Goal: Transaction & Acquisition: Book appointment/travel/reservation

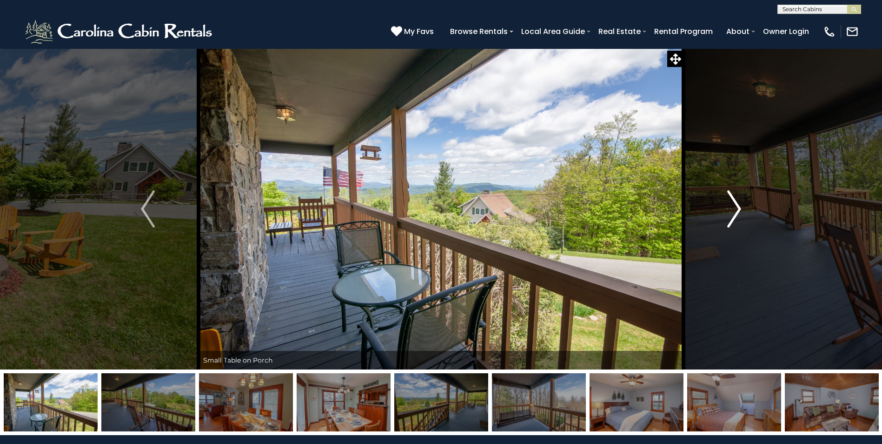
click at [736, 209] on img "Next" at bounding box center [734, 208] width 14 height 37
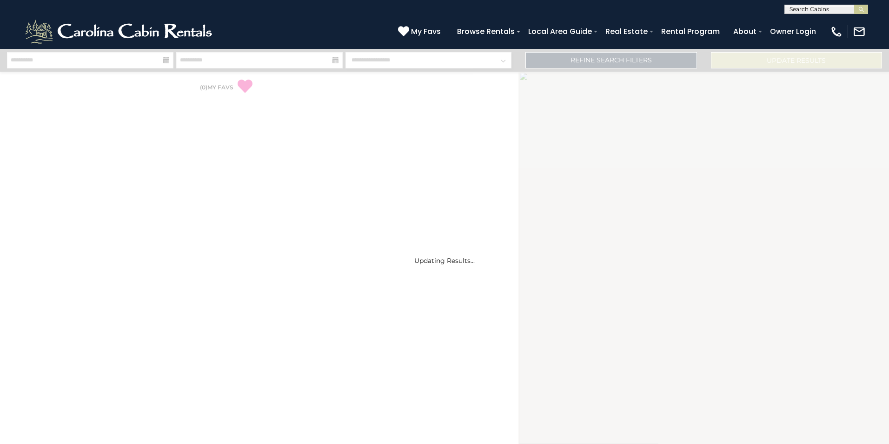
select select "*"
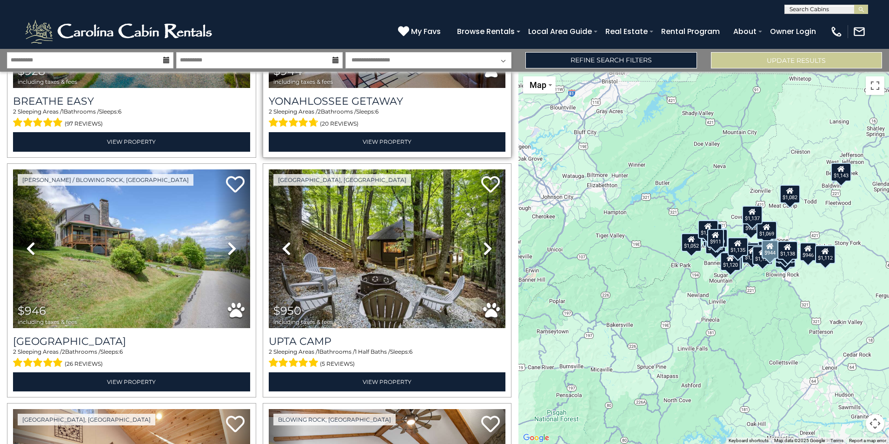
scroll to position [465, 0]
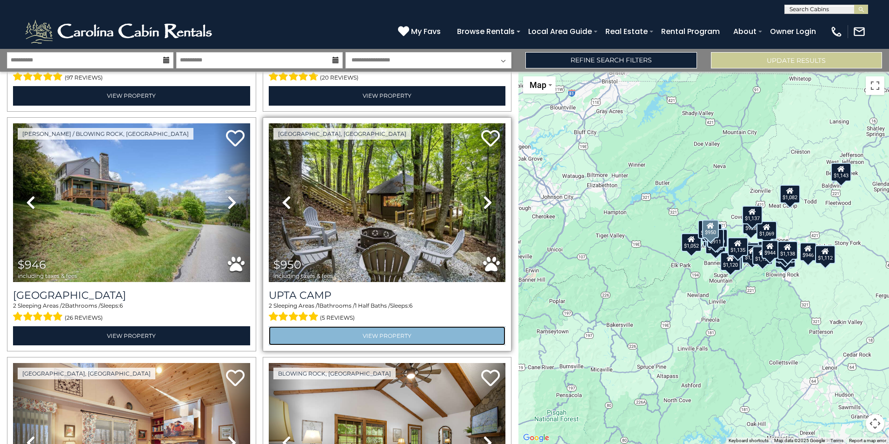
click at [377, 330] on link "View Property" at bounding box center [387, 335] width 237 height 19
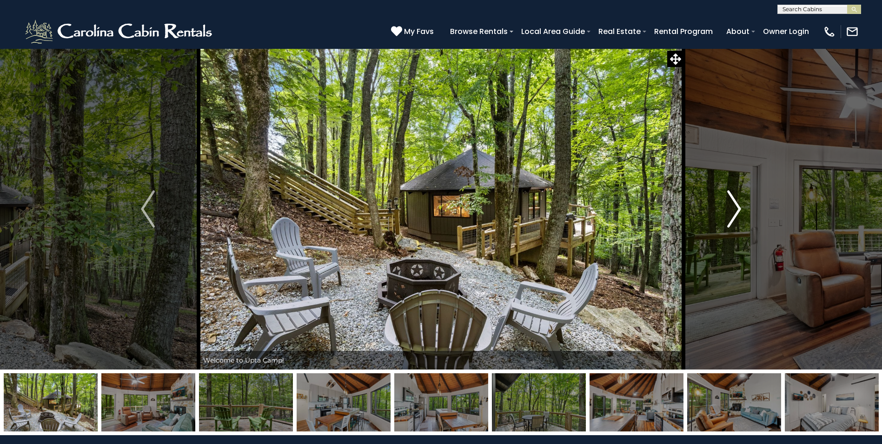
click at [733, 209] on img "Next" at bounding box center [734, 208] width 14 height 37
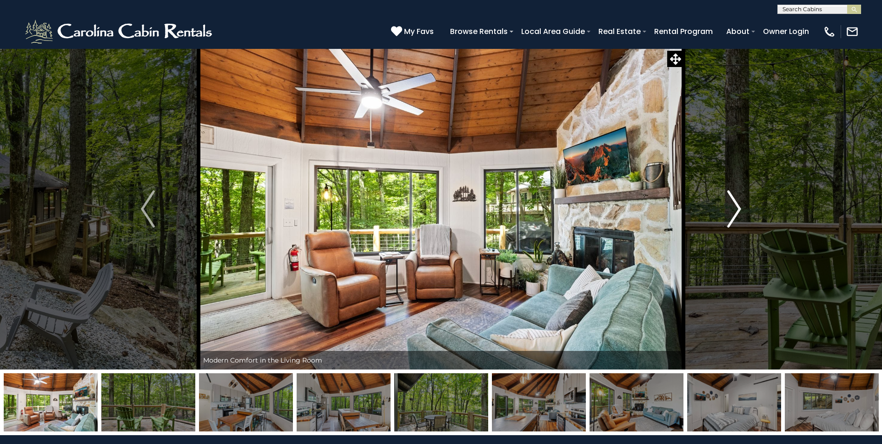
click at [737, 206] on img "Next" at bounding box center [734, 208] width 14 height 37
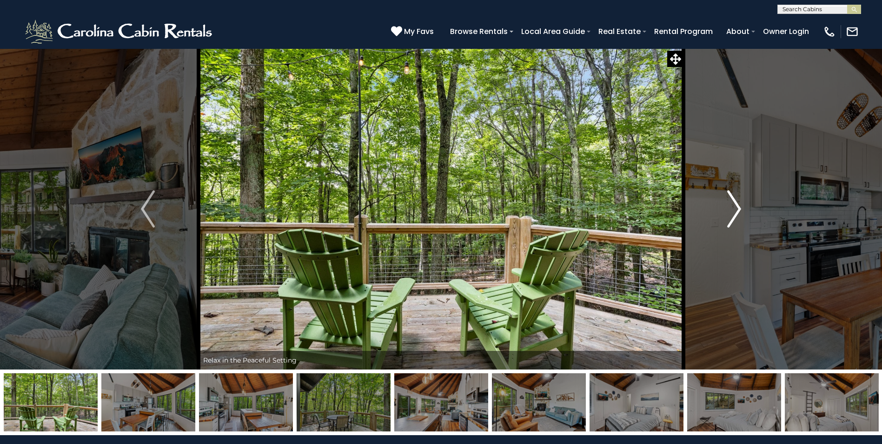
click at [737, 206] on img "Next" at bounding box center [734, 208] width 14 height 37
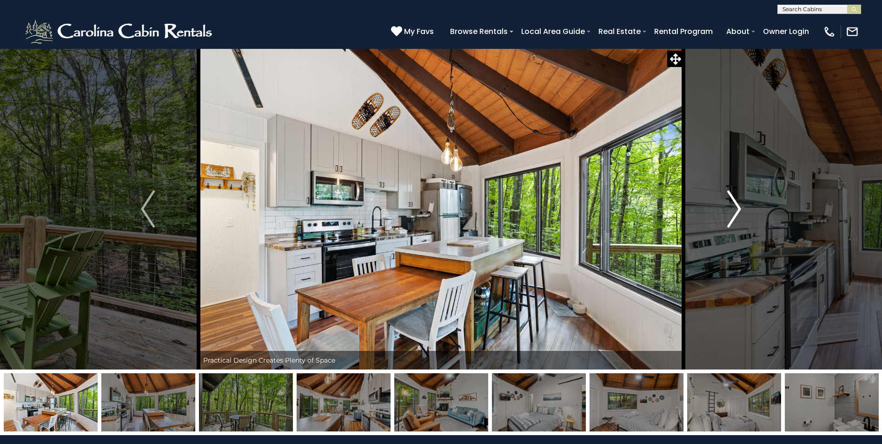
click at [737, 206] on img "Next" at bounding box center [734, 208] width 14 height 37
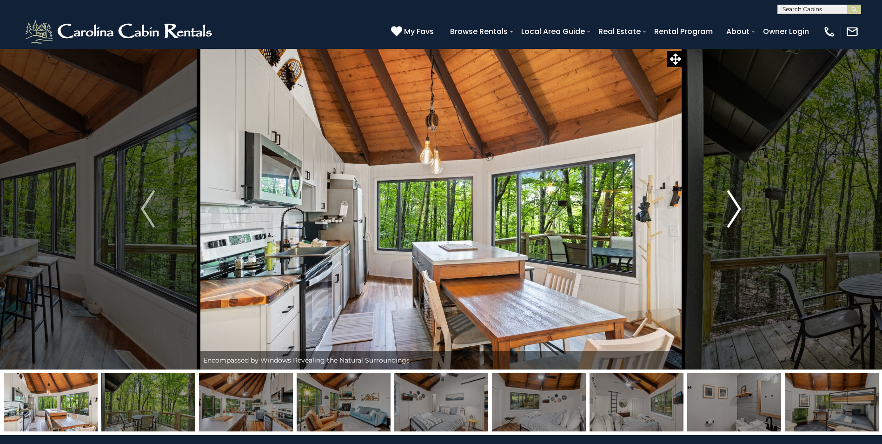
click at [738, 205] on img "Next" at bounding box center [734, 208] width 14 height 37
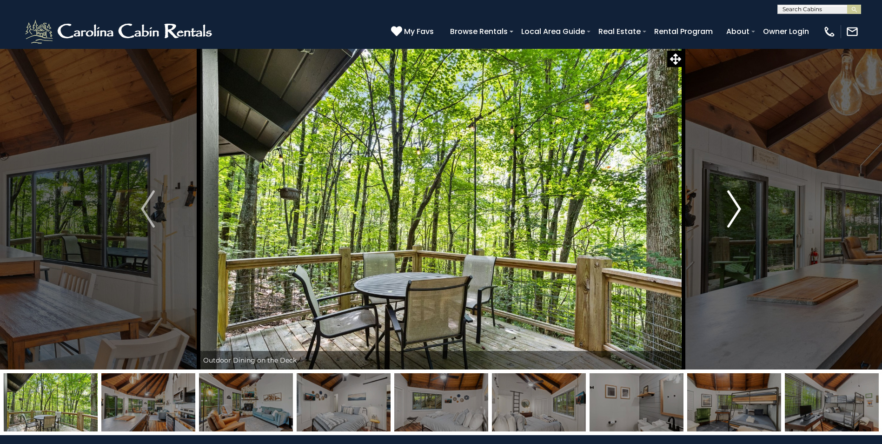
click at [739, 205] on img "Next" at bounding box center [734, 208] width 14 height 37
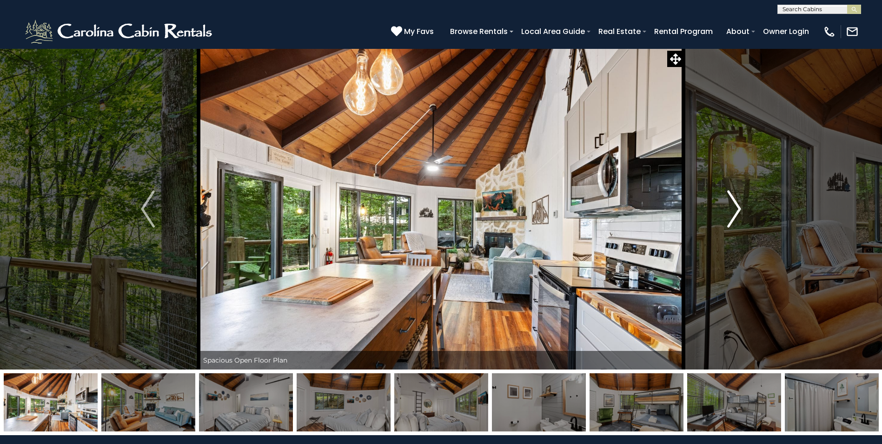
click at [739, 205] on img "Next" at bounding box center [734, 208] width 14 height 37
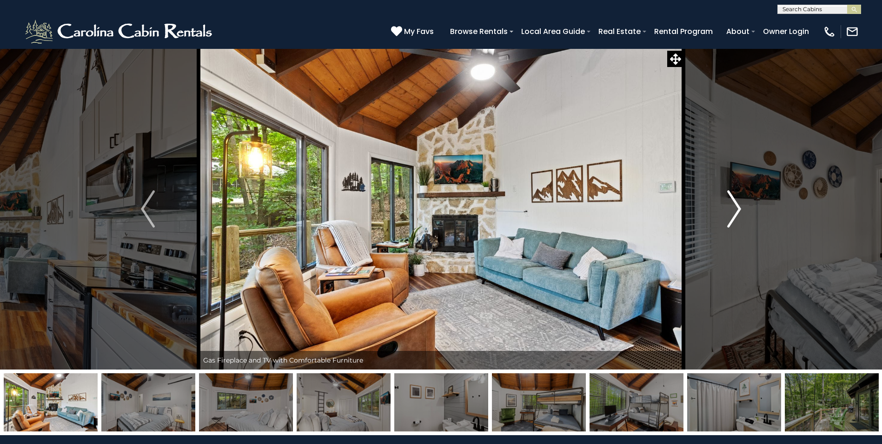
click at [739, 205] on img "Next" at bounding box center [734, 208] width 14 height 37
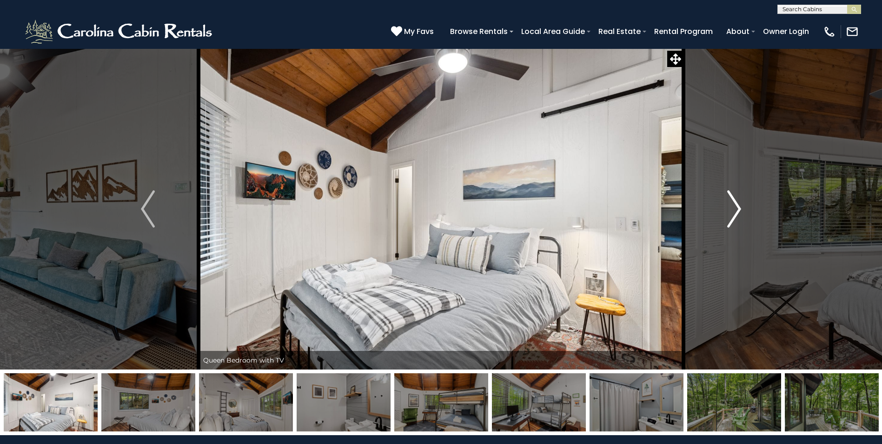
click at [739, 205] on img "Next" at bounding box center [734, 208] width 14 height 37
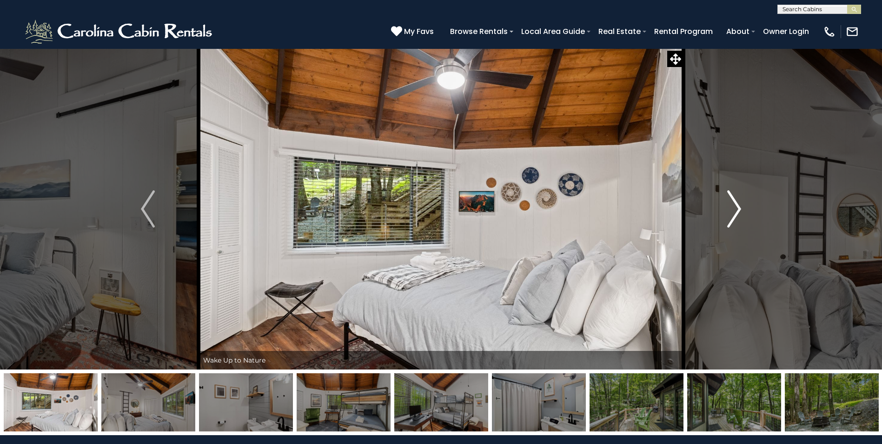
click at [739, 205] on img "Next" at bounding box center [734, 208] width 14 height 37
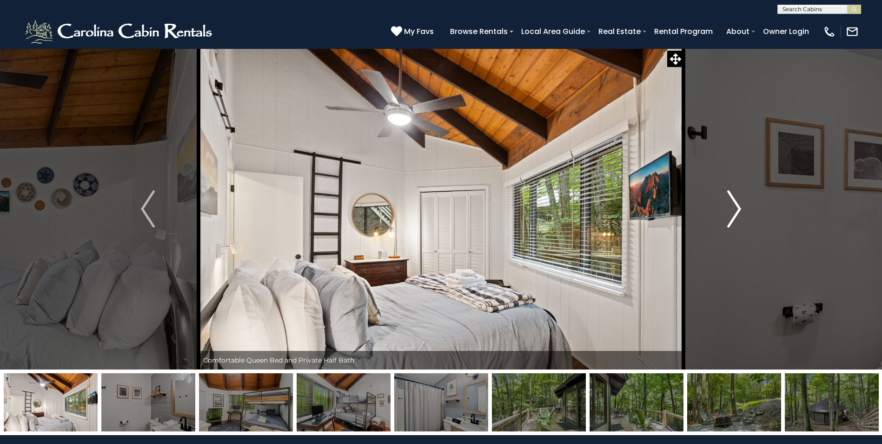
click at [739, 205] on img "Next" at bounding box center [734, 208] width 14 height 37
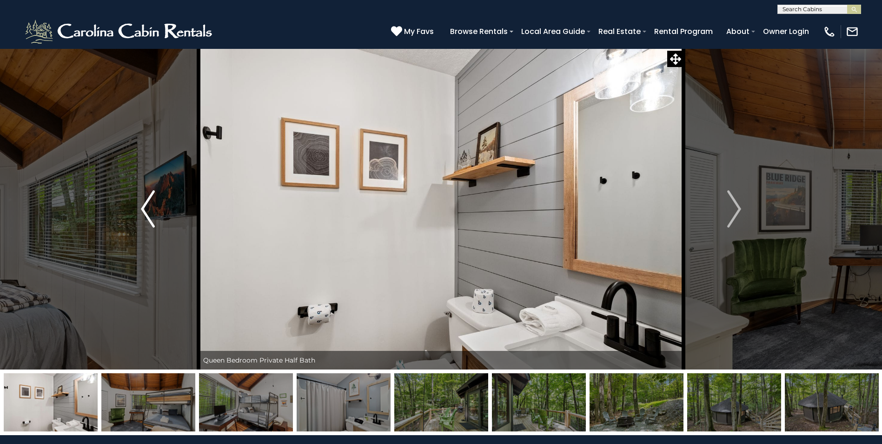
click at [151, 213] on img "Previous" at bounding box center [148, 208] width 14 height 37
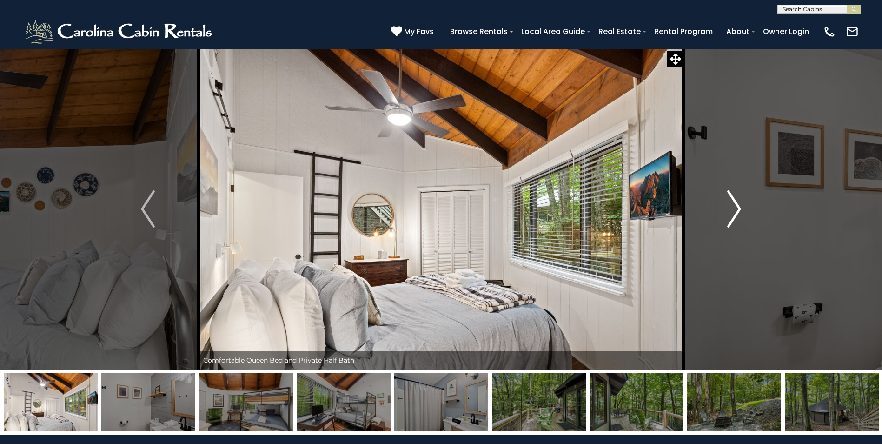
click at [739, 210] on img "Next" at bounding box center [734, 208] width 14 height 37
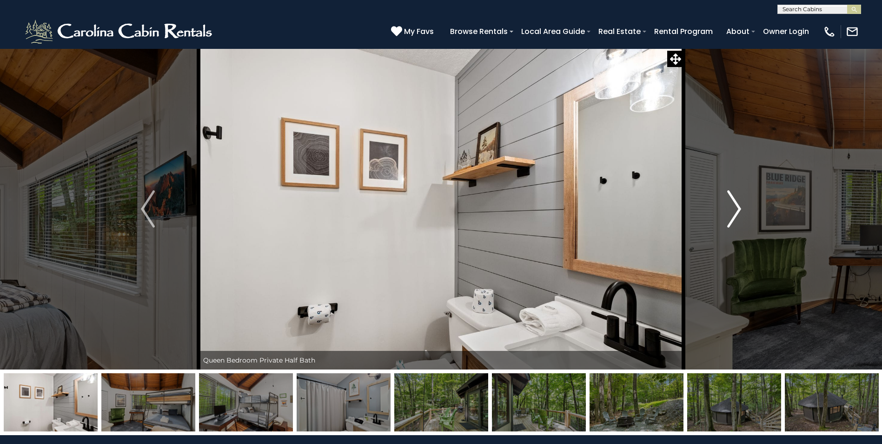
click at [739, 210] on img "Next" at bounding box center [734, 208] width 14 height 37
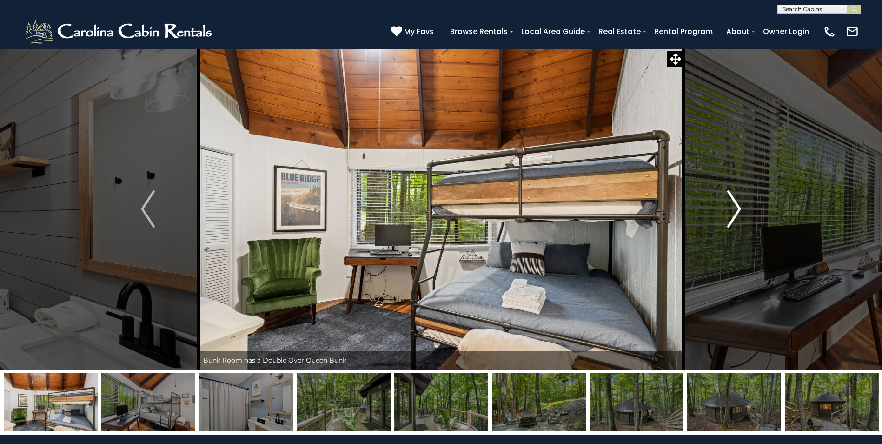
click at [739, 209] on img "Next" at bounding box center [734, 208] width 14 height 37
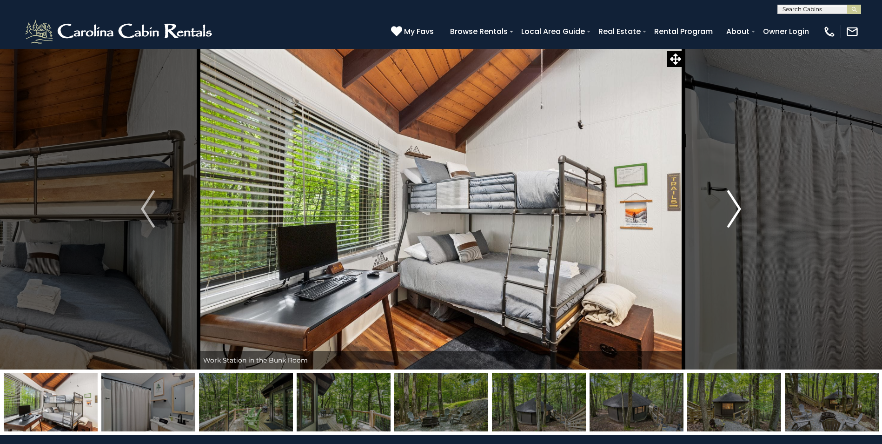
click at [739, 209] on img "Next" at bounding box center [734, 208] width 14 height 37
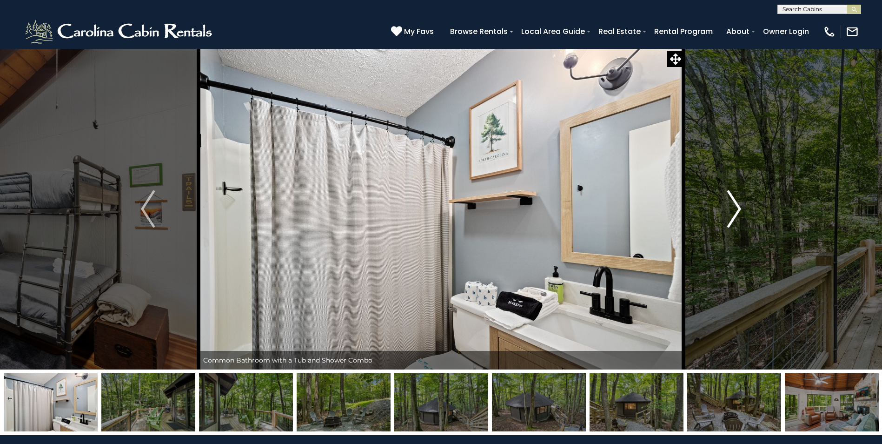
click at [739, 209] on img "Next" at bounding box center [734, 208] width 14 height 37
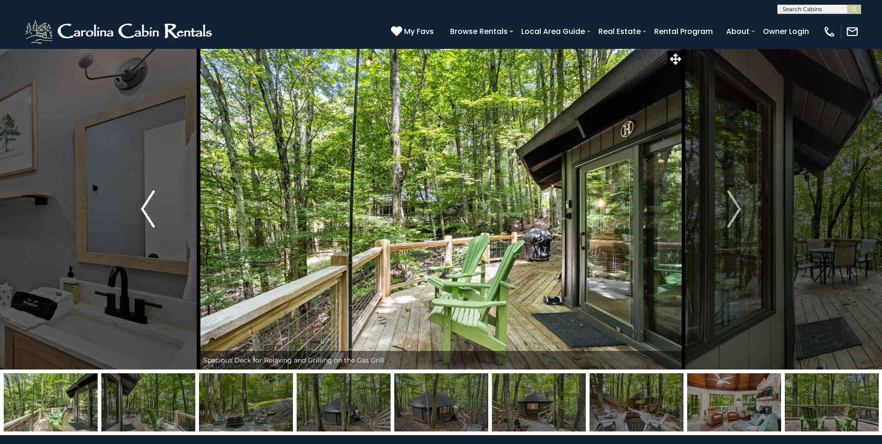
click at [145, 209] on img "Previous" at bounding box center [148, 208] width 14 height 37
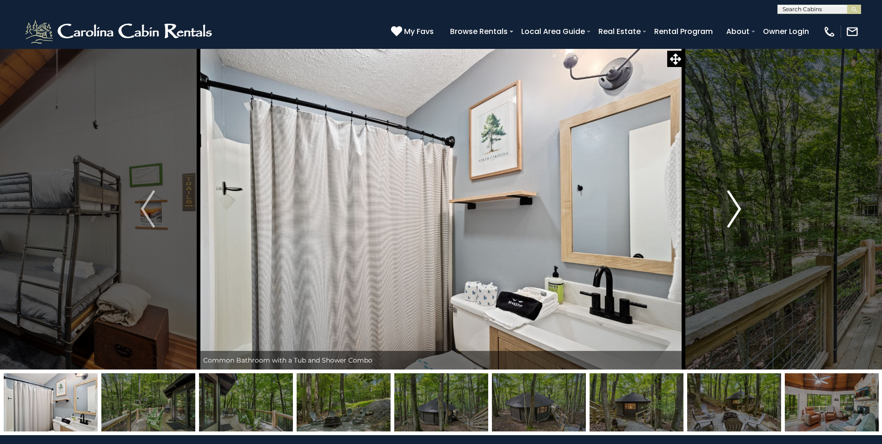
click at [737, 210] on img "Next" at bounding box center [734, 208] width 14 height 37
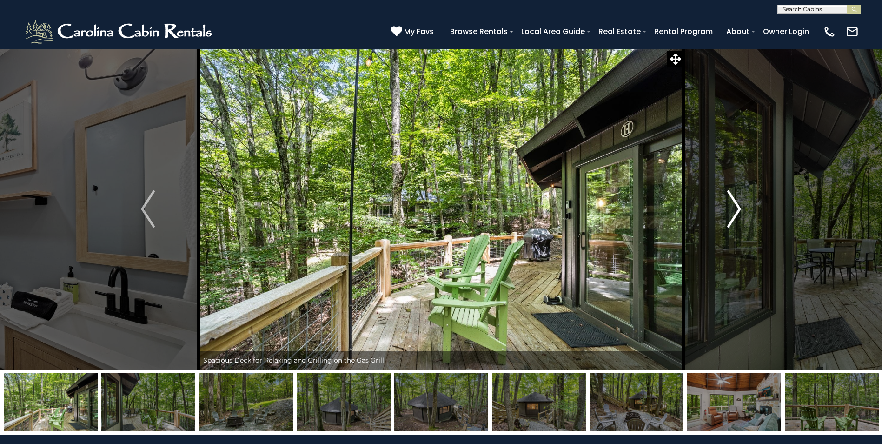
click at [737, 210] on img "Next" at bounding box center [734, 208] width 14 height 37
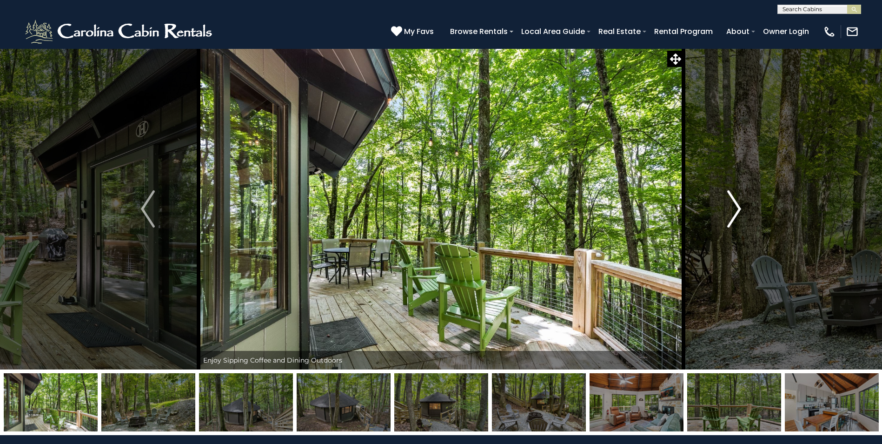
click at [737, 210] on img "Next" at bounding box center [734, 208] width 14 height 37
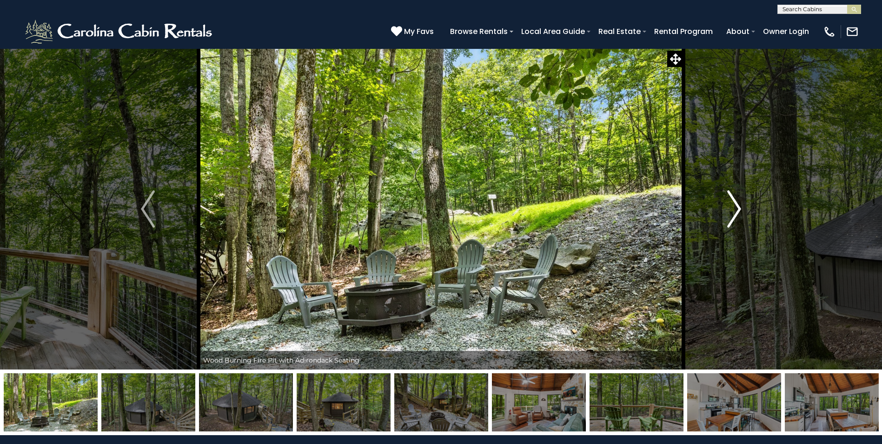
click at [737, 210] on img "Next" at bounding box center [734, 208] width 14 height 37
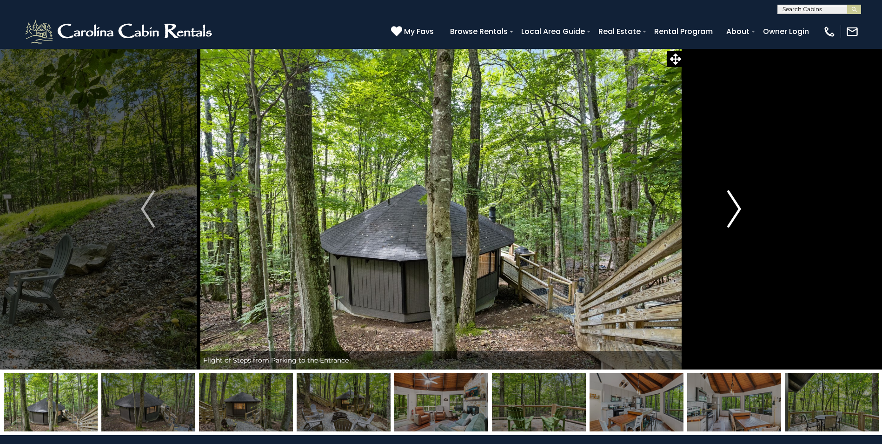
click at [737, 210] on img "Next" at bounding box center [734, 208] width 14 height 37
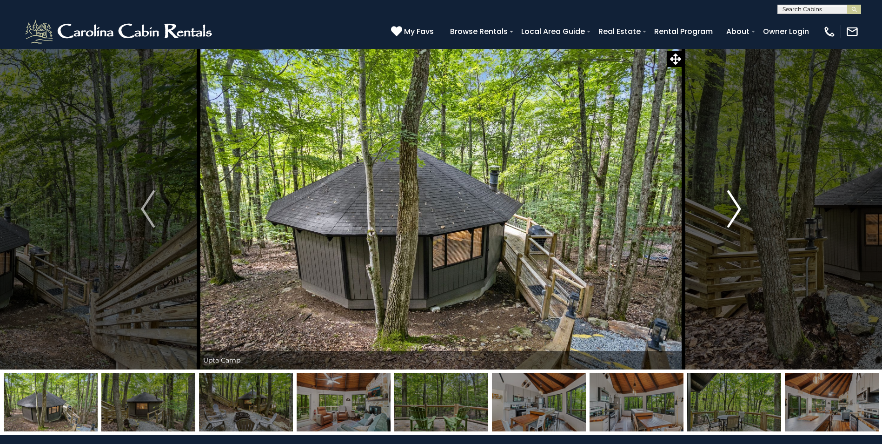
click at [737, 210] on img "Next" at bounding box center [734, 208] width 14 height 37
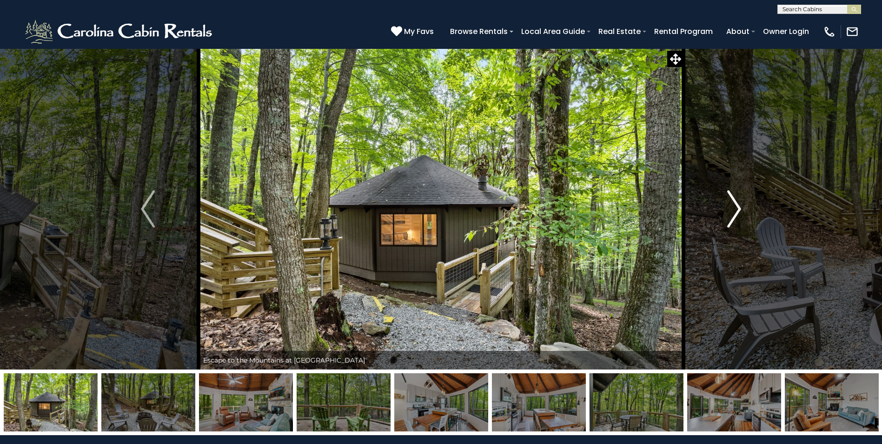
click at [737, 210] on img "Next" at bounding box center [734, 208] width 14 height 37
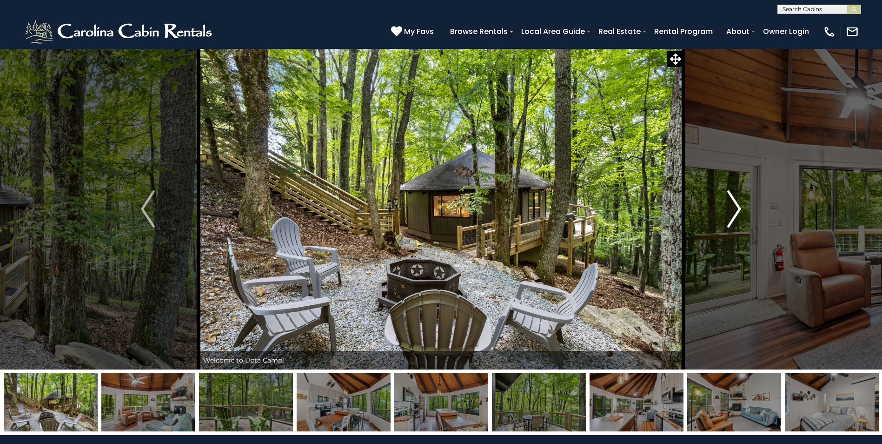
click at [737, 210] on img "Next" at bounding box center [734, 208] width 14 height 37
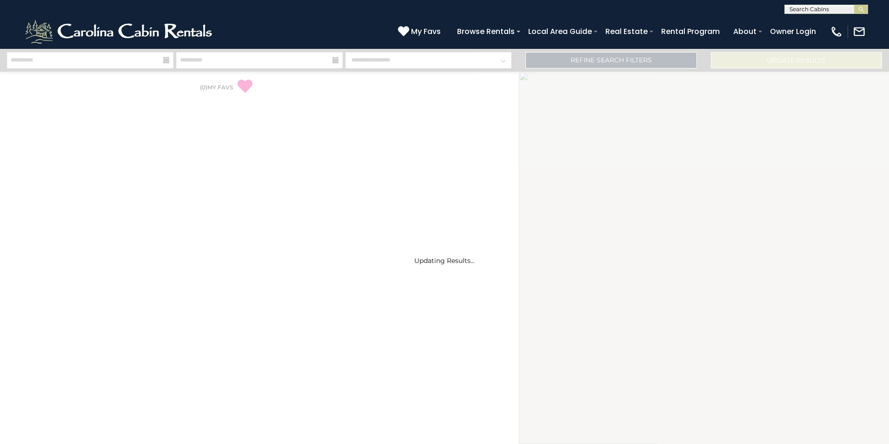
select select "*"
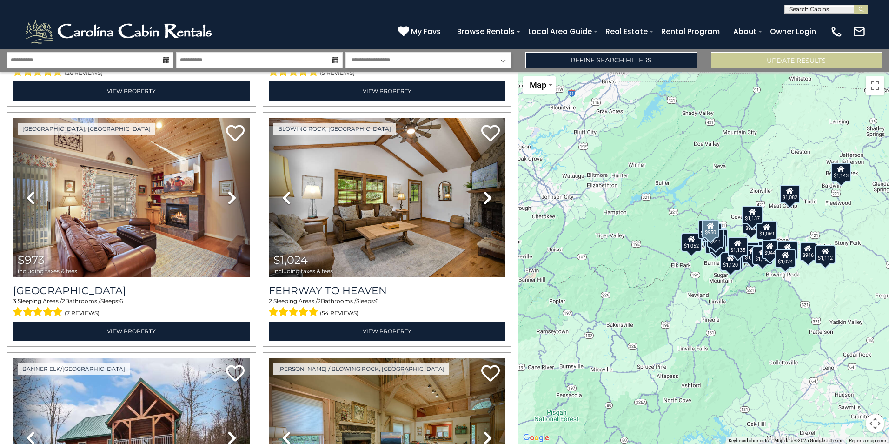
scroll to position [744, 0]
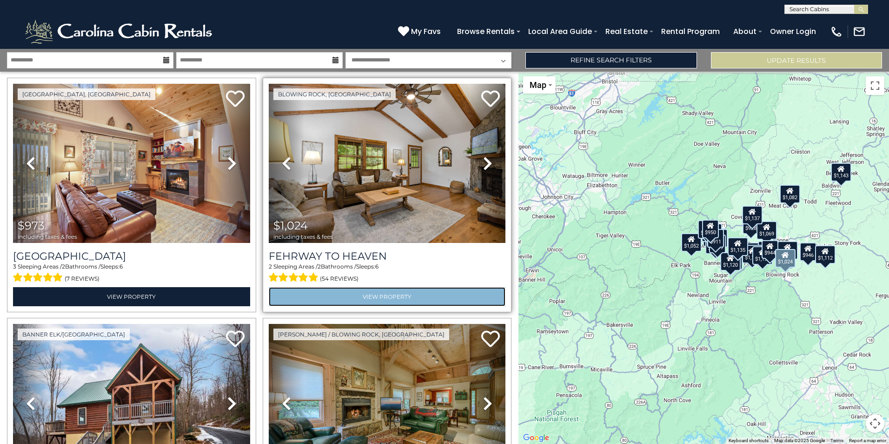
click at [399, 289] on link "View Property" at bounding box center [387, 296] width 237 height 19
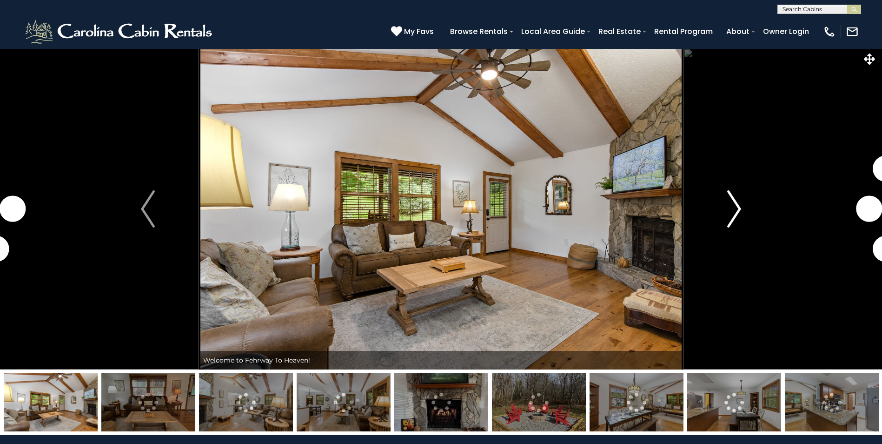
click at [737, 212] on img "Next" at bounding box center [734, 208] width 14 height 37
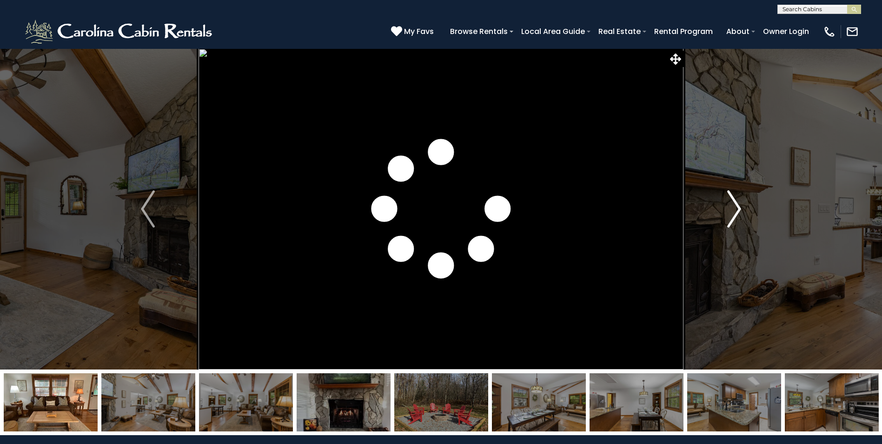
click at [740, 209] on img "Next" at bounding box center [734, 208] width 14 height 37
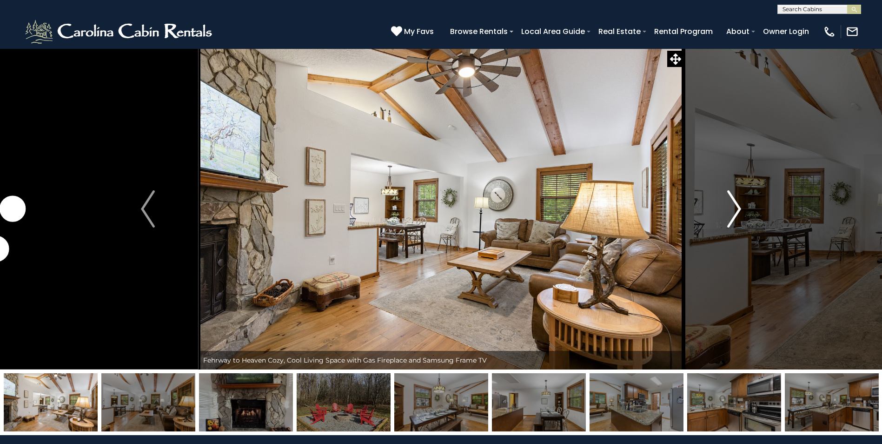
click at [740, 209] on img "Next" at bounding box center [734, 208] width 14 height 37
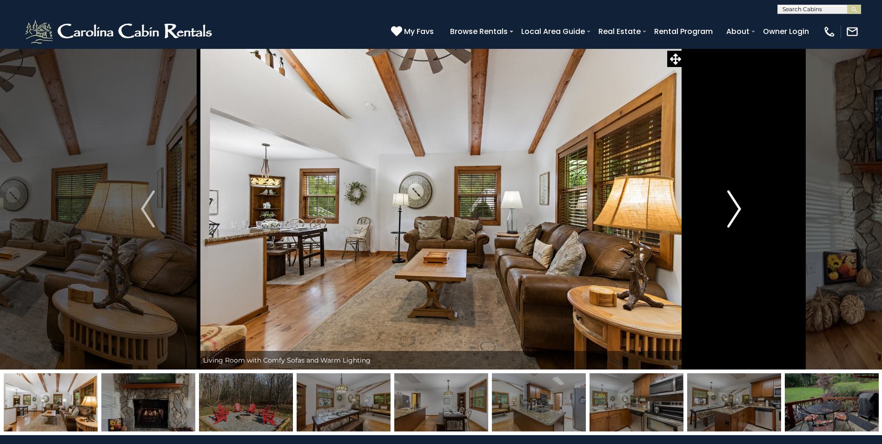
click at [739, 205] on img "Next" at bounding box center [734, 208] width 14 height 37
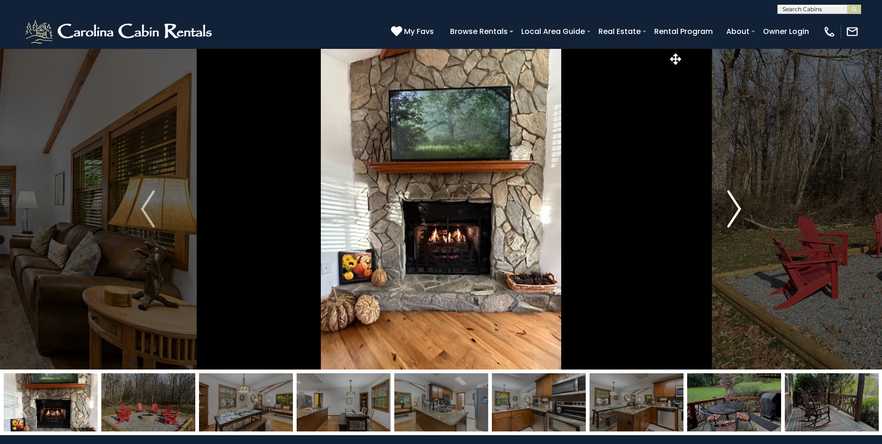
click at [739, 205] on img "Next" at bounding box center [734, 208] width 14 height 37
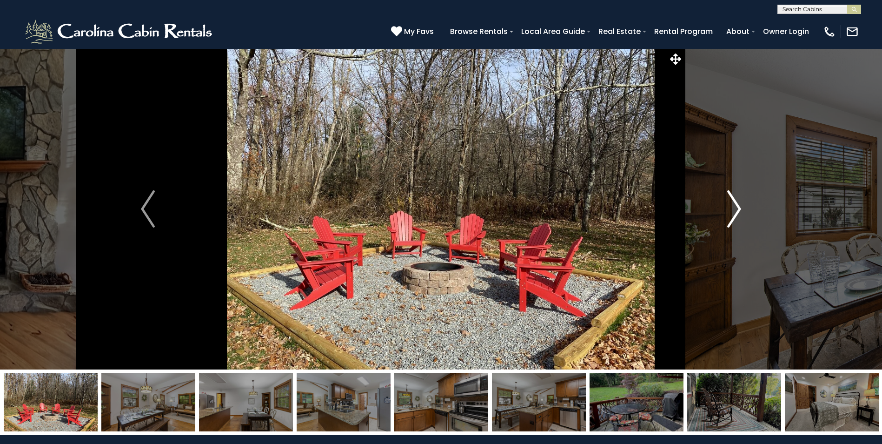
click at [739, 205] on img "Next" at bounding box center [734, 208] width 14 height 37
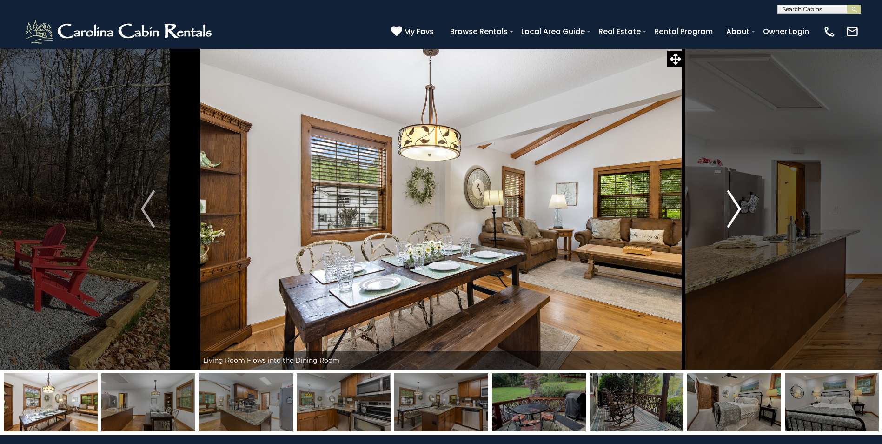
click at [739, 205] on img "Next" at bounding box center [734, 208] width 14 height 37
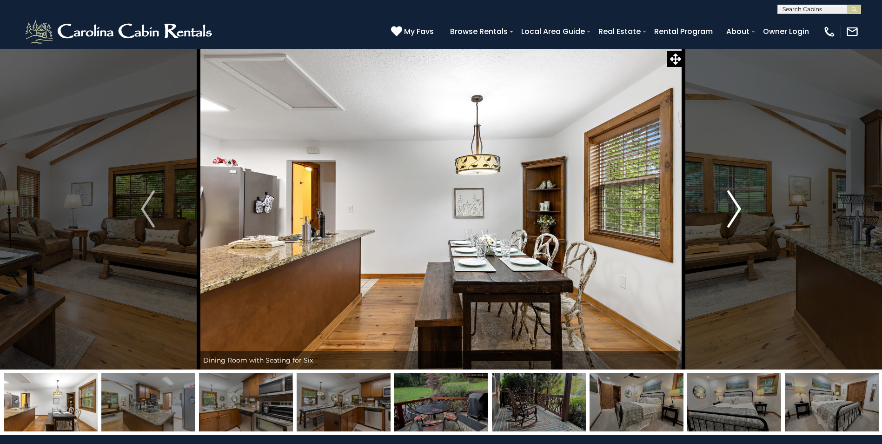
click at [739, 205] on img "Next" at bounding box center [734, 208] width 14 height 37
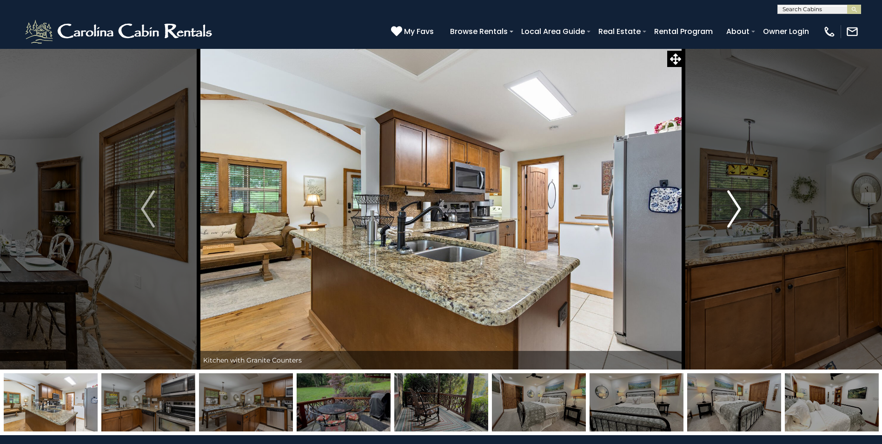
click at [739, 205] on img "Next" at bounding box center [734, 208] width 14 height 37
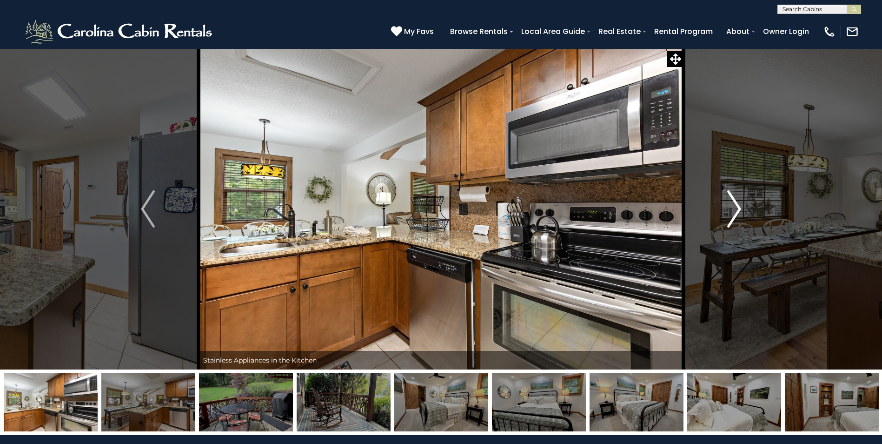
click at [739, 205] on img "Next" at bounding box center [734, 208] width 14 height 37
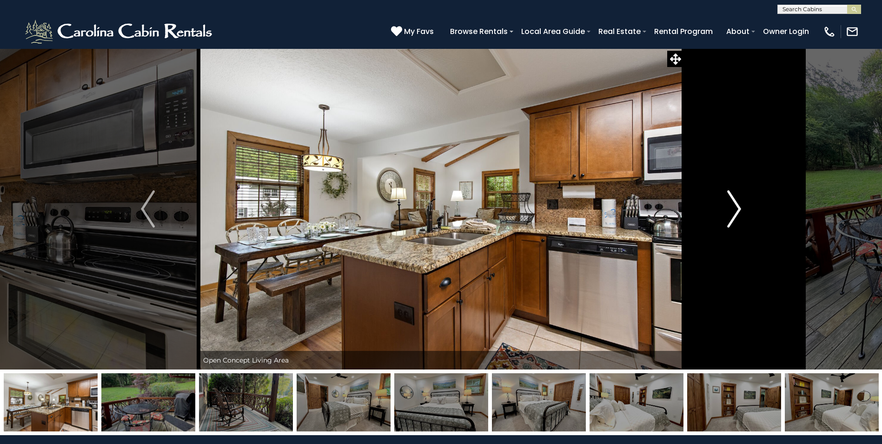
click at [739, 205] on img "Next" at bounding box center [734, 208] width 14 height 37
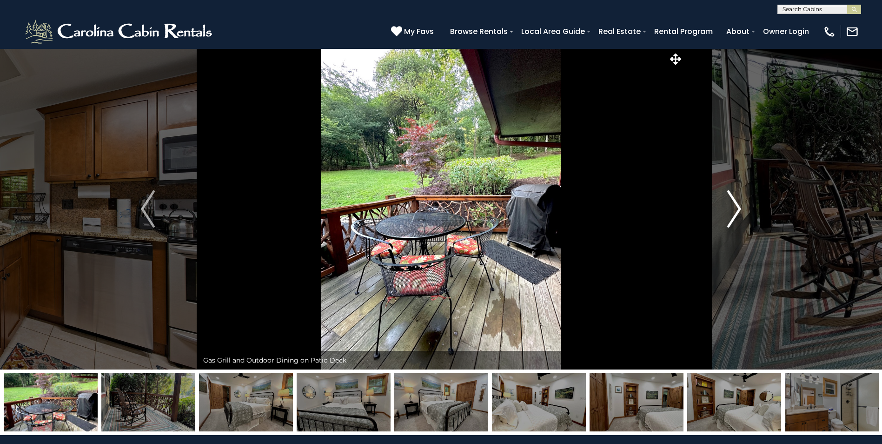
click at [739, 205] on img "Next" at bounding box center [734, 208] width 14 height 37
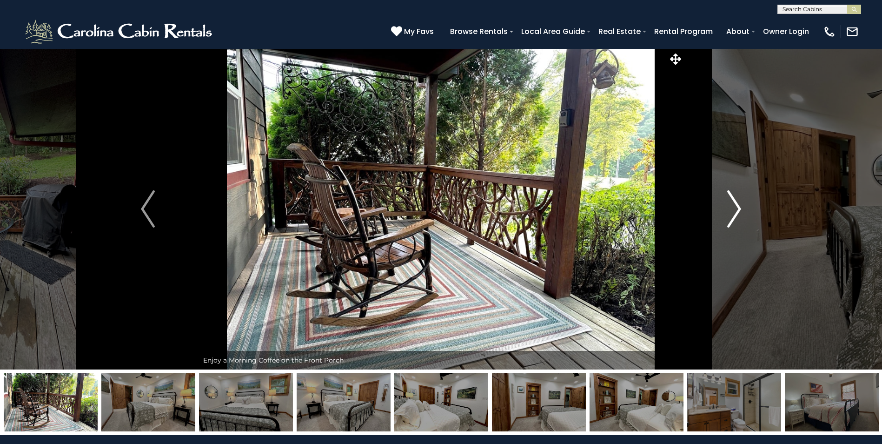
click at [739, 205] on img "Next" at bounding box center [734, 208] width 14 height 37
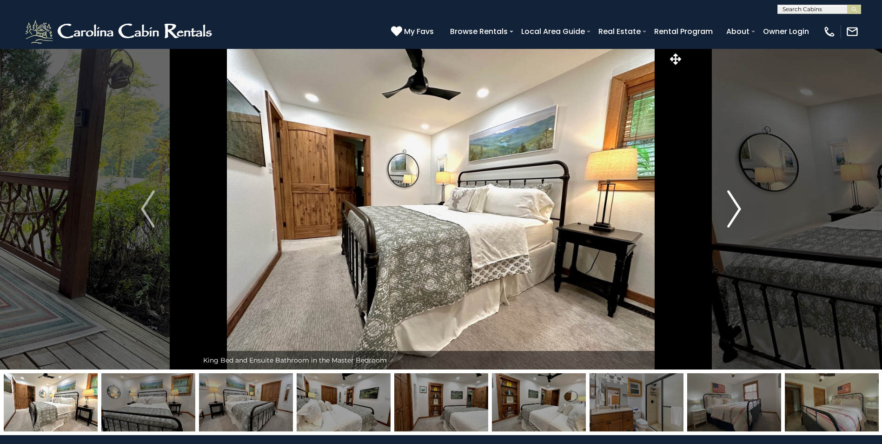
click at [739, 205] on img "Next" at bounding box center [734, 208] width 14 height 37
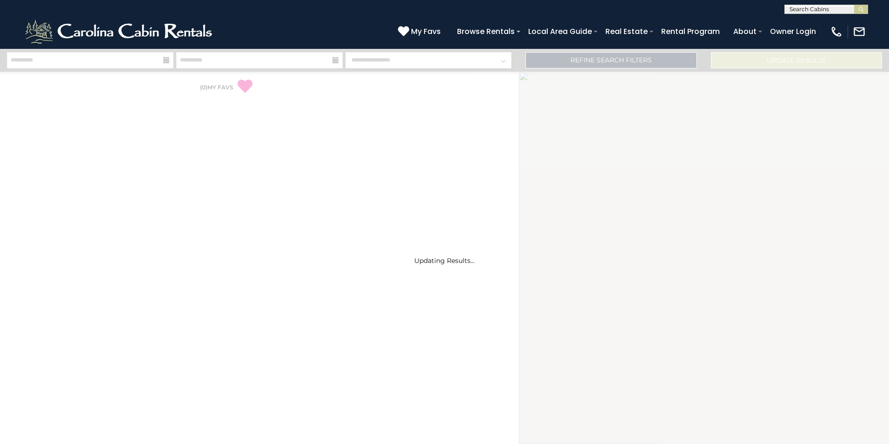
select select "*"
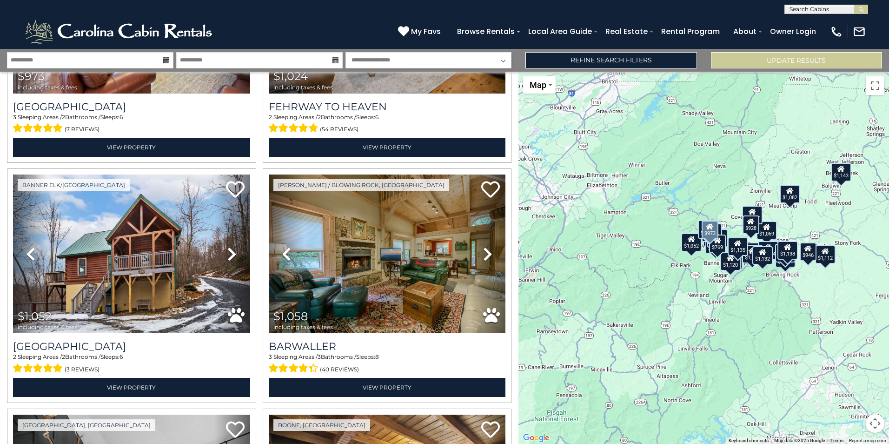
scroll to position [930, 0]
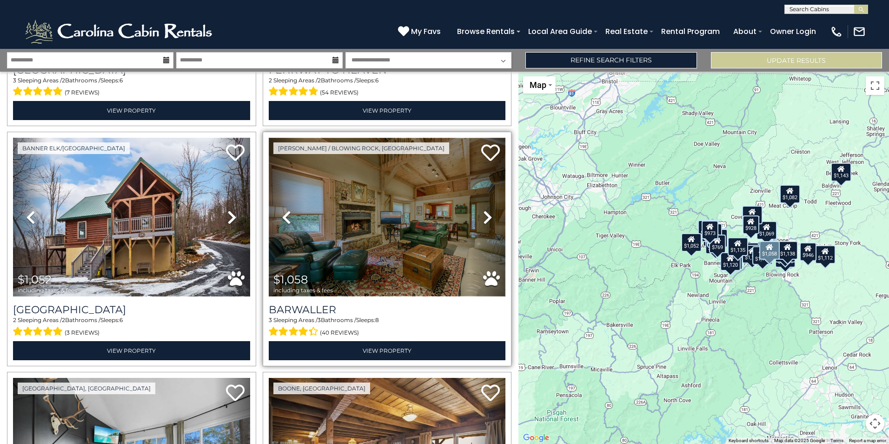
click at [364, 233] on img at bounding box center [387, 217] width 237 height 159
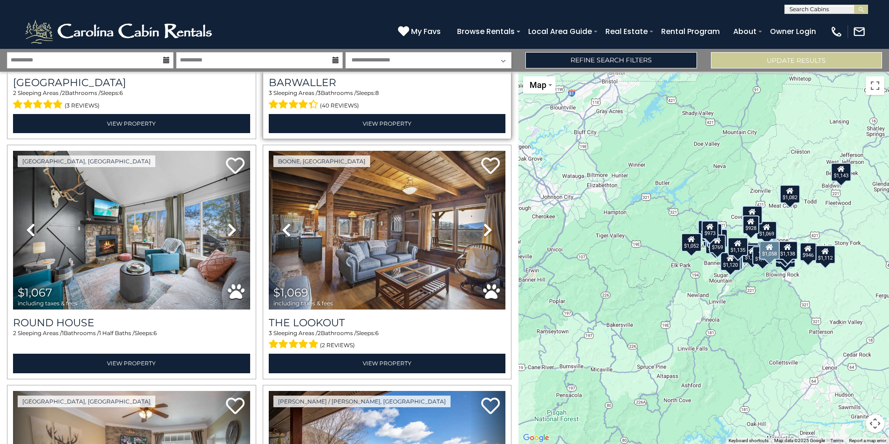
scroll to position [1162, 0]
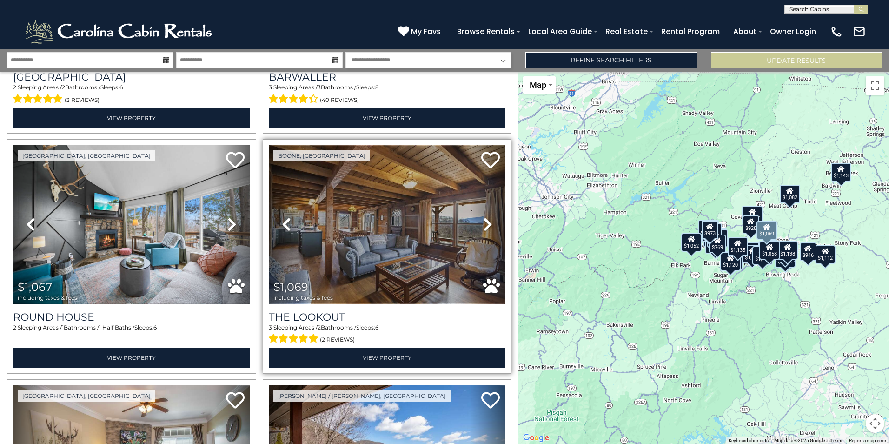
click at [374, 239] on img at bounding box center [387, 224] width 237 height 159
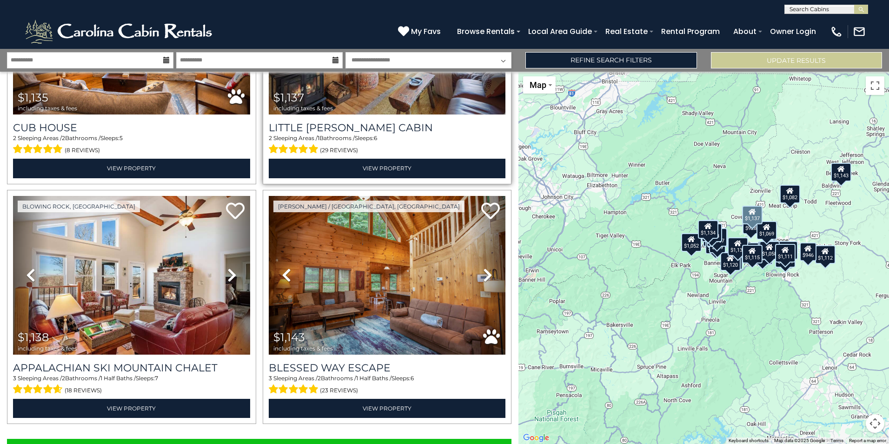
scroll to position [3283, 0]
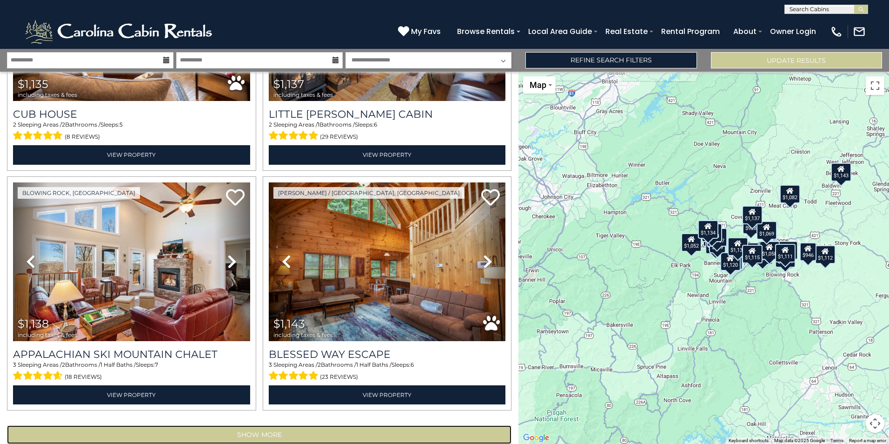
click at [317, 425] on button "Show More" at bounding box center [259, 434] width 504 height 19
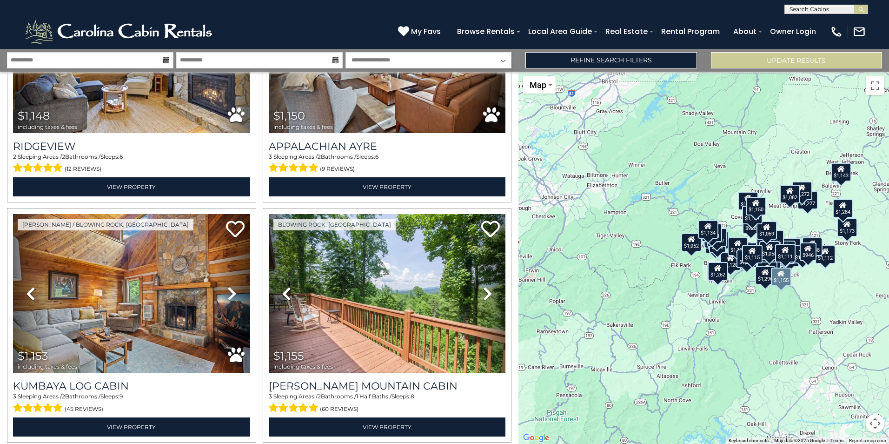
scroll to position [3748, 0]
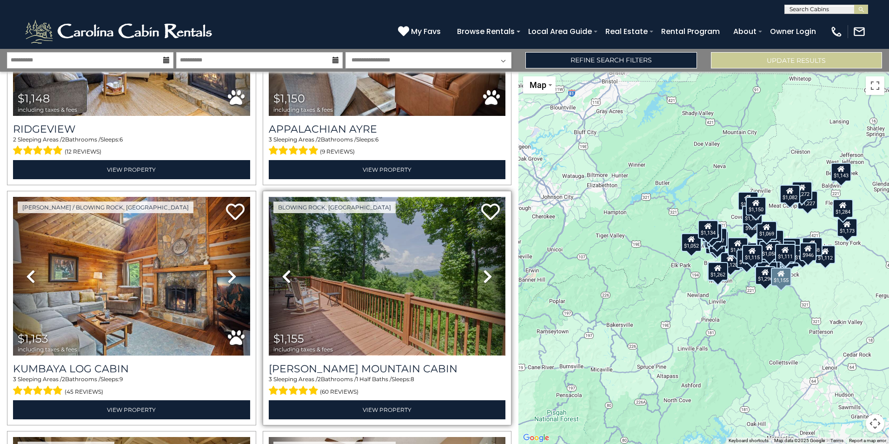
click at [350, 261] on img at bounding box center [387, 276] width 237 height 159
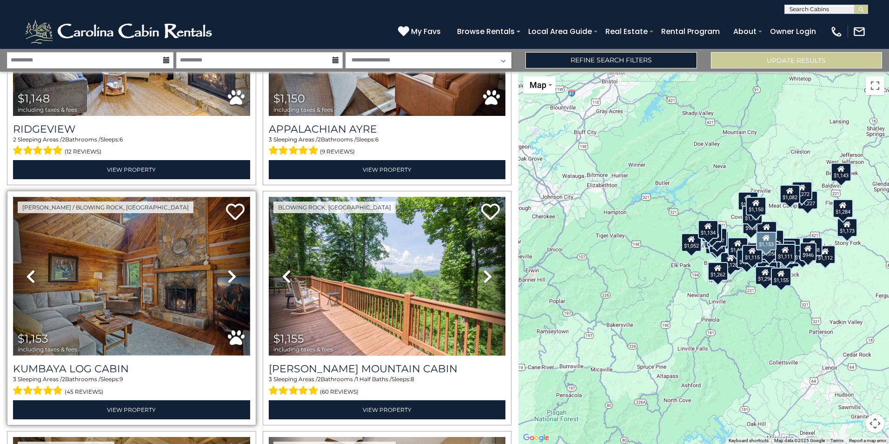
click at [203, 263] on img at bounding box center [131, 276] width 237 height 159
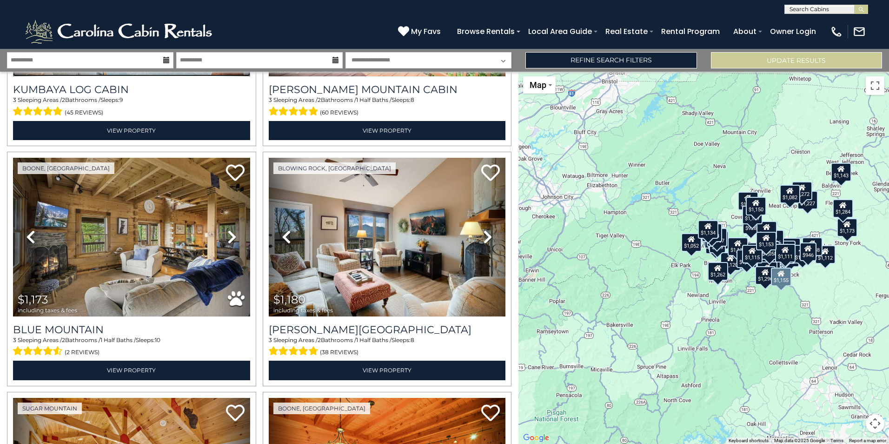
scroll to position [4073, 0]
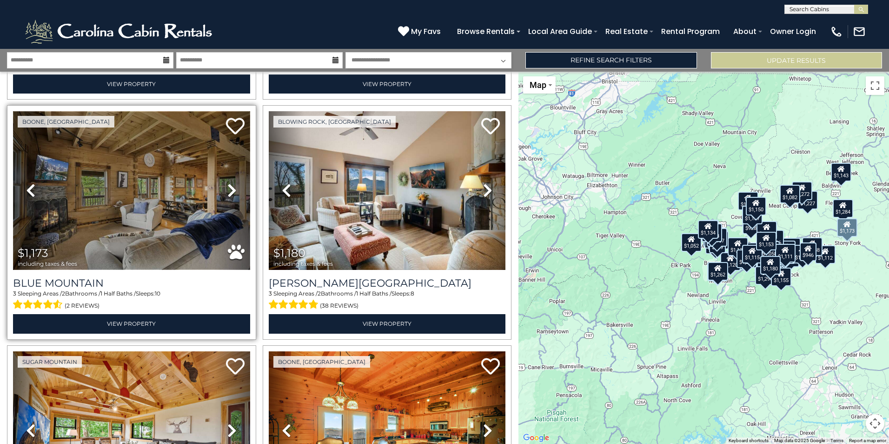
click at [195, 215] on img at bounding box center [131, 190] width 237 height 159
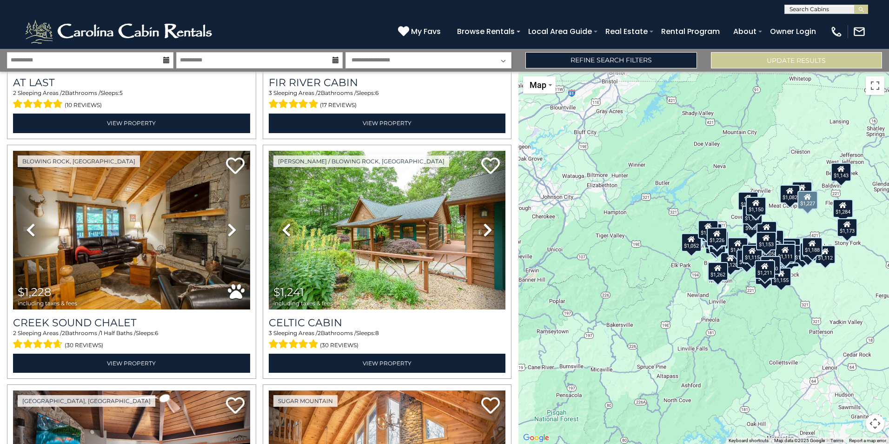
scroll to position [5236, 0]
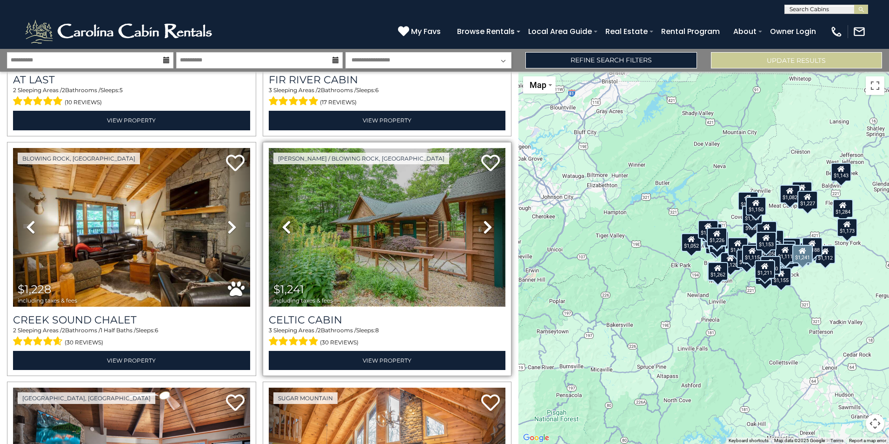
click at [356, 181] on img at bounding box center [387, 227] width 237 height 159
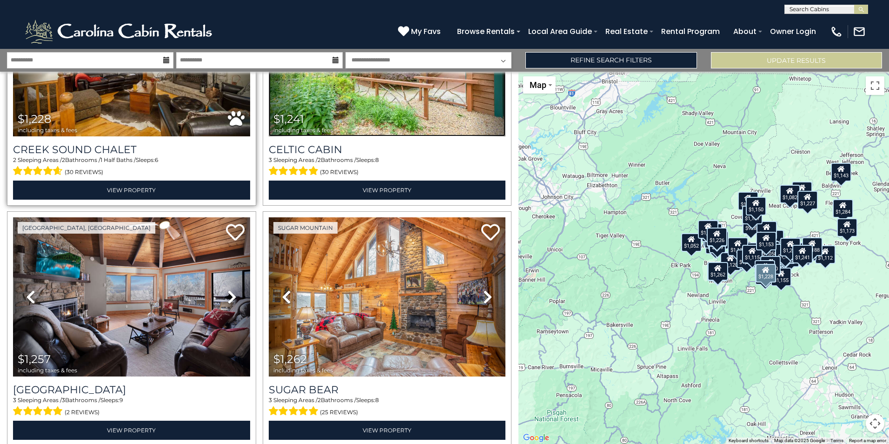
scroll to position [5421, 0]
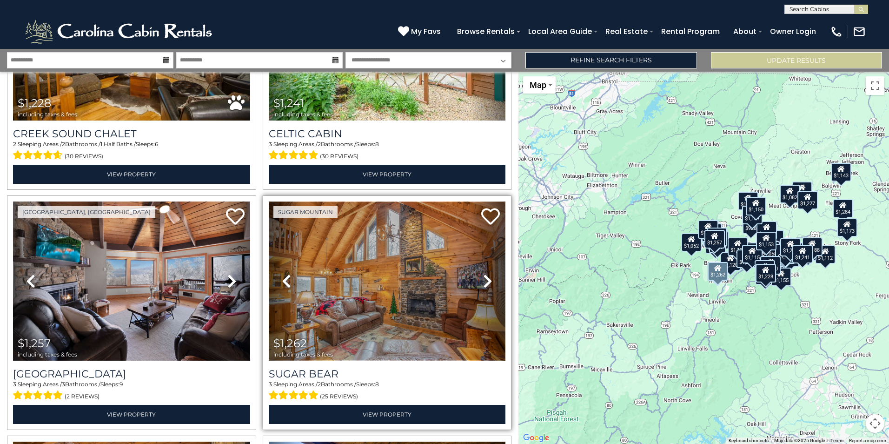
click at [407, 251] on img at bounding box center [387, 280] width 237 height 159
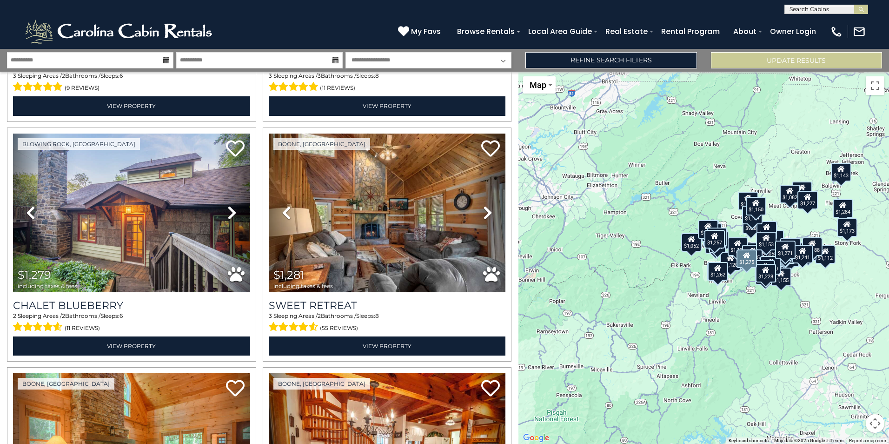
scroll to position [6212, 0]
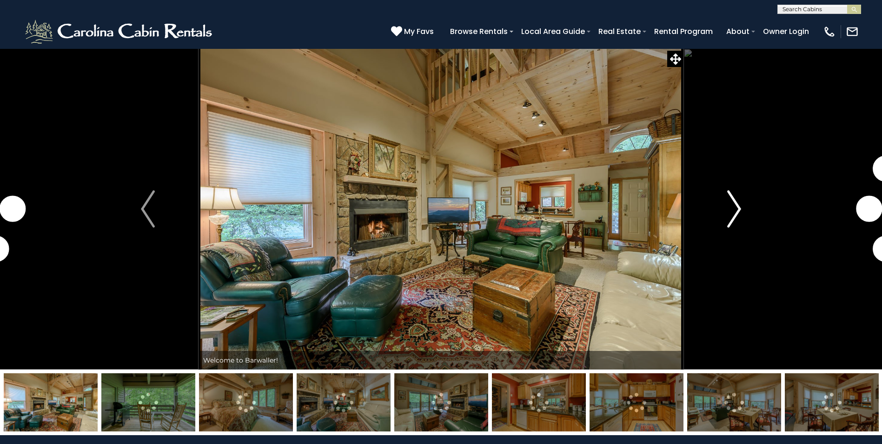
click at [738, 210] on img "Next" at bounding box center [734, 208] width 14 height 37
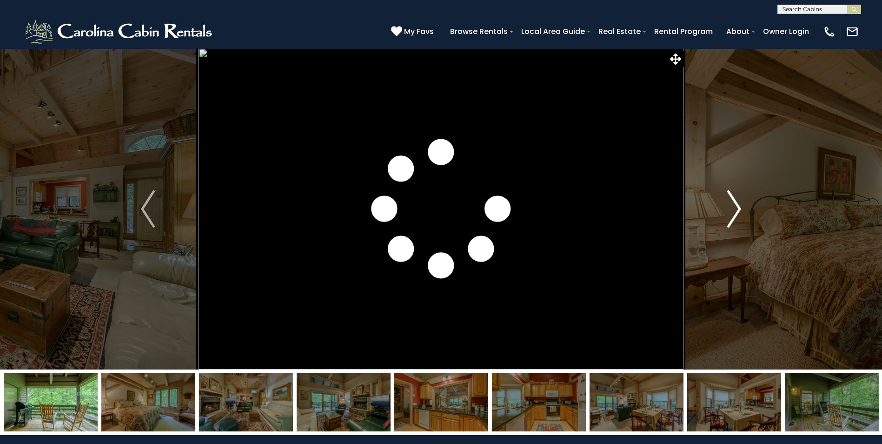
click at [738, 210] on img "Next" at bounding box center [734, 208] width 14 height 37
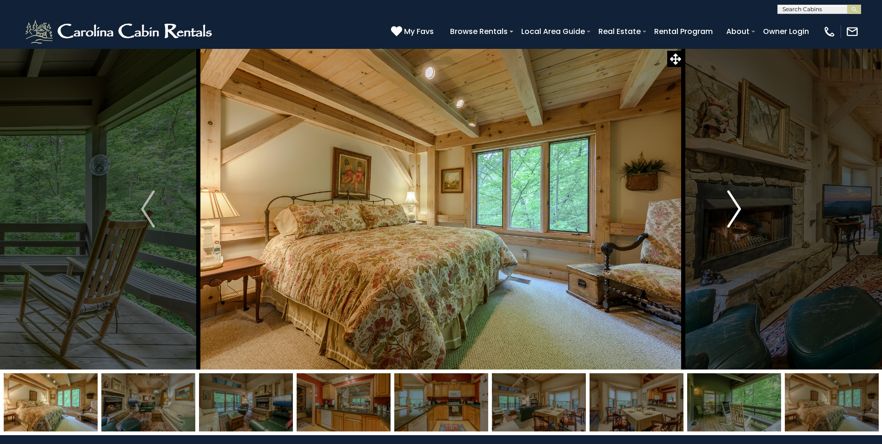
click at [738, 208] on img "Next" at bounding box center [734, 208] width 14 height 37
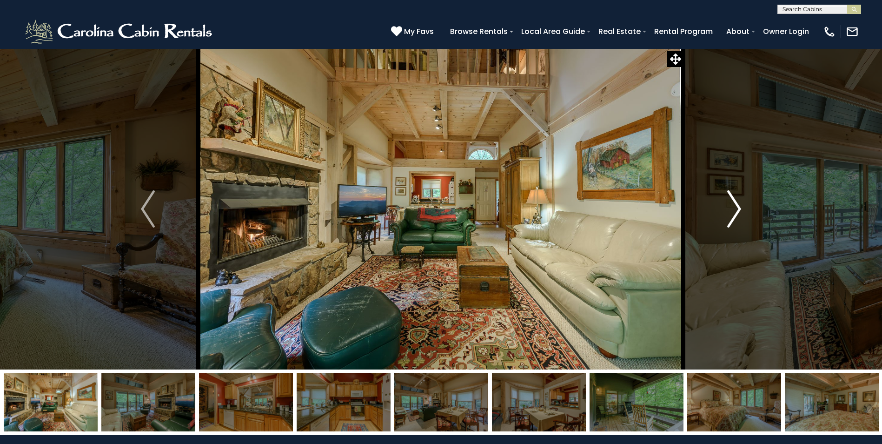
click at [738, 208] on img "Next" at bounding box center [734, 208] width 14 height 37
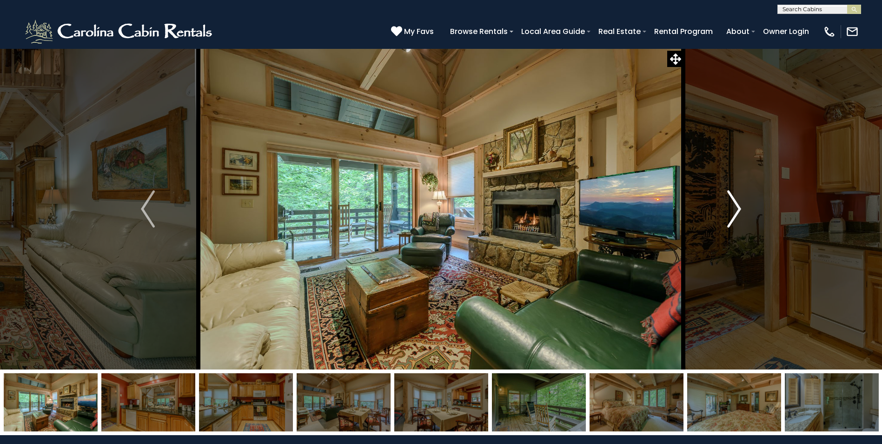
click at [738, 208] on img "Next" at bounding box center [734, 208] width 14 height 37
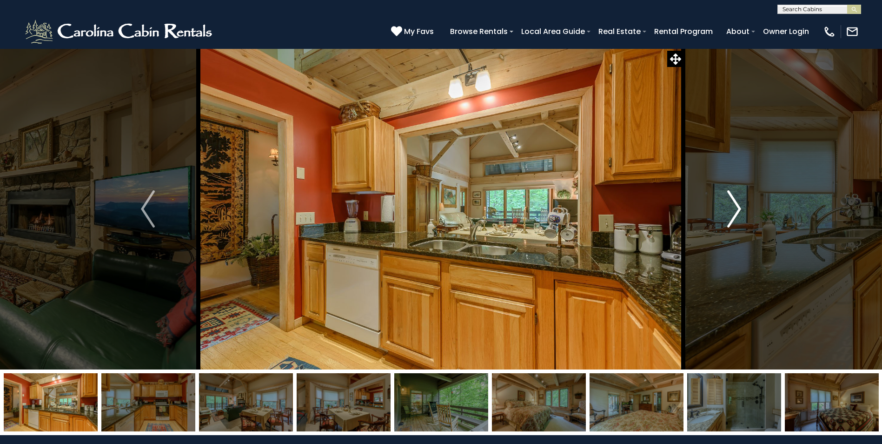
click at [738, 208] on img "Next" at bounding box center [734, 208] width 14 height 37
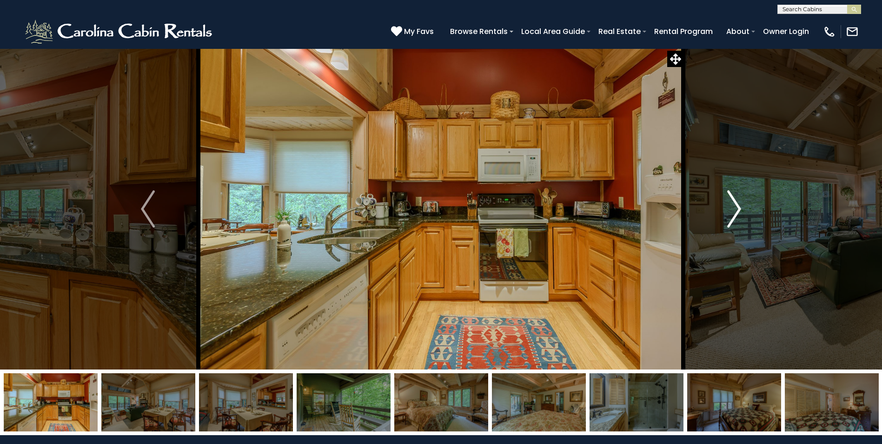
click at [738, 208] on img "Next" at bounding box center [734, 208] width 14 height 37
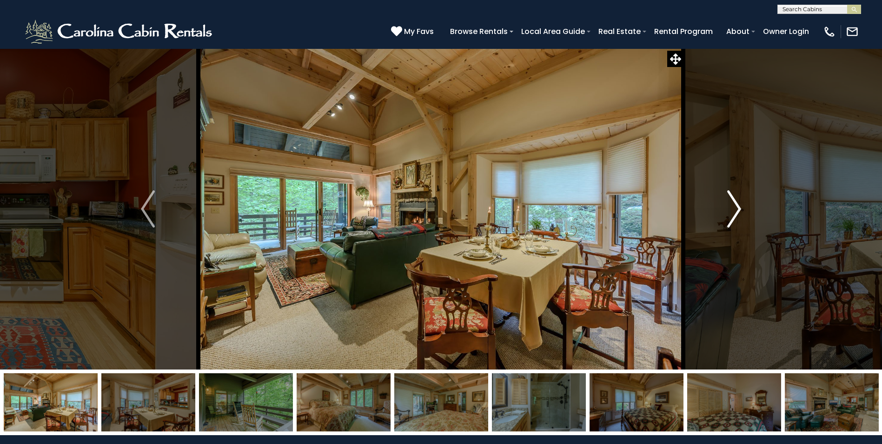
click at [738, 208] on img "Next" at bounding box center [734, 208] width 14 height 37
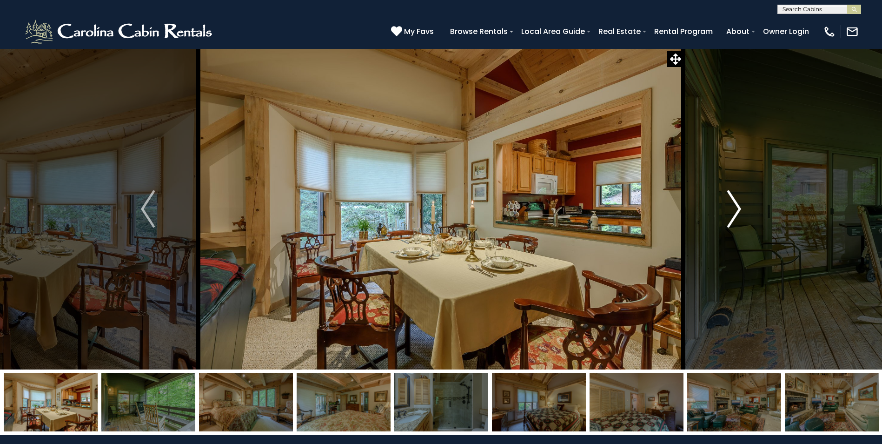
click at [738, 208] on img "Next" at bounding box center [734, 208] width 14 height 37
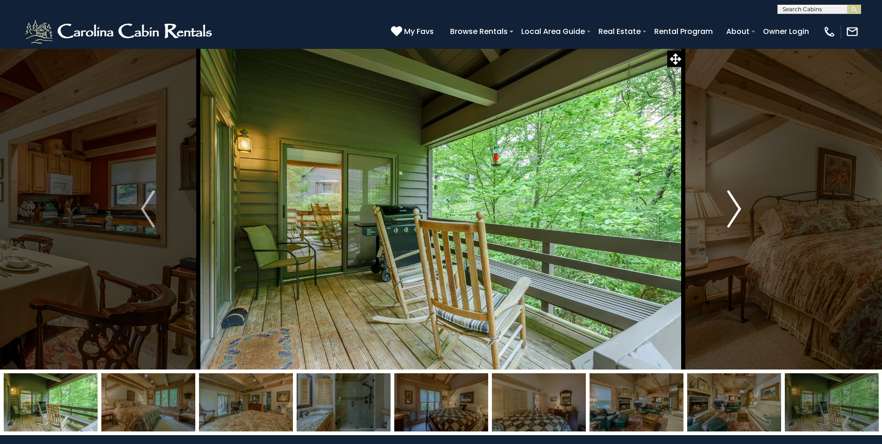
click at [738, 208] on img "Next" at bounding box center [734, 208] width 14 height 37
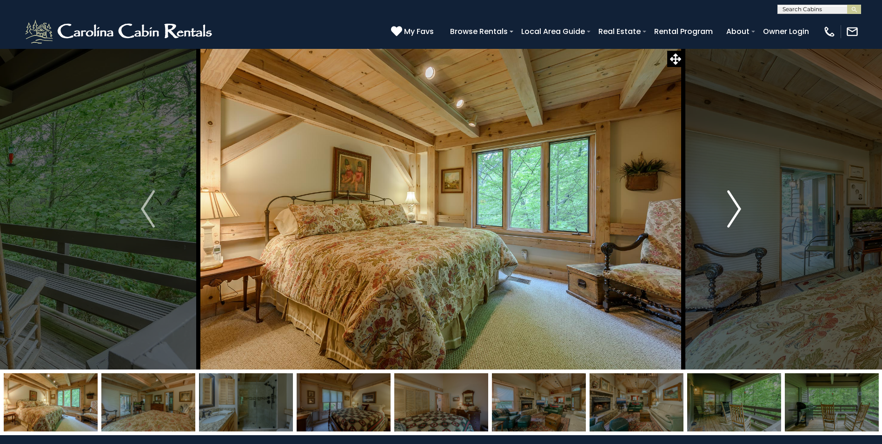
click at [738, 208] on img "Next" at bounding box center [734, 208] width 14 height 37
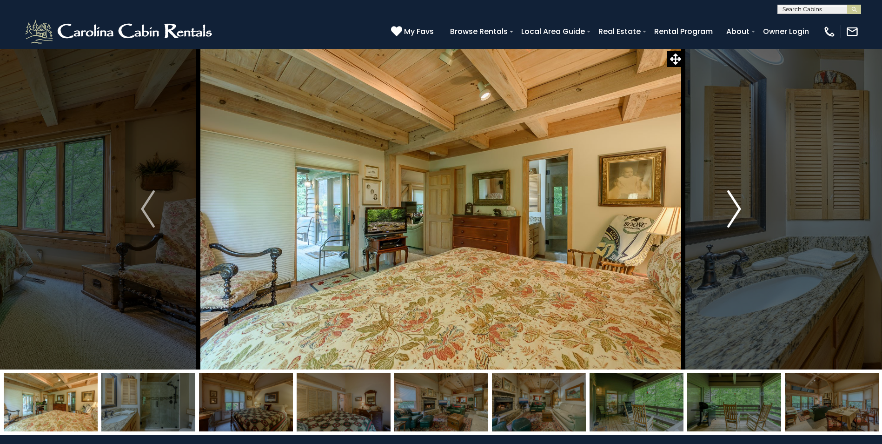
click at [738, 208] on img "Next" at bounding box center [734, 208] width 14 height 37
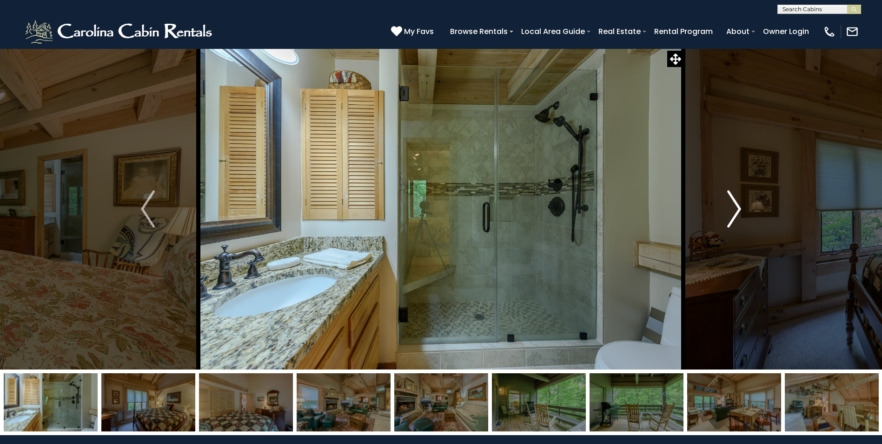
click at [738, 208] on img "Next" at bounding box center [734, 208] width 14 height 37
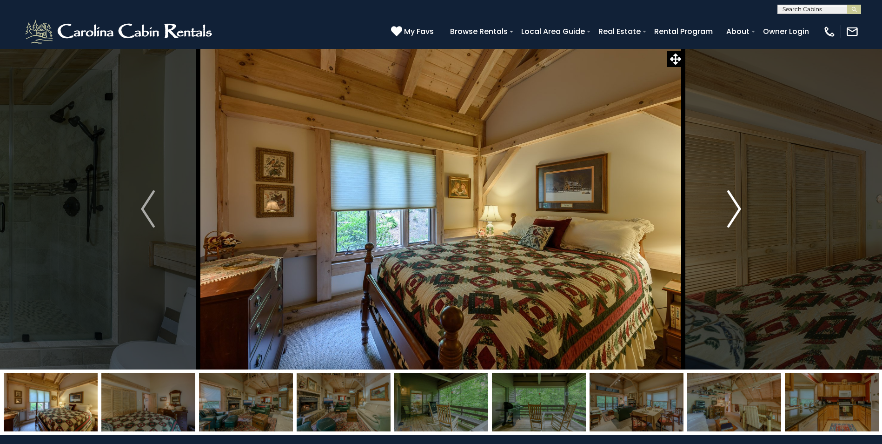
click at [738, 208] on img "Next" at bounding box center [734, 208] width 14 height 37
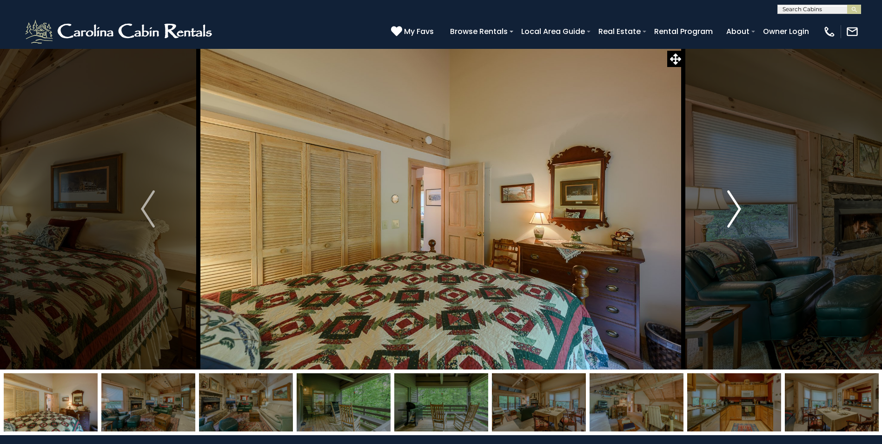
click at [738, 208] on img "Next" at bounding box center [734, 208] width 14 height 37
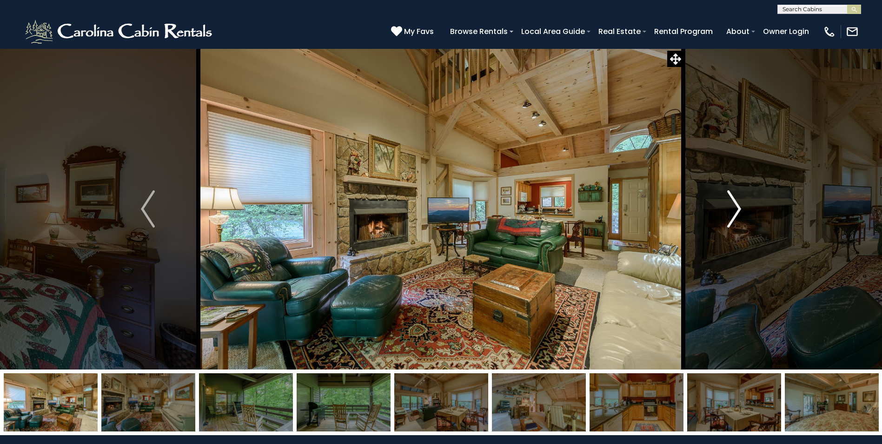
click at [738, 208] on img "Next" at bounding box center [734, 208] width 14 height 37
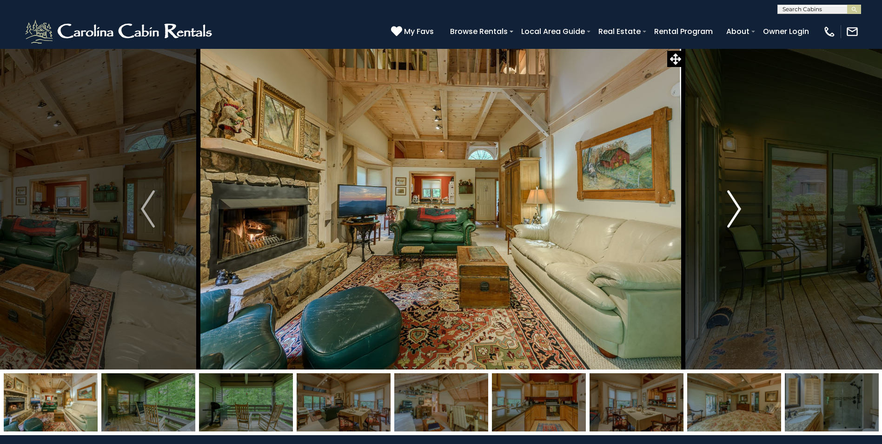
click at [738, 208] on img "Next" at bounding box center [734, 208] width 14 height 37
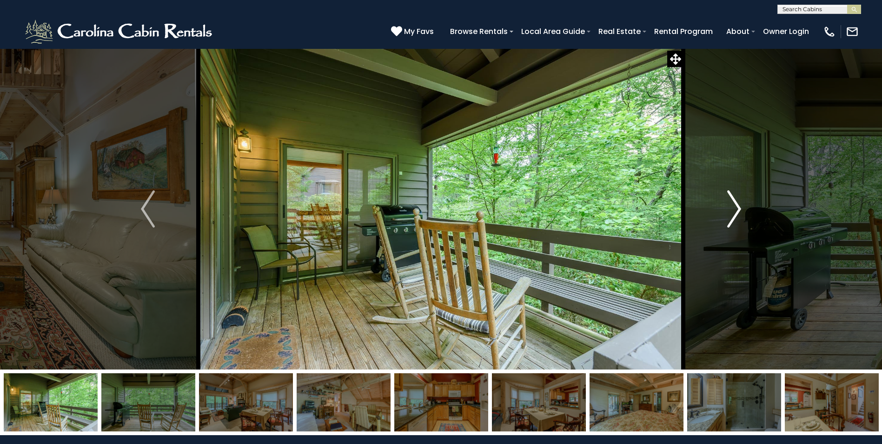
click at [738, 208] on img "Next" at bounding box center [734, 208] width 14 height 37
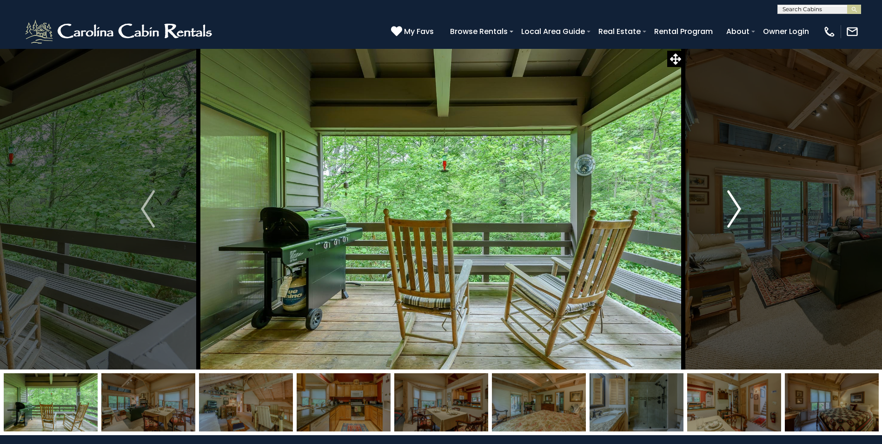
click at [738, 208] on img "Next" at bounding box center [734, 208] width 14 height 37
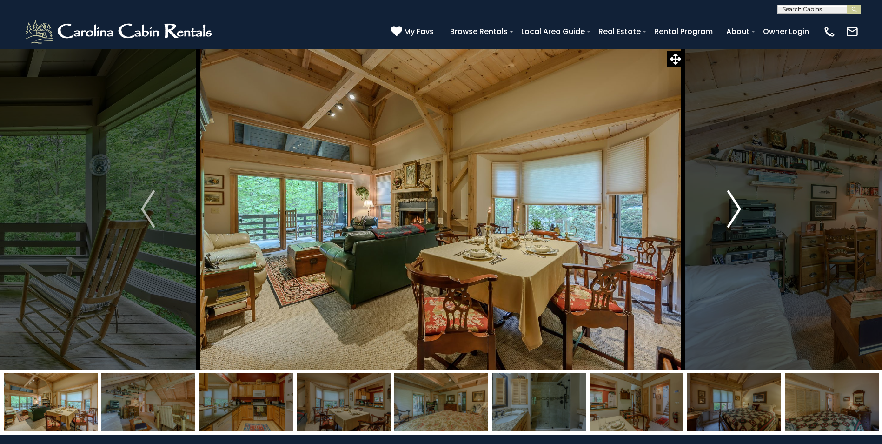
click at [738, 207] on img "Next" at bounding box center [734, 208] width 14 height 37
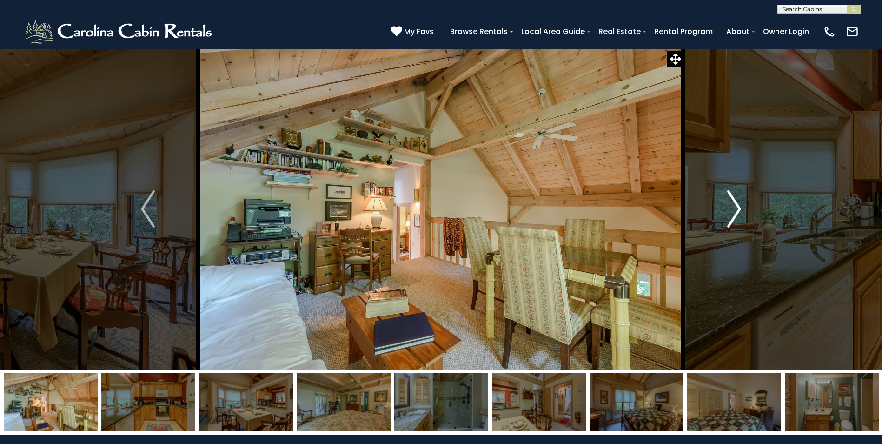
click at [738, 206] on img "Next" at bounding box center [734, 208] width 14 height 37
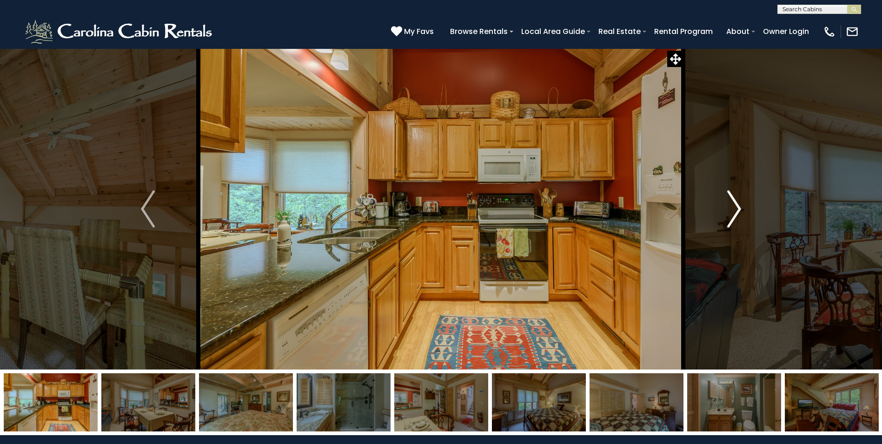
click at [738, 206] on img "Next" at bounding box center [734, 208] width 14 height 37
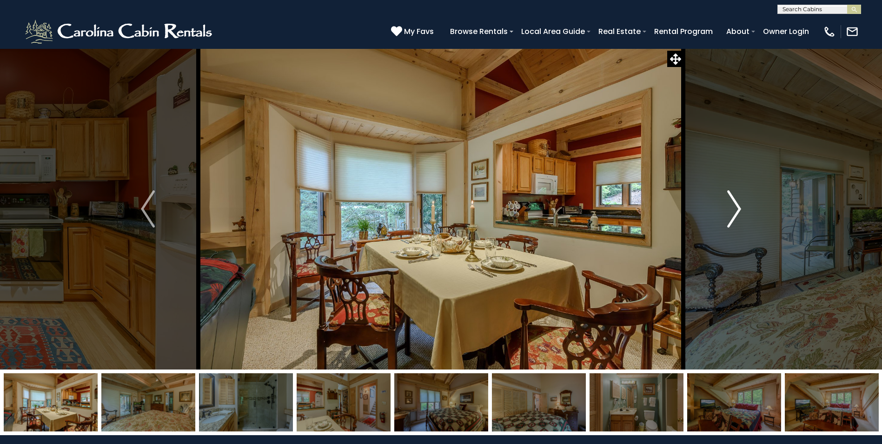
click at [738, 206] on img "Next" at bounding box center [734, 208] width 14 height 37
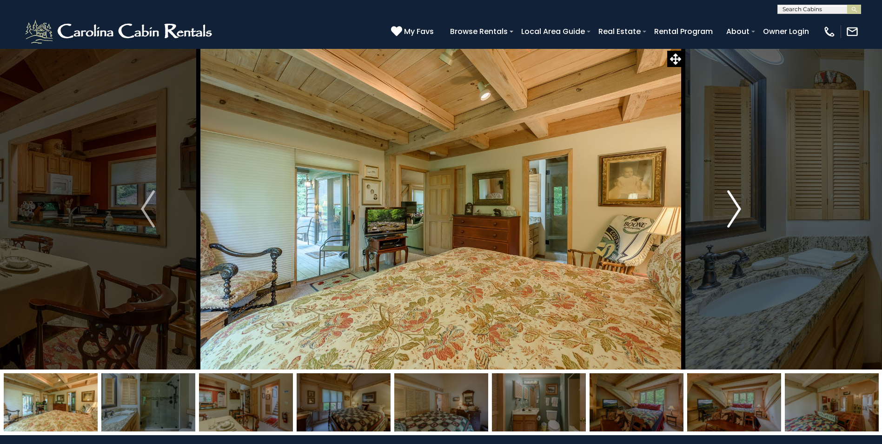
click at [738, 206] on img "Next" at bounding box center [734, 208] width 14 height 37
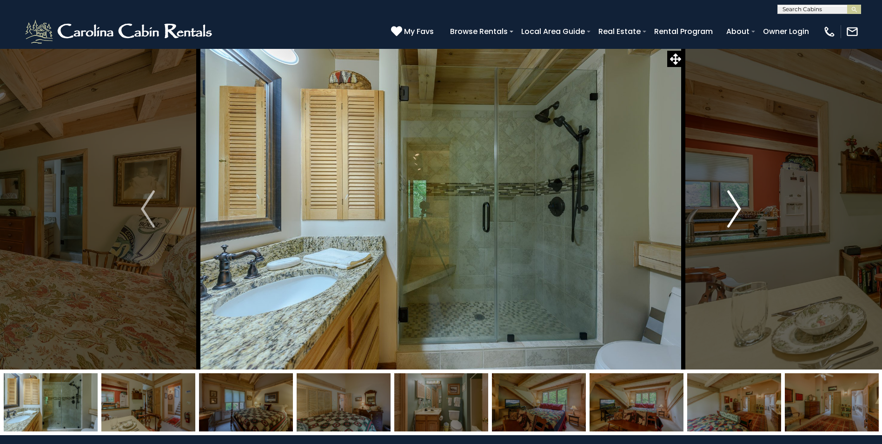
click at [738, 206] on img "Next" at bounding box center [734, 208] width 14 height 37
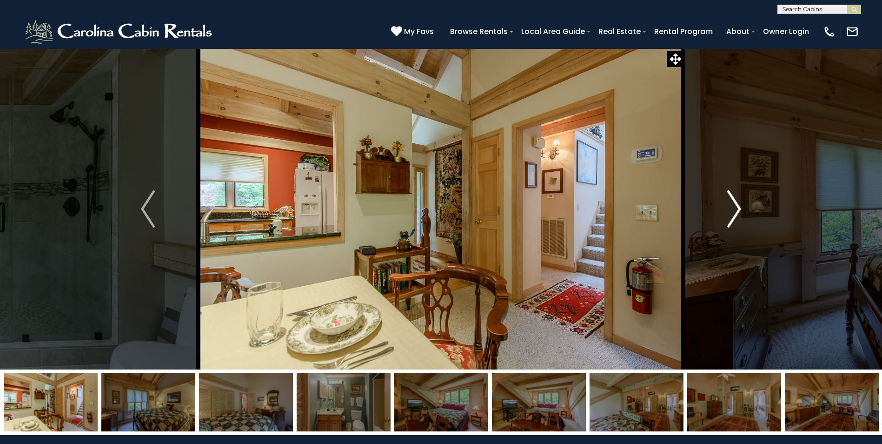
click at [738, 206] on img "Next" at bounding box center [734, 208] width 14 height 37
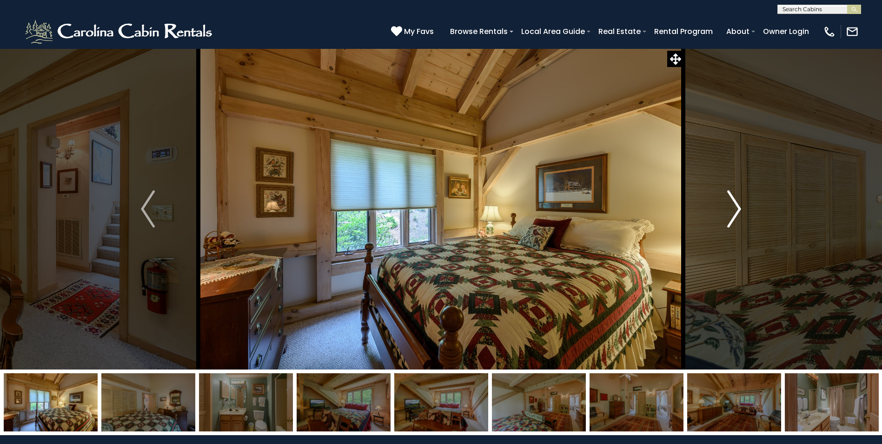
click at [738, 205] on img "Next" at bounding box center [734, 208] width 14 height 37
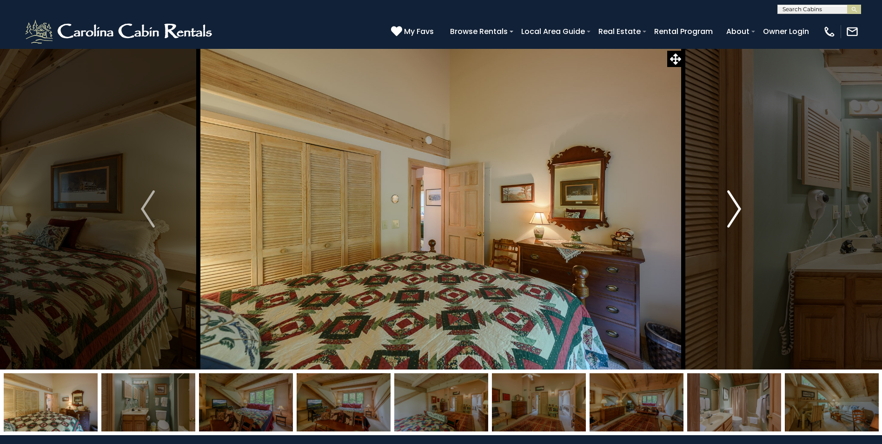
click at [738, 205] on img "Next" at bounding box center [734, 208] width 14 height 37
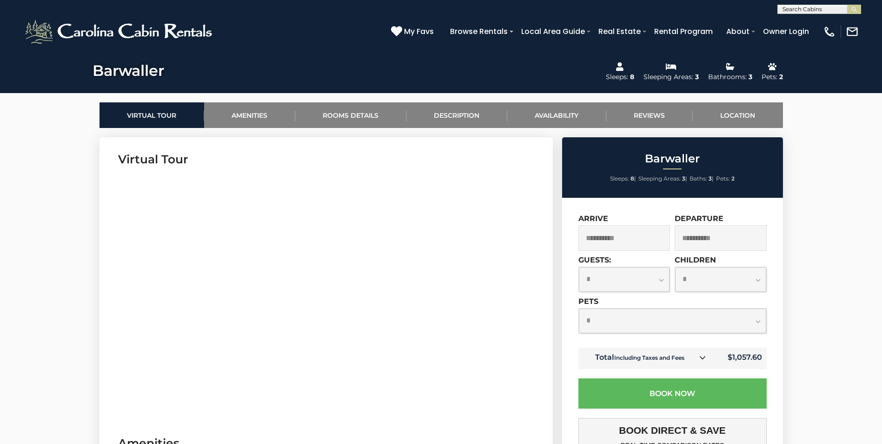
scroll to position [382, 0]
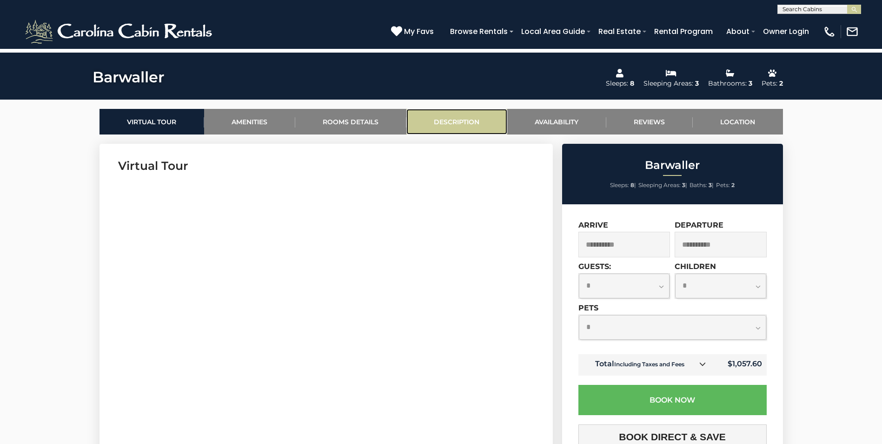
click at [466, 124] on link "Description" at bounding box center [456, 122] width 101 height 26
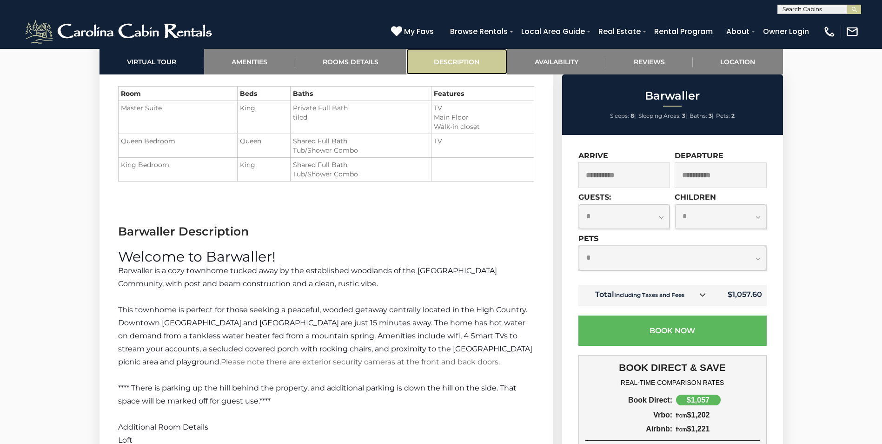
scroll to position [1241, 0]
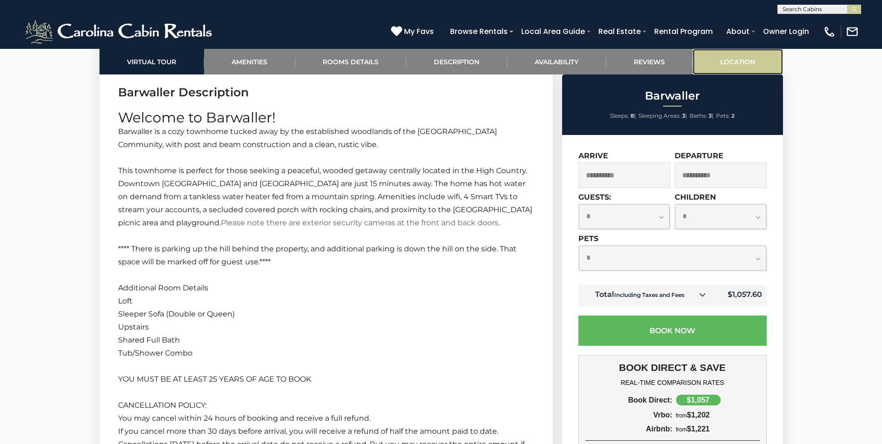
click at [715, 65] on link "Location" at bounding box center [738, 62] width 90 height 26
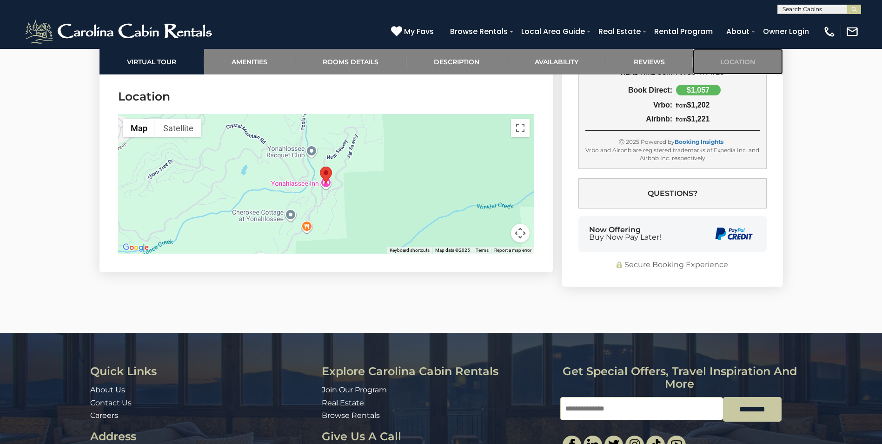
scroll to position [2115, 0]
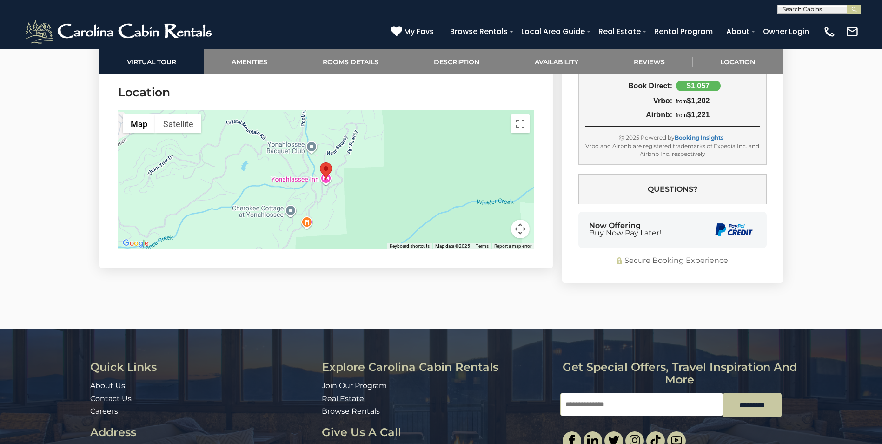
click at [351, 176] on div at bounding box center [326, 179] width 416 height 139
click at [328, 178] on img "Barwaller" at bounding box center [326, 170] width 12 height 17
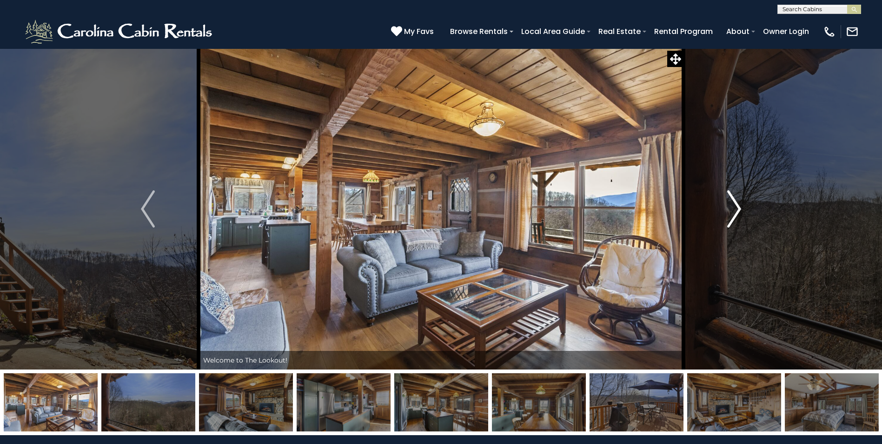
click at [734, 206] on img "Next" at bounding box center [734, 208] width 14 height 37
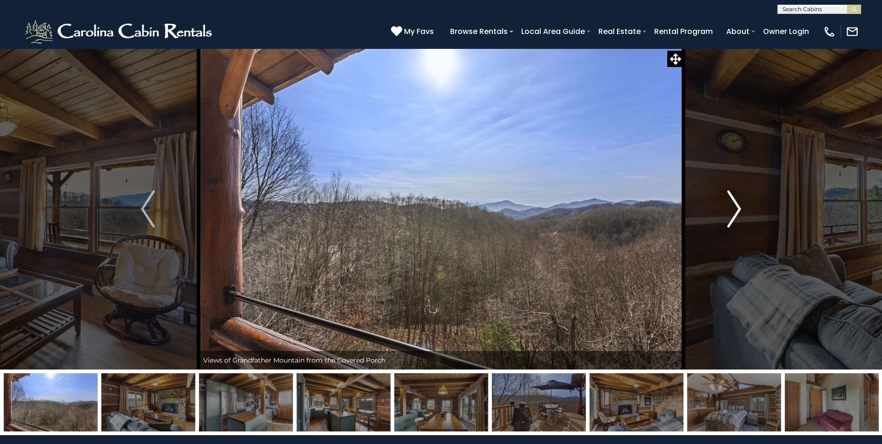
click at [734, 206] on img "Next" at bounding box center [734, 208] width 14 height 37
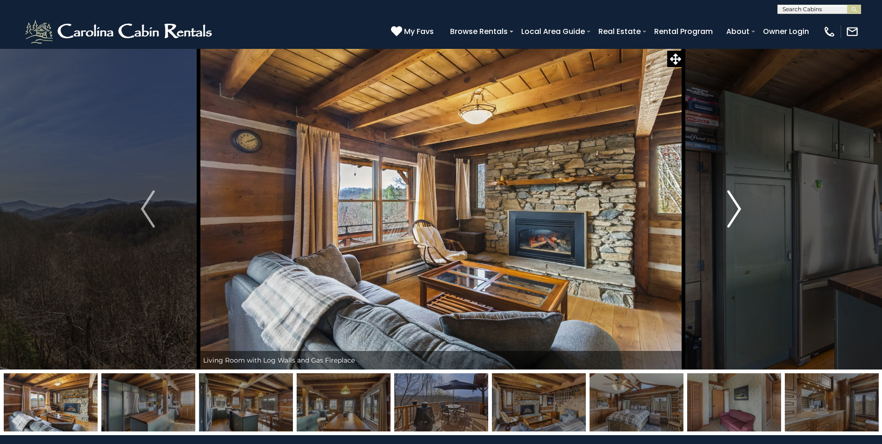
click at [734, 206] on img "Next" at bounding box center [734, 208] width 14 height 37
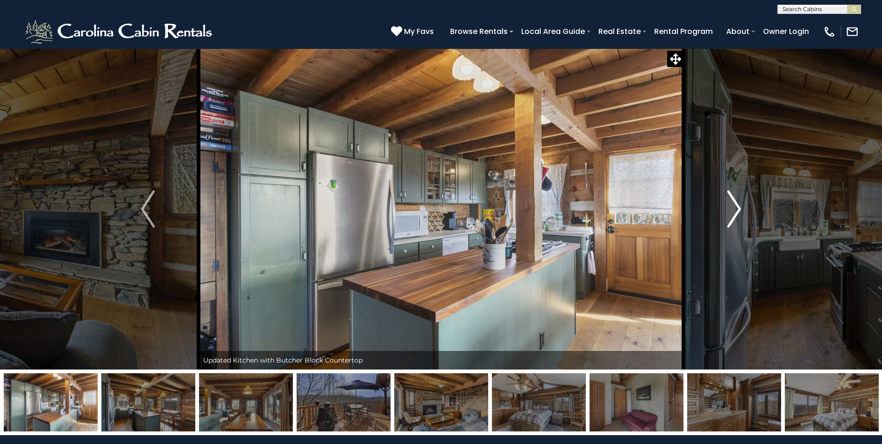
click at [732, 205] on img "Next" at bounding box center [734, 208] width 14 height 37
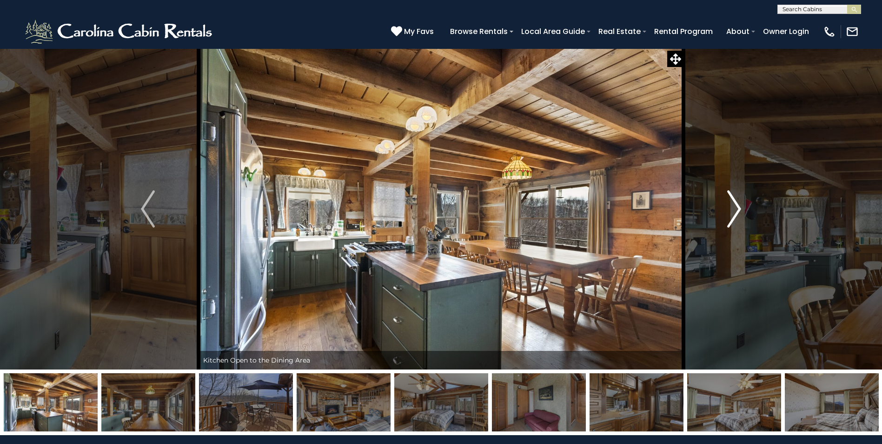
click at [732, 205] on img "Next" at bounding box center [734, 208] width 14 height 37
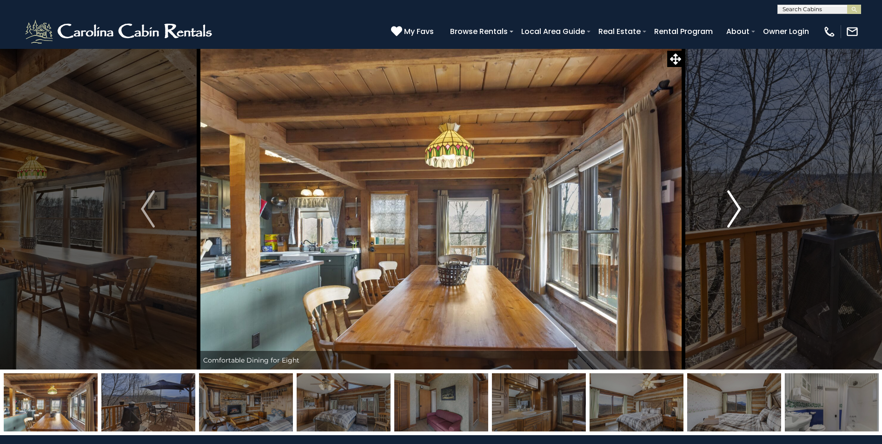
click at [732, 205] on img "Next" at bounding box center [734, 208] width 14 height 37
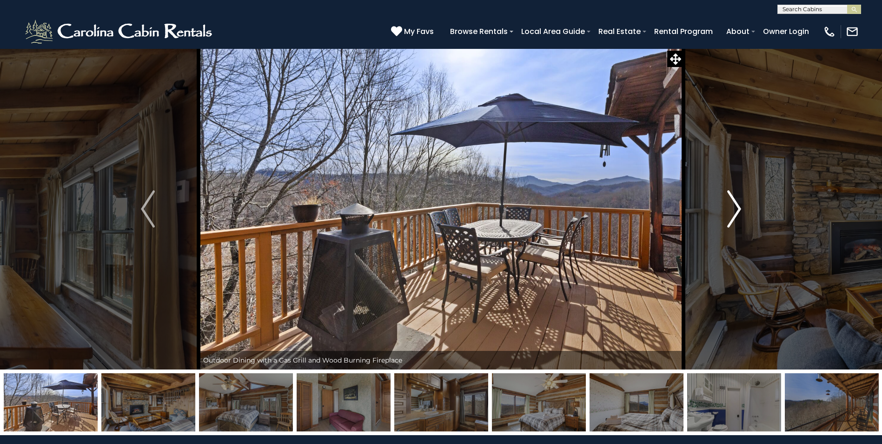
click at [732, 205] on img "Next" at bounding box center [734, 208] width 14 height 37
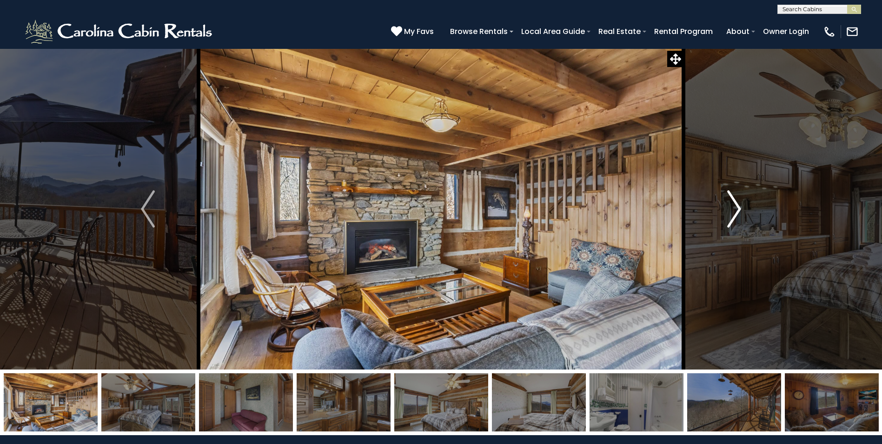
click at [732, 205] on img "Next" at bounding box center [734, 208] width 14 height 37
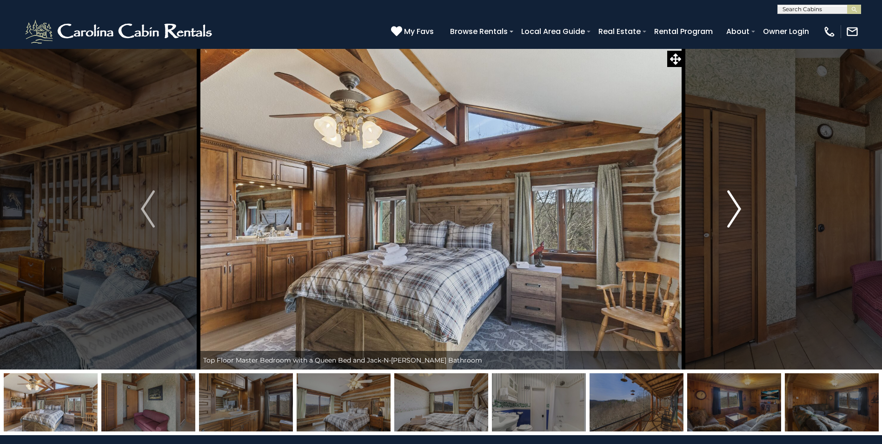
click at [732, 205] on img "Next" at bounding box center [734, 208] width 14 height 37
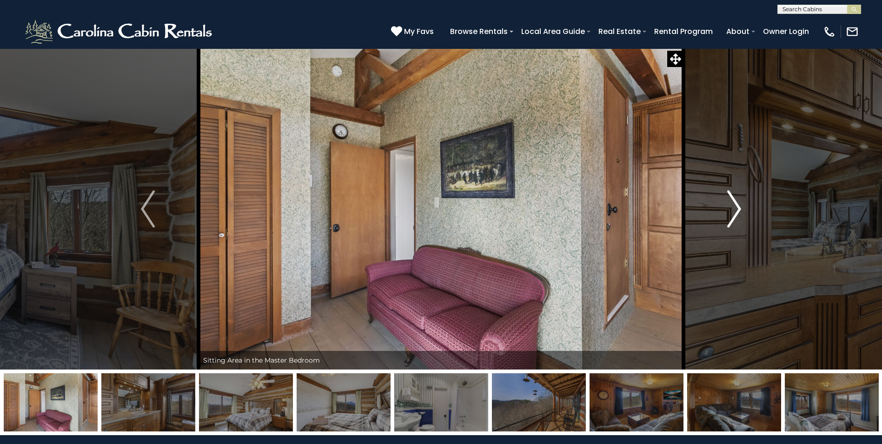
click at [731, 205] on img "Next" at bounding box center [734, 208] width 14 height 37
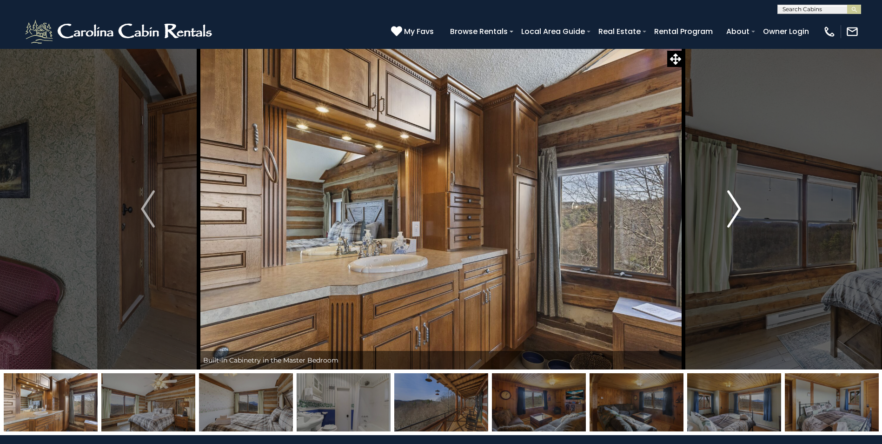
click at [731, 205] on img "Next" at bounding box center [734, 208] width 14 height 37
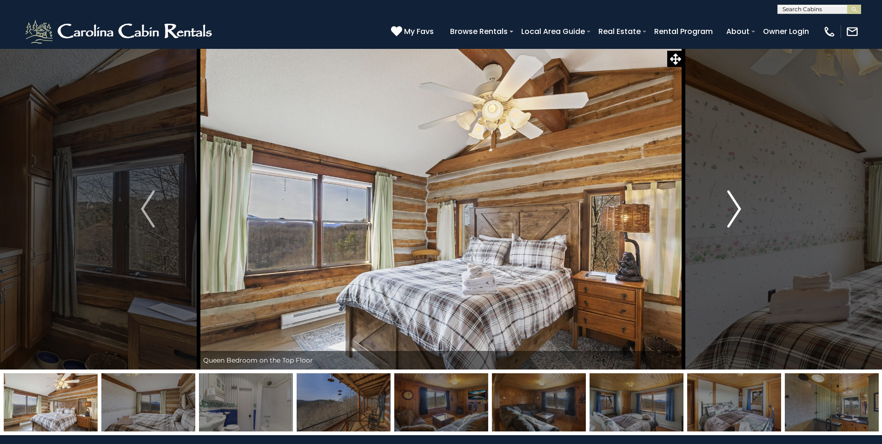
click at [731, 205] on img "Next" at bounding box center [734, 208] width 14 height 37
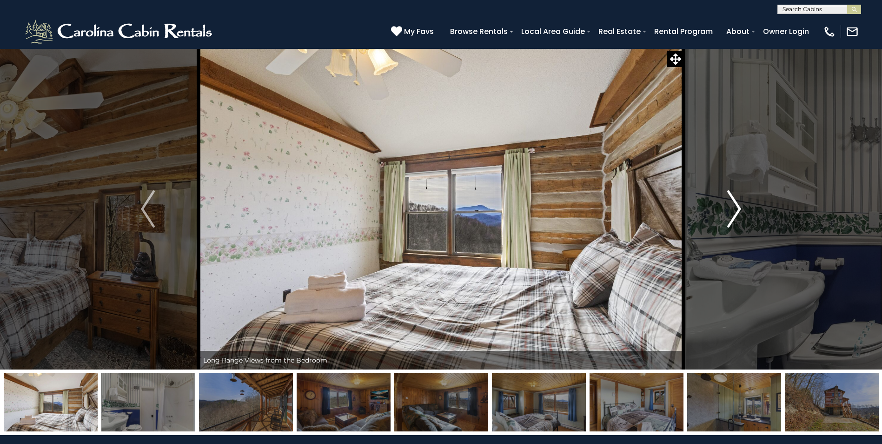
click at [731, 205] on img "Next" at bounding box center [734, 208] width 14 height 37
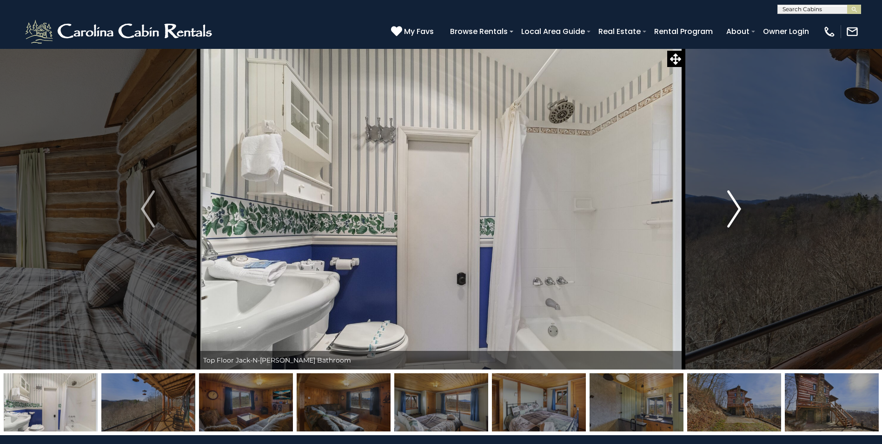
click at [731, 205] on img "Next" at bounding box center [734, 208] width 14 height 37
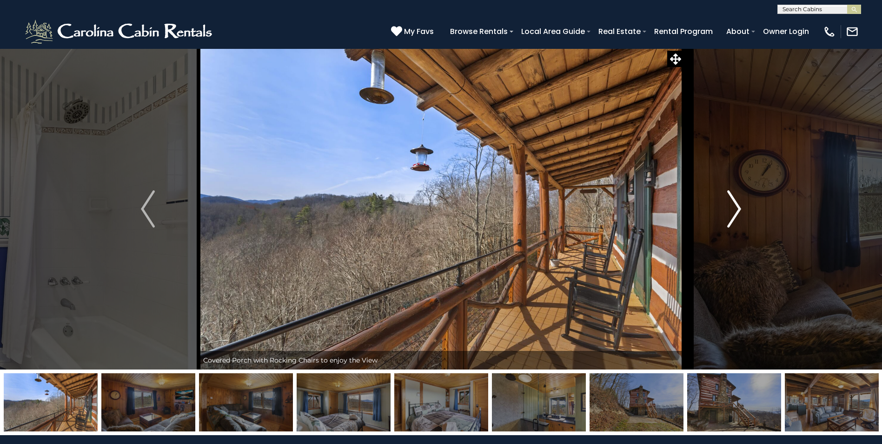
click at [731, 205] on img "Next" at bounding box center [734, 208] width 14 height 37
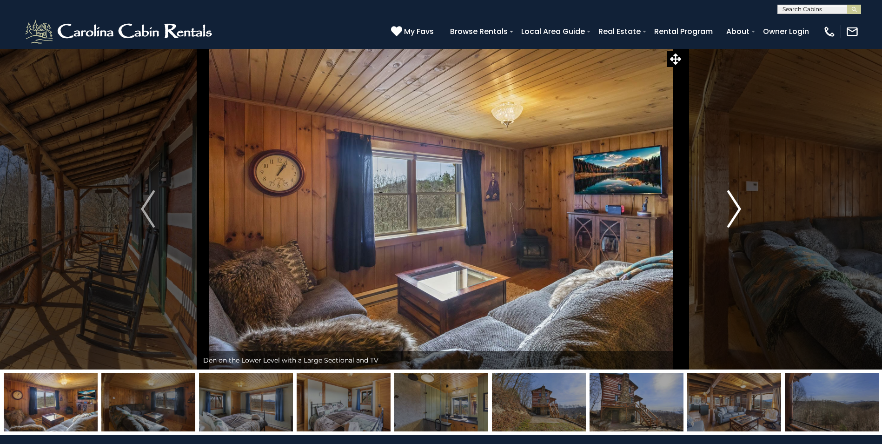
click at [731, 205] on img "Next" at bounding box center [734, 208] width 14 height 37
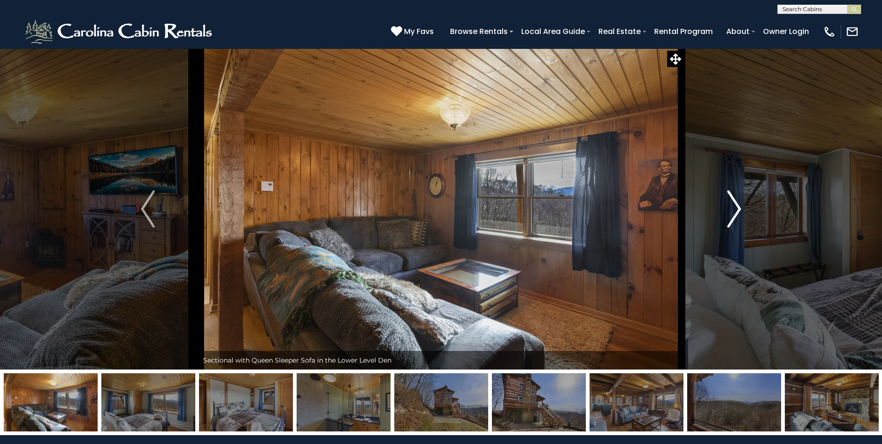
click at [731, 205] on img "Next" at bounding box center [734, 208] width 14 height 37
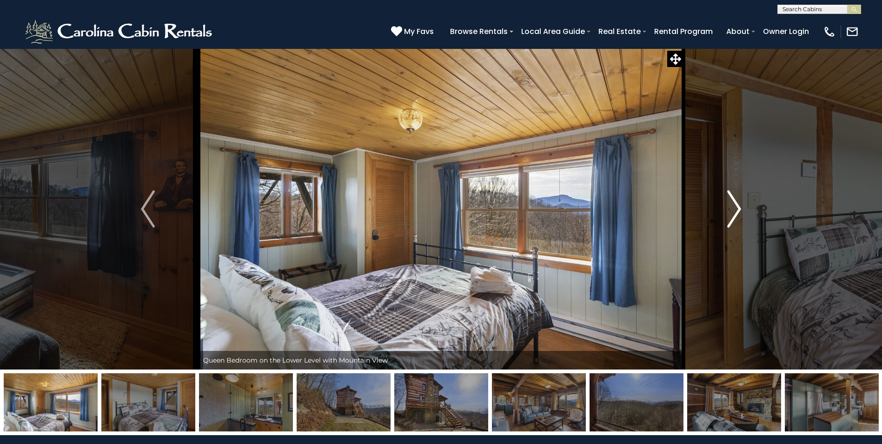
click at [731, 205] on img "Next" at bounding box center [734, 208] width 14 height 37
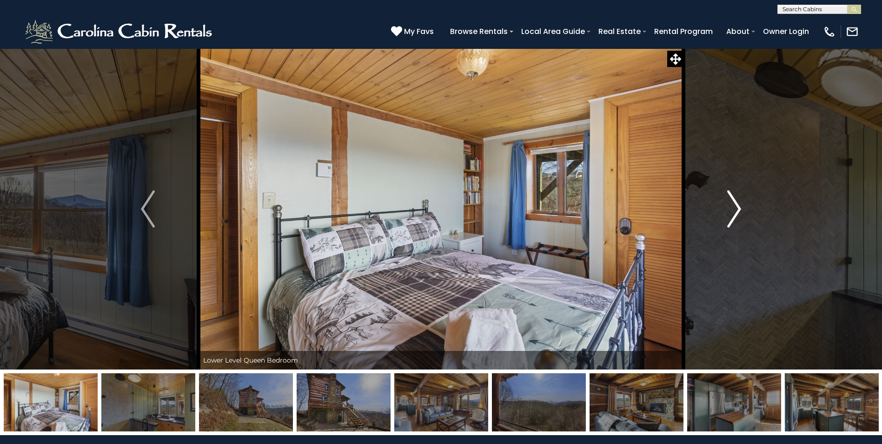
click at [731, 205] on img "Next" at bounding box center [734, 208] width 14 height 37
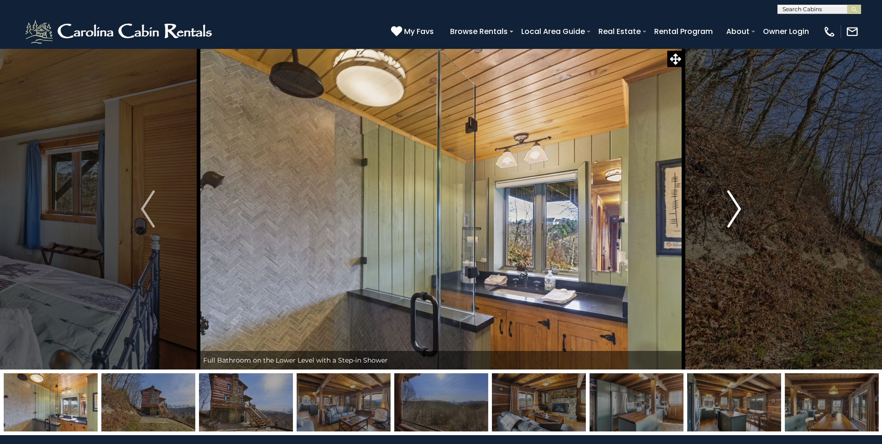
click at [731, 205] on img "Next" at bounding box center [734, 208] width 14 height 37
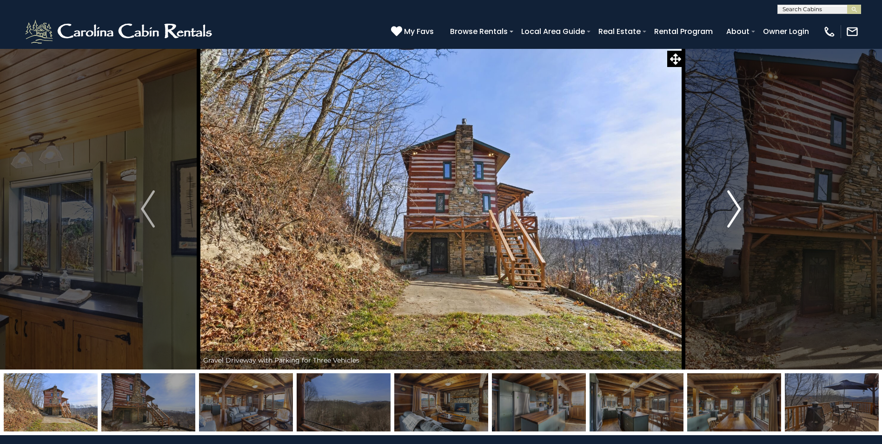
click at [731, 205] on img "Next" at bounding box center [734, 208] width 14 height 37
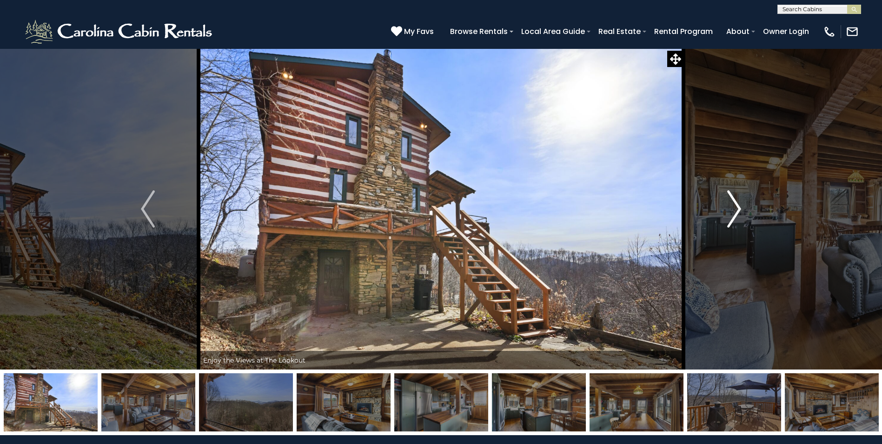
click at [731, 205] on img "Next" at bounding box center [734, 208] width 14 height 37
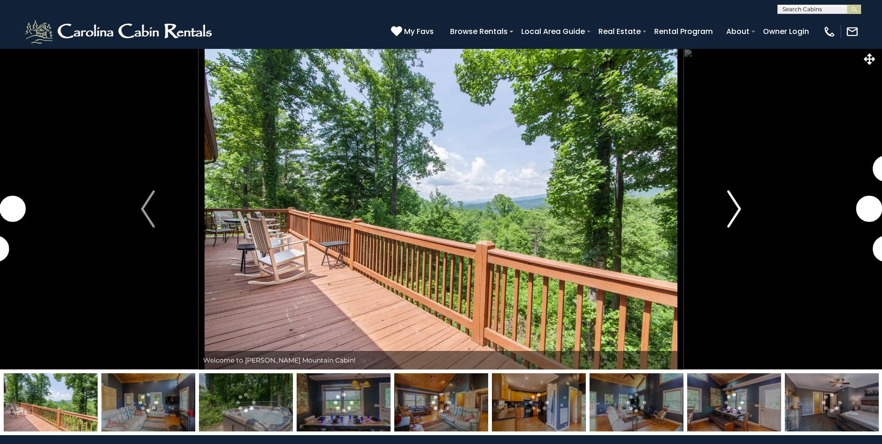
click at [737, 206] on img "Next" at bounding box center [734, 208] width 14 height 37
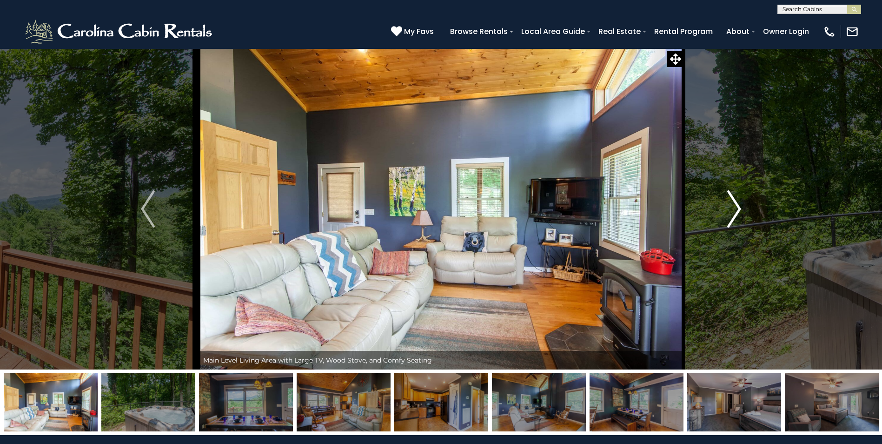
click at [733, 207] on img "Next" at bounding box center [734, 208] width 14 height 37
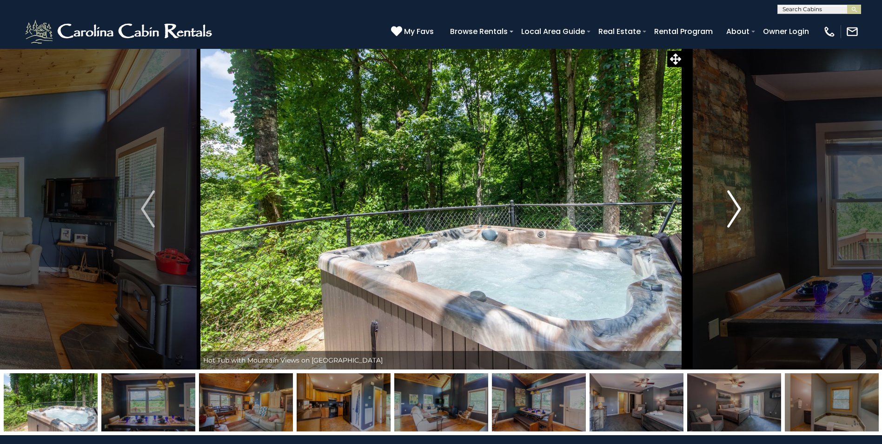
click at [733, 207] on img "Next" at bounding box center [734, 208] width 14 height 37
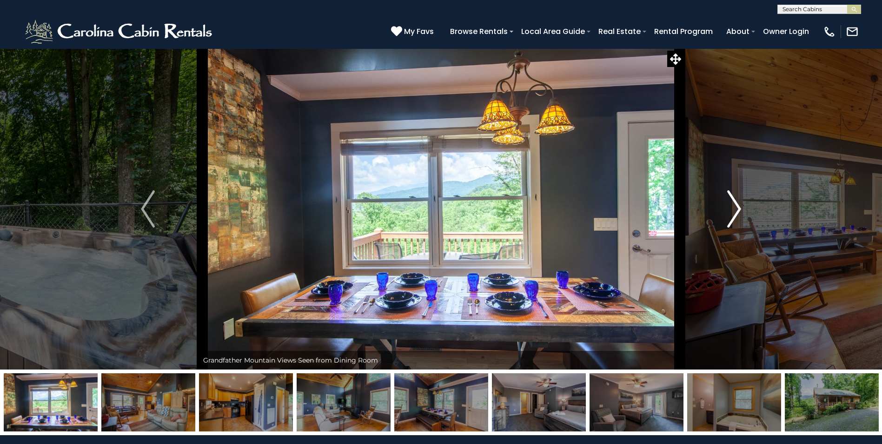
click at [733, 207] on img "Next" at bounding box center [734, 208] width 14 height 37
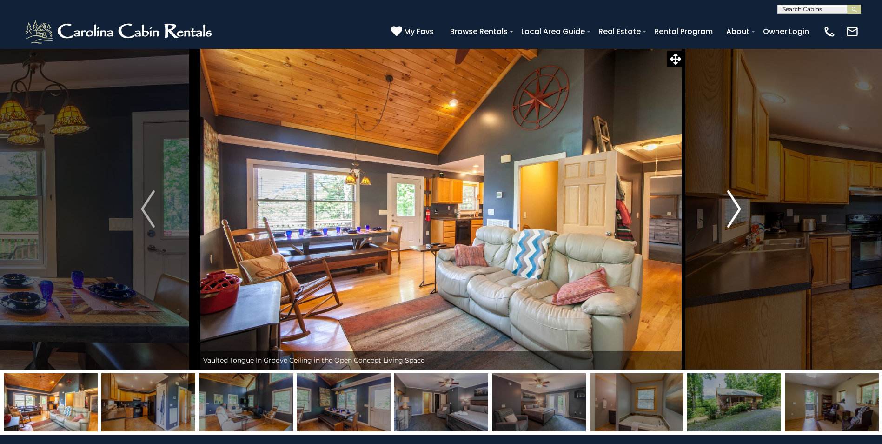
click at [733, 207] on img "Next" at bounding box center [734, 208] width 14 height 37
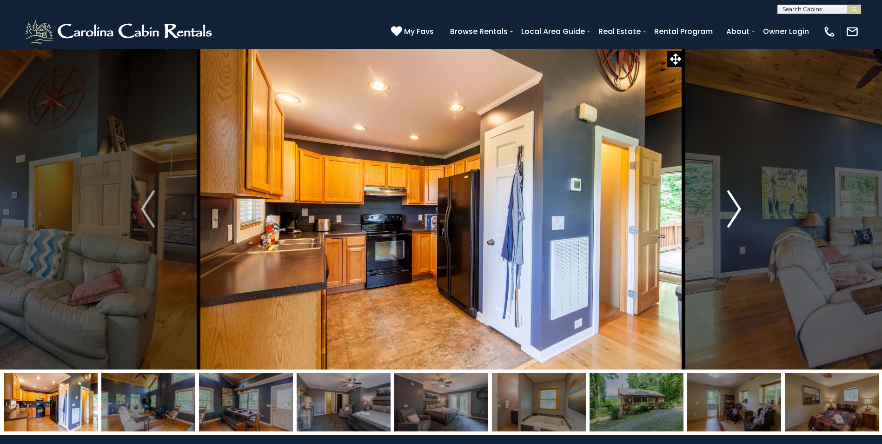
click at [733, 207] on img "Next" at bounding box center [734, 208] width 14 height 37
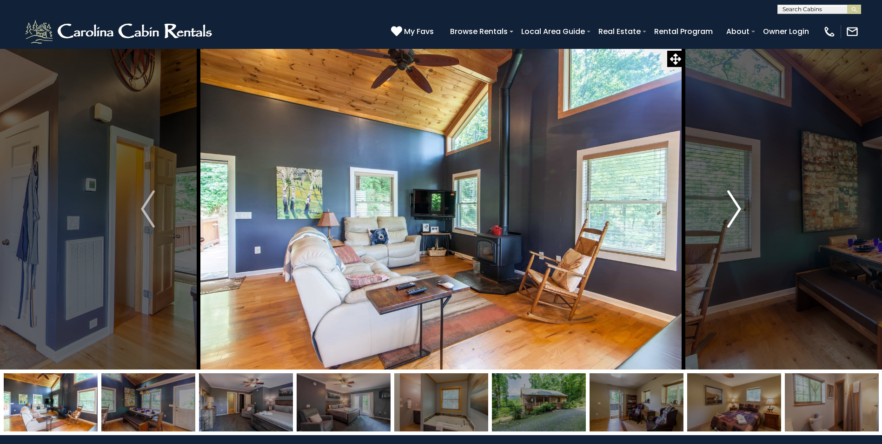
click at [733, 207] on img "Next" at bounding box center [734, 208] width 14 height 37
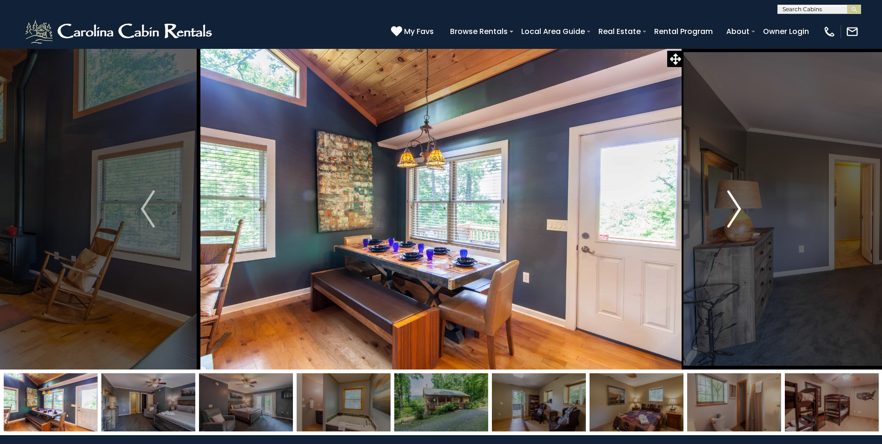
click at [733, 207] on img "Next" at bounding box center [734, 208] width 14 height 37
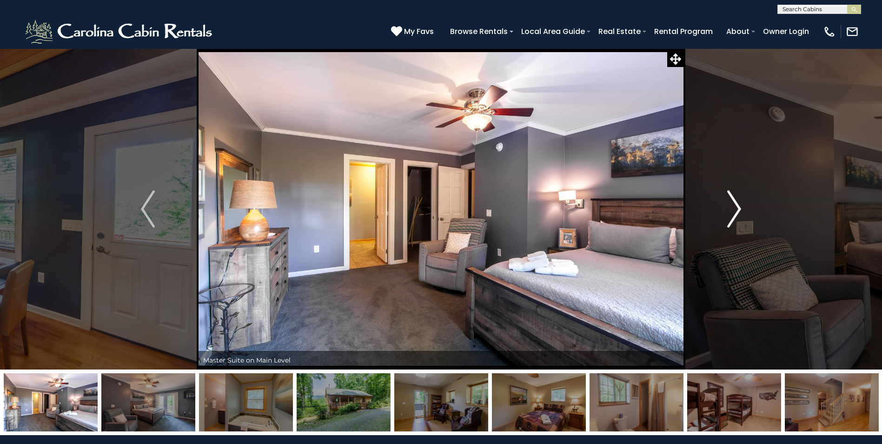
click at [733, 207] on img "Next" at bounding box center [734, 208] width 14 height 37
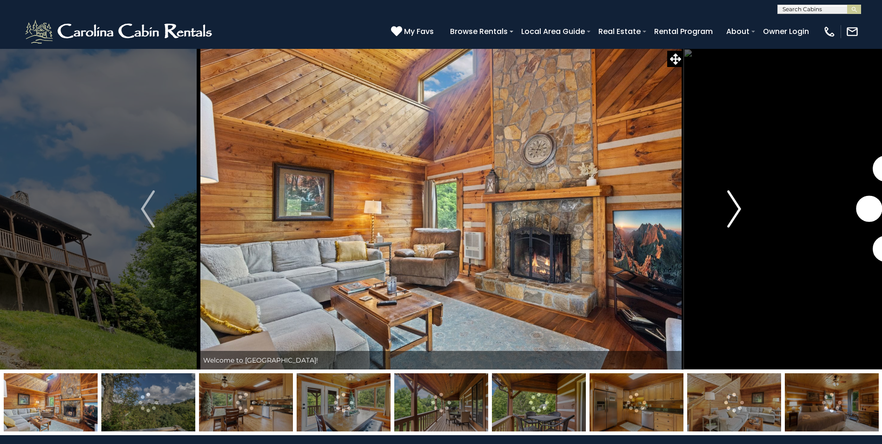
click at [744, 208] on button "Next" at bounding box center [733, 208] width 101 height 321
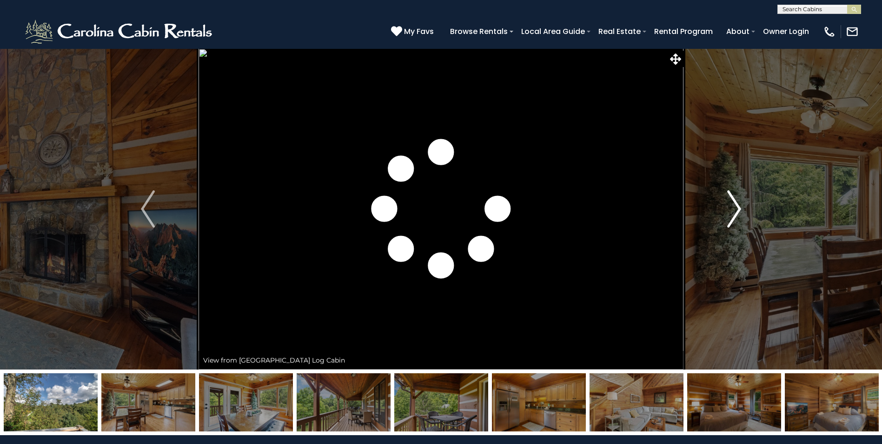
click at [738, 208] on img "Next" at bounding box center [734, 208] width 14 height 37
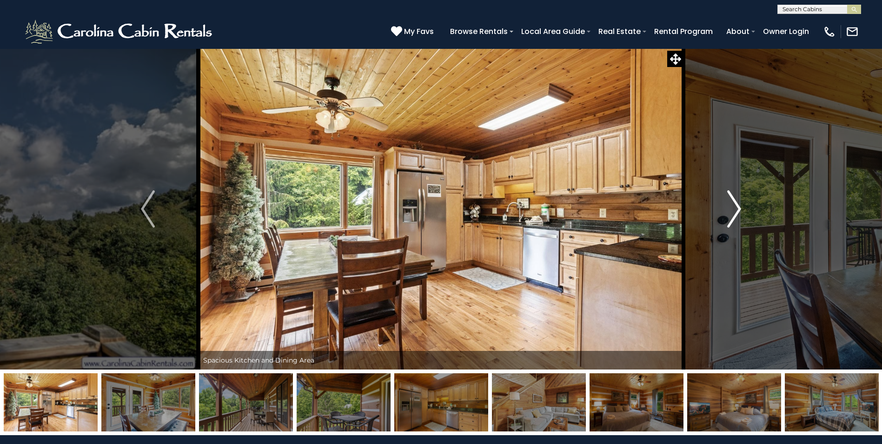
click at [738, 208] on img "Next" at bounding box center [734, 208] width 14 height 37
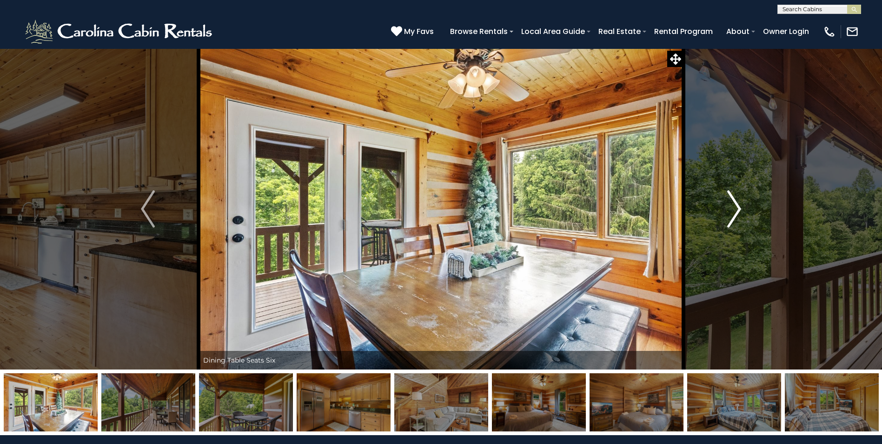
click at [738, 208] on img "Next" at bounding box center [734, 208] width 14 height 37
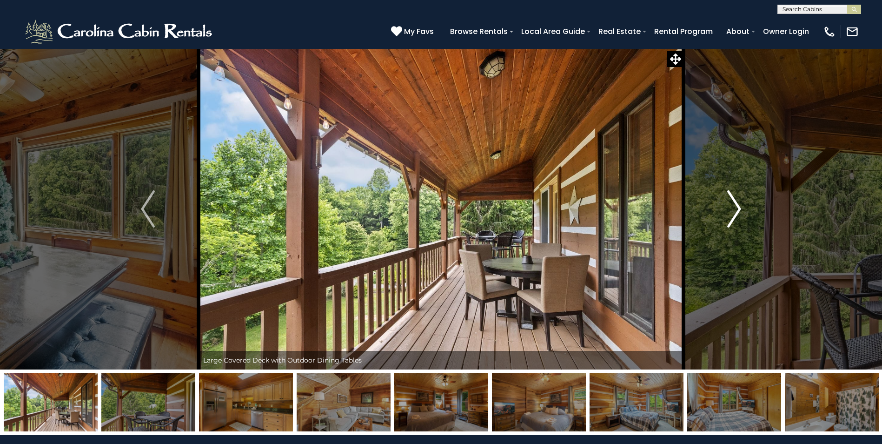
click at [738, 208] on img "Next" at bounding box center [734, 208] width 14 height 37
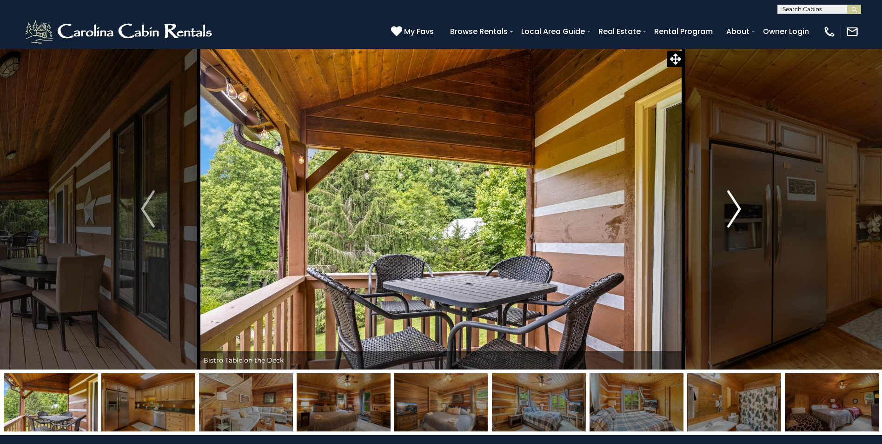
click at [738, 208] on img "Next" at bounding box center [734, 208] width 14 height 37
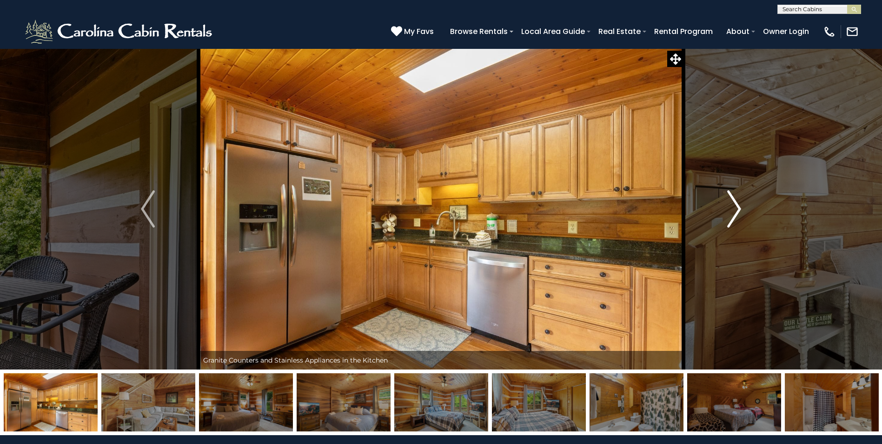
click at [738, 208] on img "Next" at bounding box center [734, 208] width 14 height 37
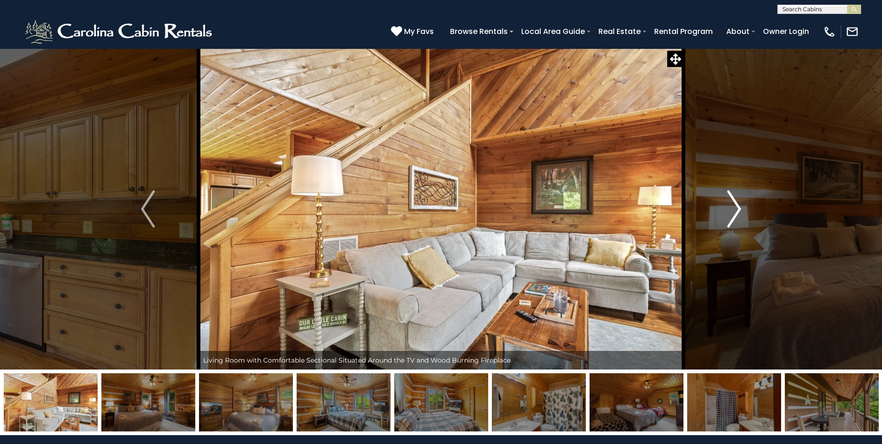
click at [738, 208] on img "Next" at bounding box center [734, 208] width 14 height 37
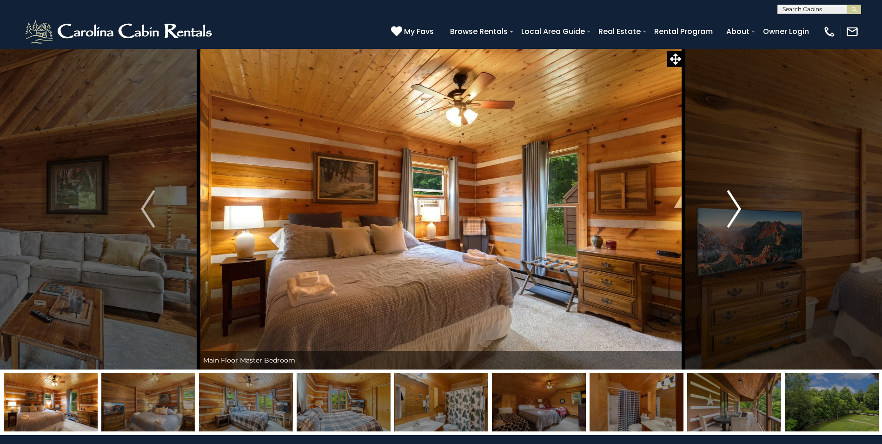
click at [737, 208] on img "Next" at bounding box center [734, 208] width 14 height 37
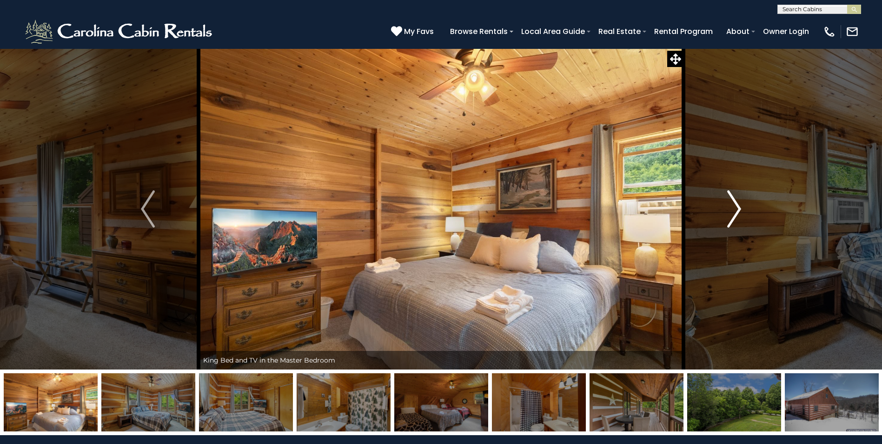
click at [737, 208] on img "Next" at bounding box center [734, 208] width 14 height 37
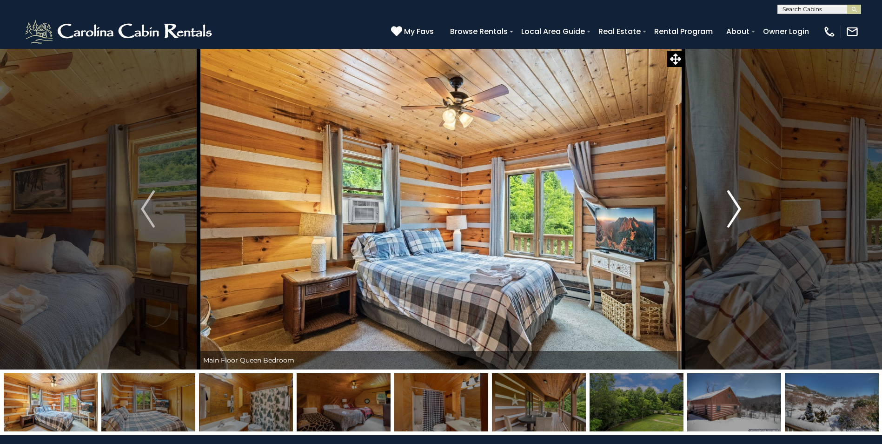
click at [737, 208] on img "Next" at bounding box center [734, 208] width 14 height 37
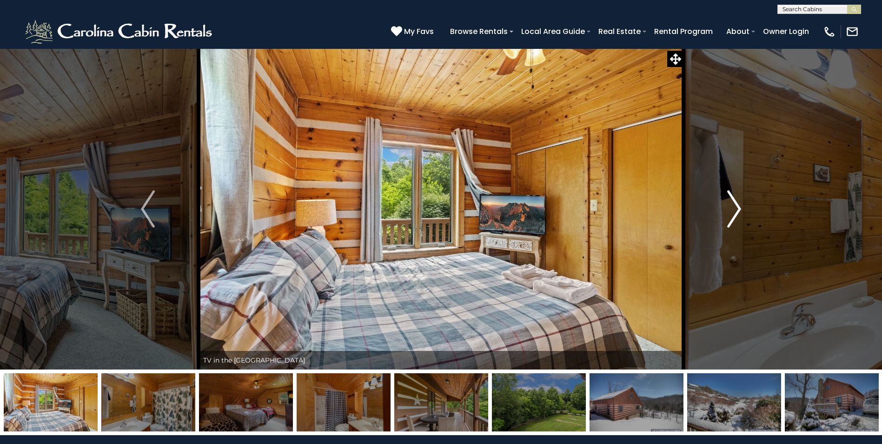
click at [737, 208] on img "Next" at bounding box center [734, 208] width 14 height 37
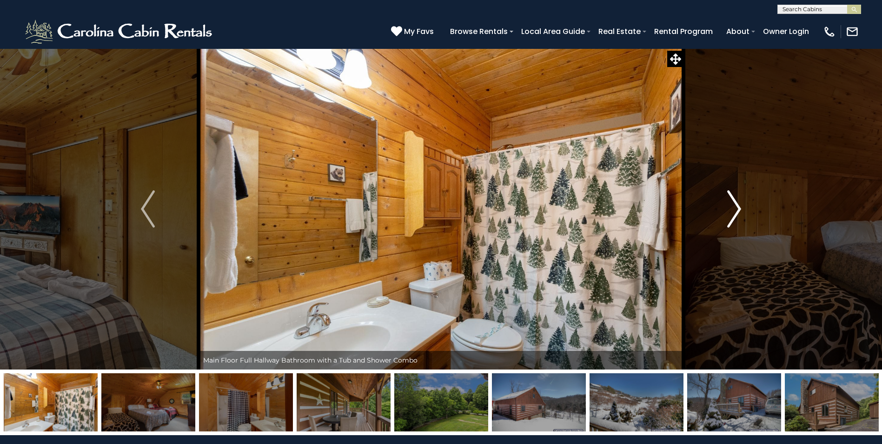
click at [737, 208] on img "Next" at bounding box center [734, 208] width 14 height 37
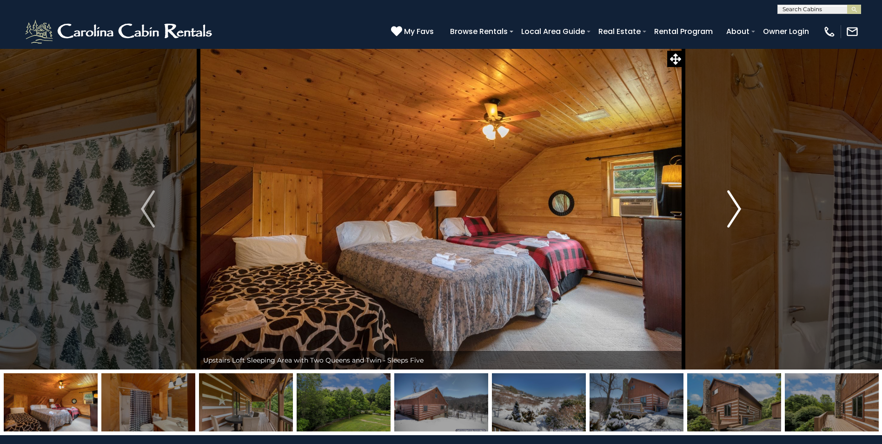
click at [737, 208] on img "Next" at bounding box center [734, 208] width 14 height 37
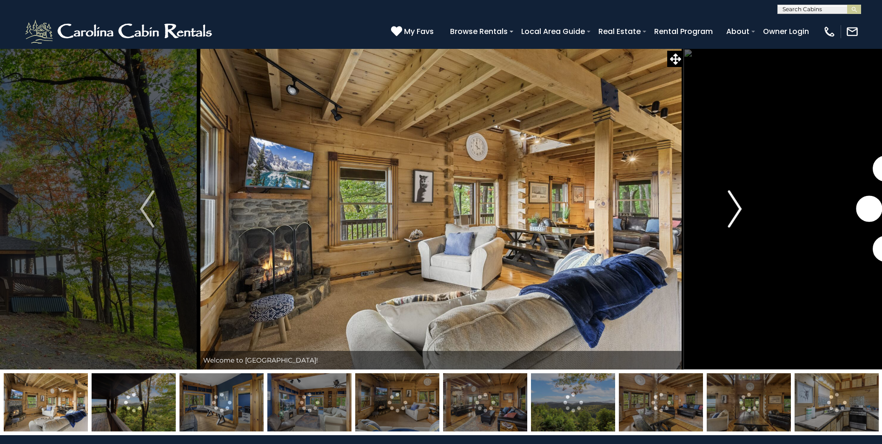
click at [737, 207] on img "Next" at bounding box center [735, 208] width 14 height 37
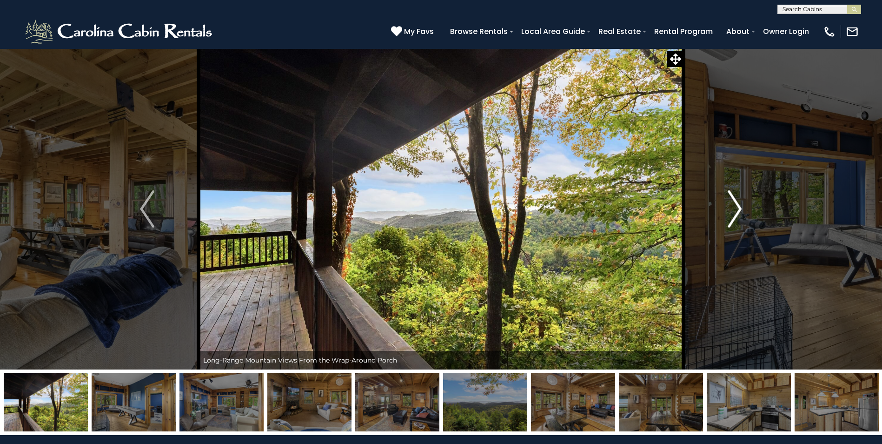
click at [734, 207] on img "Next" at bounding box center [735, 208] width 14 height 37
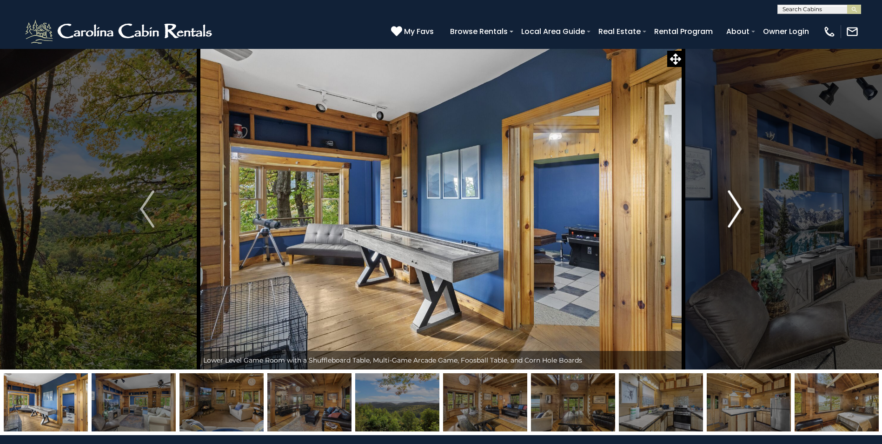
click at [734, 207] on img "Next" at bounding box center [735, 208] width 14 height 37
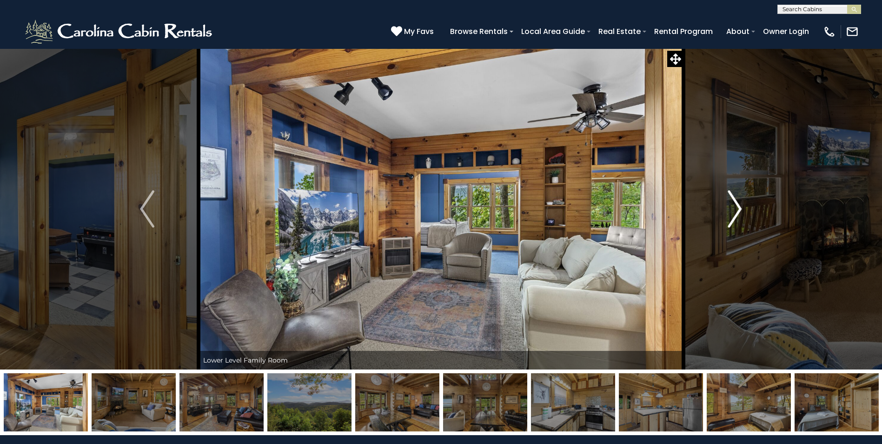
click at [734, 207] on img "Next" at bounding box center [735, 208] width 14 height 37
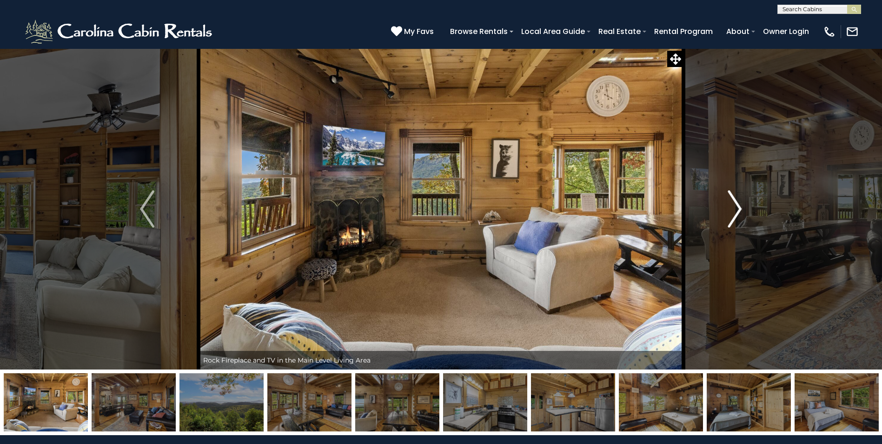
click at [733, 207] on img "Next" at bounding box center [735, 208] width 14 height 37
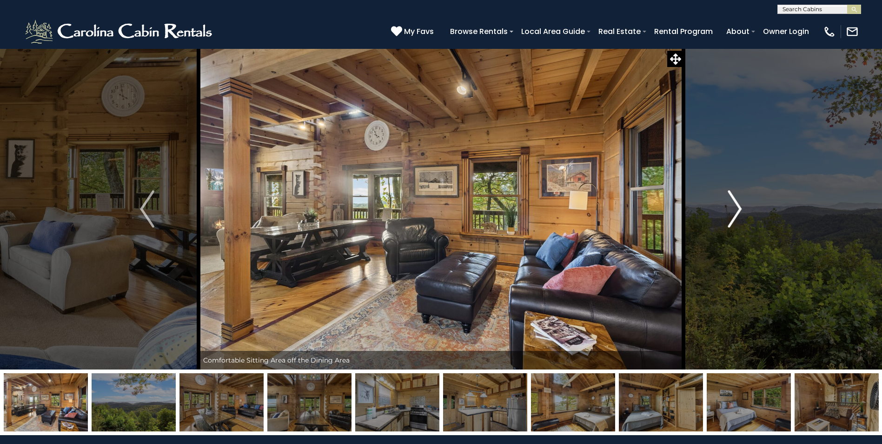
click at [733, 207] on img "Next" at bounding box center [735, 208] width 14 height 37
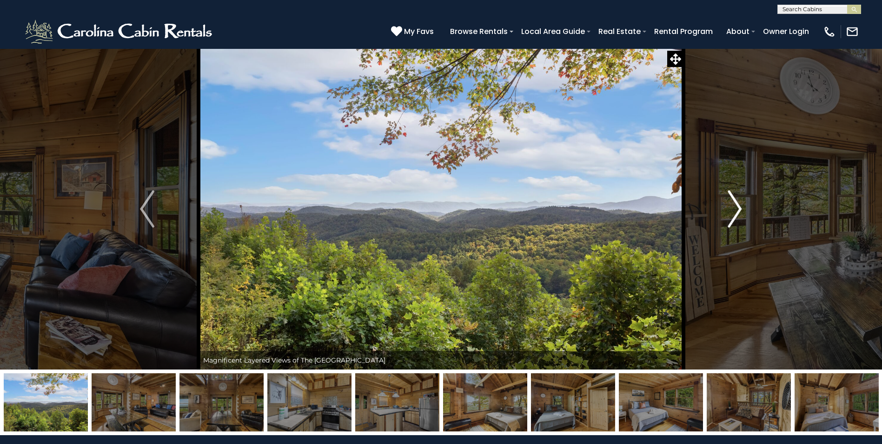
click at [733, 207] on img "Next" at bounding box center [735, 208] width 14 height 37
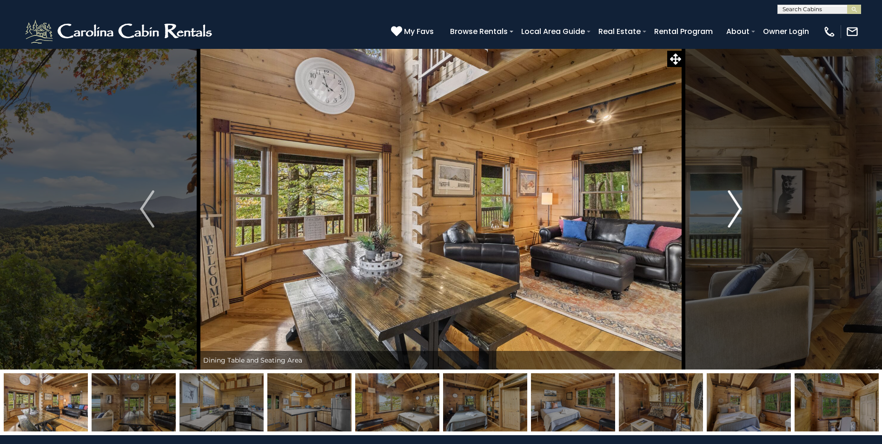
click at [733, 207] on img "Next" at bounding box center [735, 208] width 14 height 37
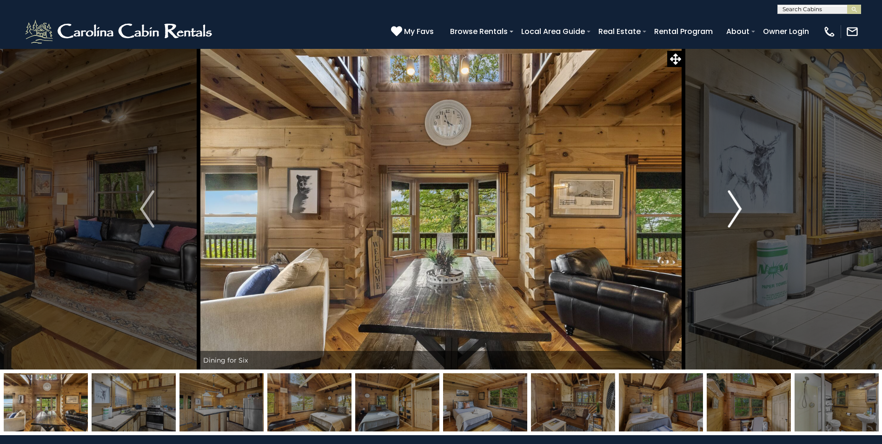
click at [733, 207] on img "Next" at bounding box center [735, 208] width 14 height 37
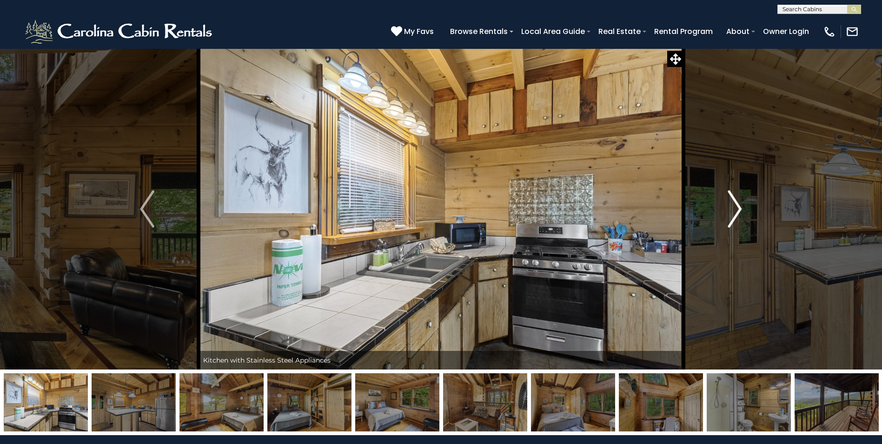
click at [733, 207] on img "Next" at bounding box center [735, 208] width 14 height 37
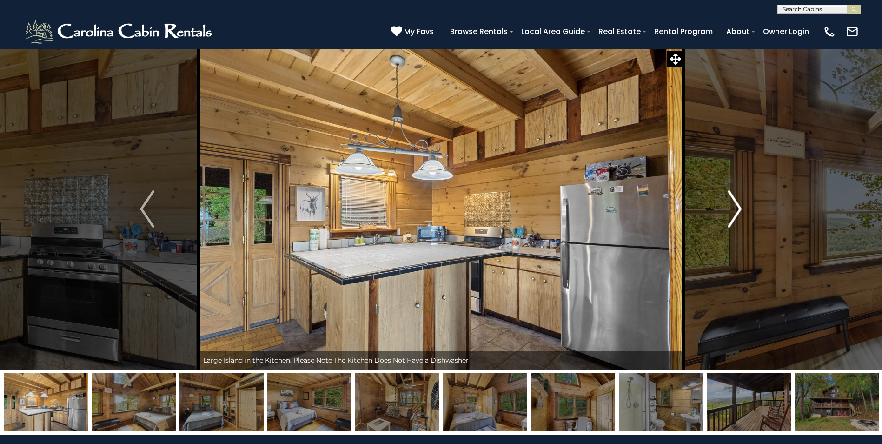
click at [733, 207] on img "Next" at bounding box center [735, 208] width 14 height 37
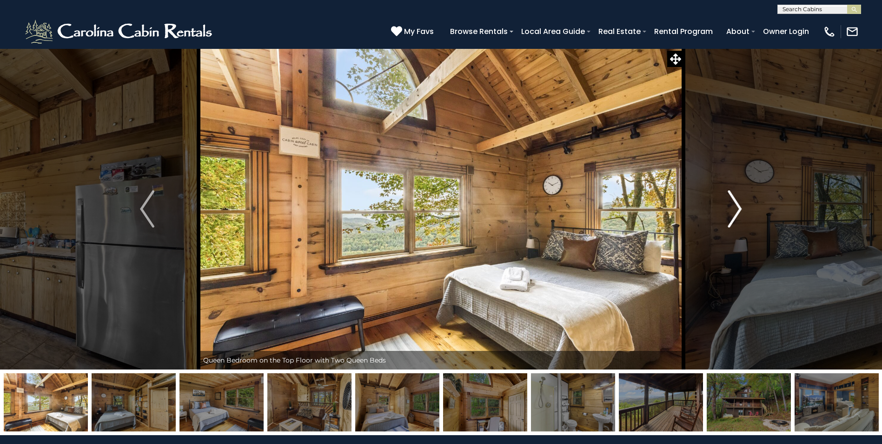
click at [733, 207] on img "Next" at bounding box center [735, 208] width 14 height 37
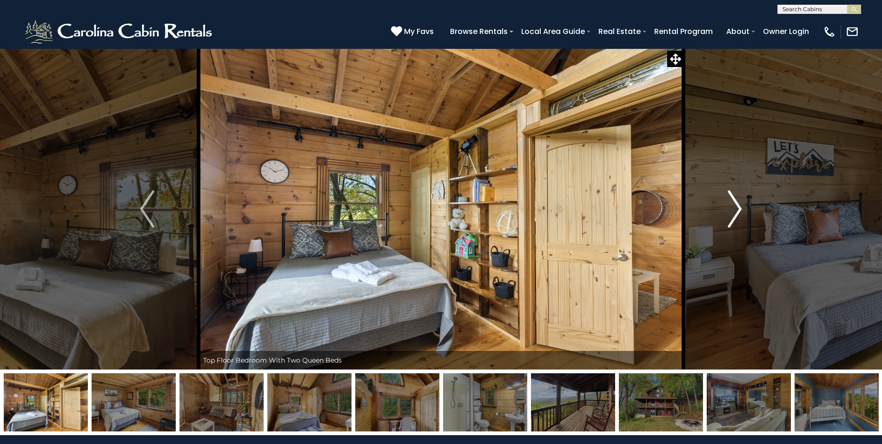
click at [733, 207] on img "Next" at bounding box center [735, 208] width 14 height 37
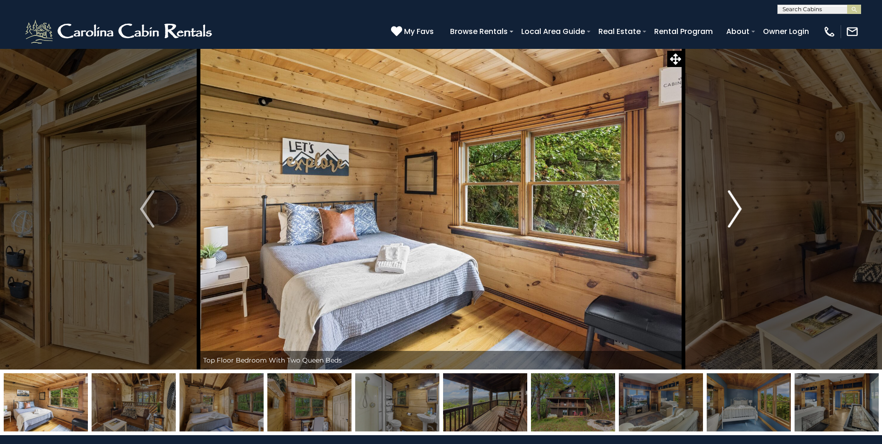
click at [733, 207] on img "Next" at bounding box center [735, 208] width 14 height 37
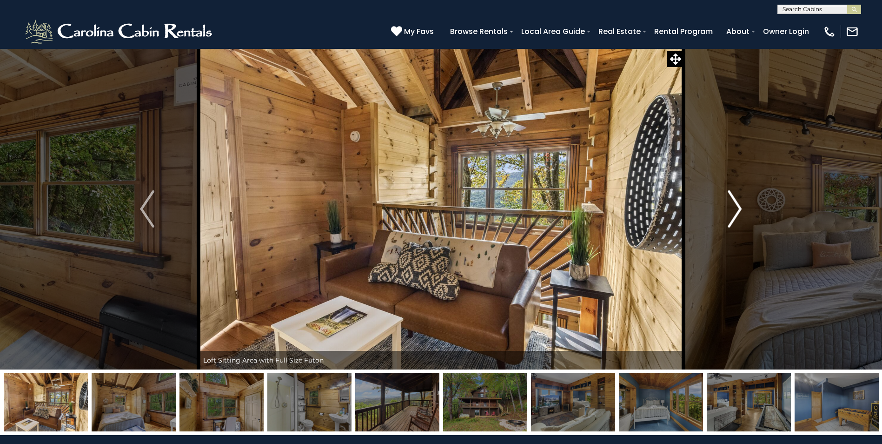
click at [733, 207] on img "Next" at bounding box center [735, 208] width 14 height 37
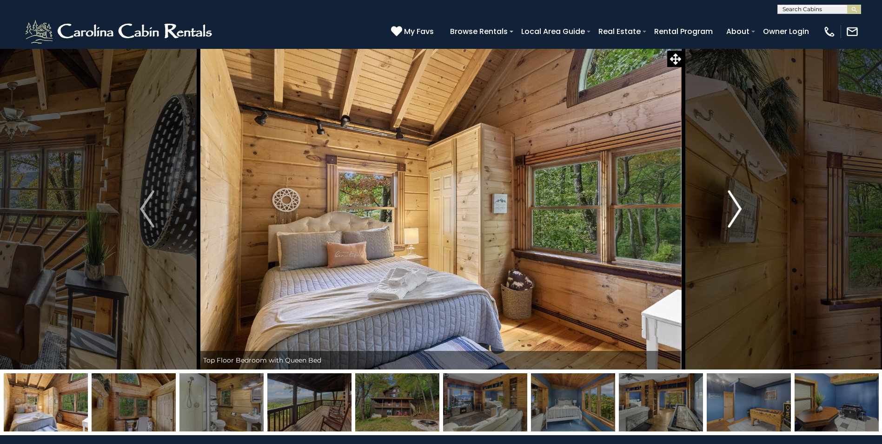
click at [733, 207] on img "Next" at bounding box center [735, 208] width 14 height 37
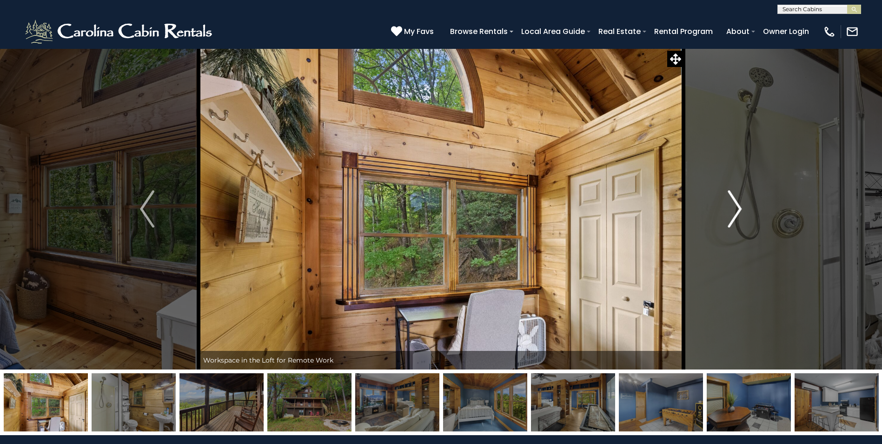
click at [733, 207] on img "Next" at bounding box center [735, 208] width 14 height 37
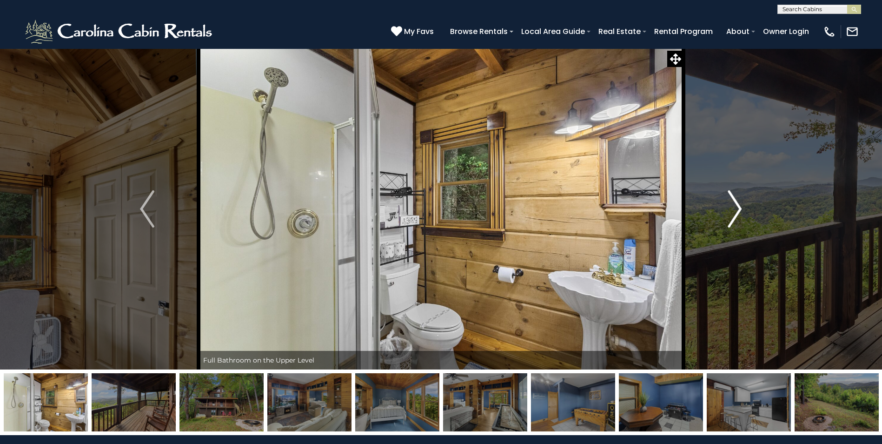
click at [733, 207] on img "Next" at bounding box center [735, 208] width 14 height 37
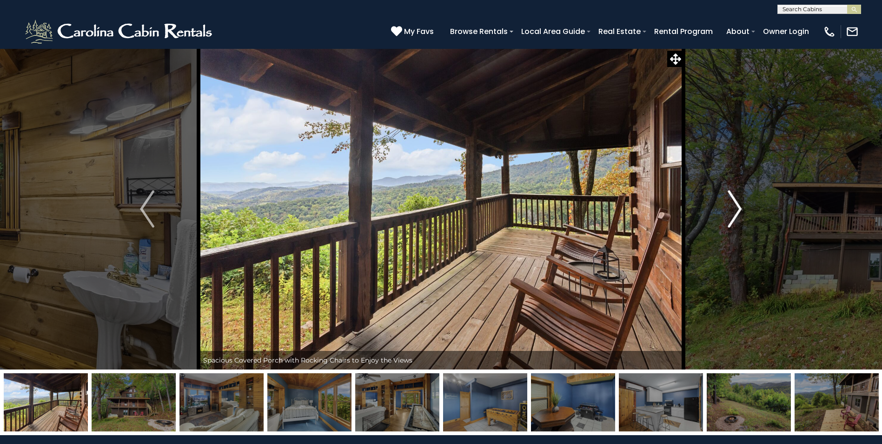
click at [734, 206] on img "Next" at bounding box center [735, 208] width 14 height 37
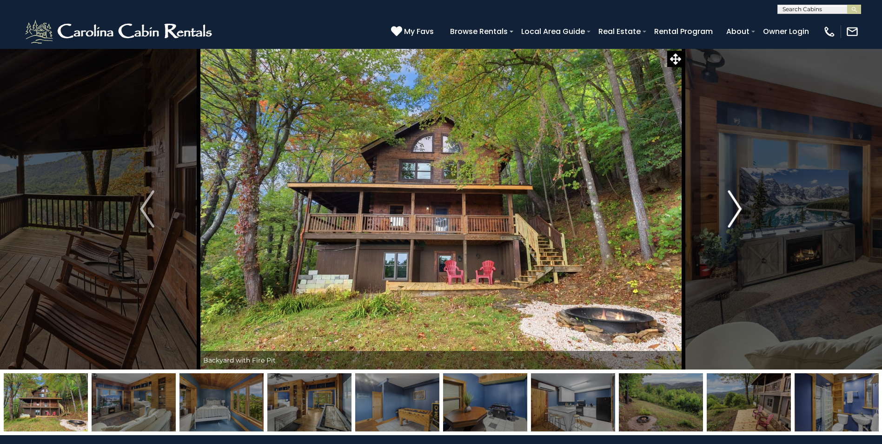
click at [734, 206] on img "Next" at bounding box center [735, 208] width 14 height 37
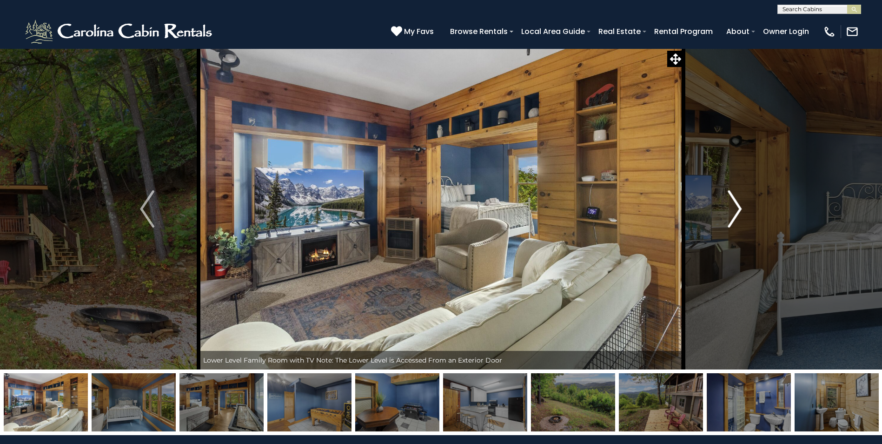
click at [734, 206] on img "Next" at bounding box center [735, 208] width 14 height 37
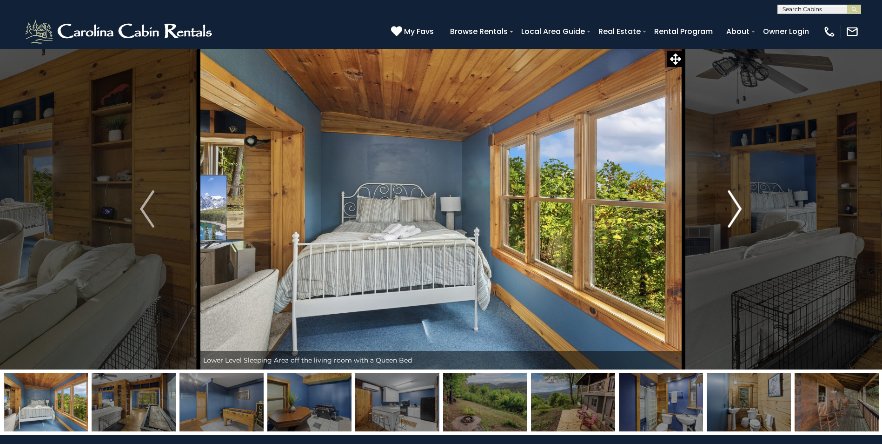
click at [734, 206] on img "Next" at bounding box center [735, 208] width 14 height 37
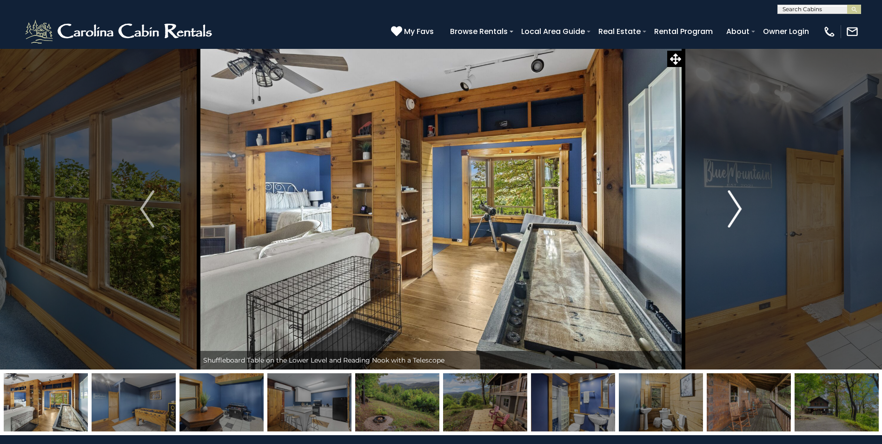
click at [734, 206] on img "Next" at bounding box center [735, 208] width 14 height 37
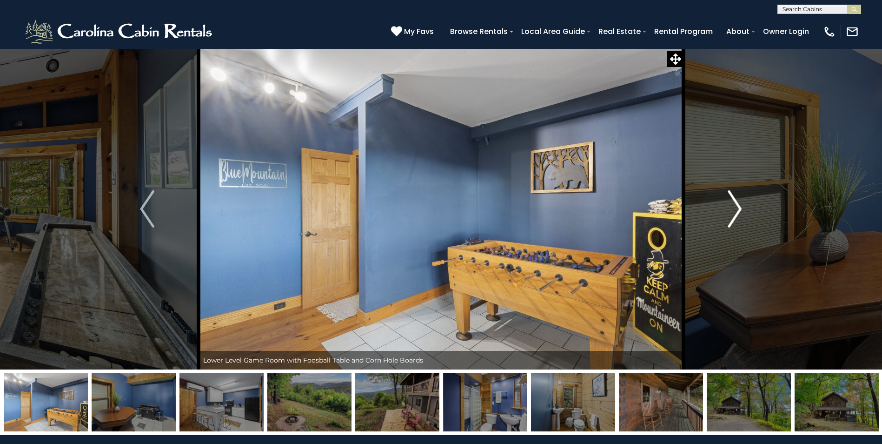
click at [734, 206] on img "Next" at bounding box center [735, 208] width 14 height 37
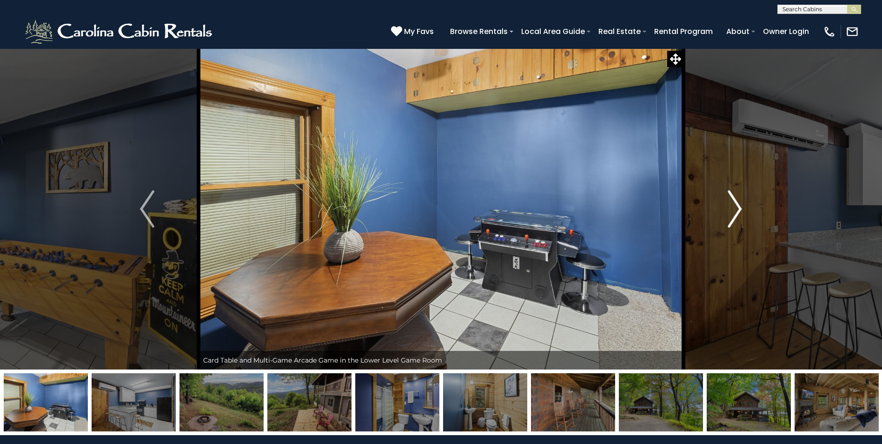
click at [734, 206] on img "Next" at bounding box center [735, 208] width 14 height 37
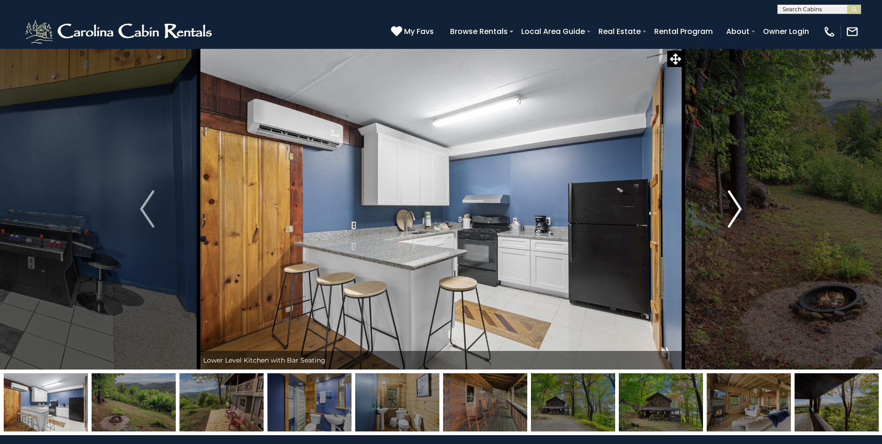
click at [734, 206] on img "Next" at bounding box center [735, 208] width 14 height 37
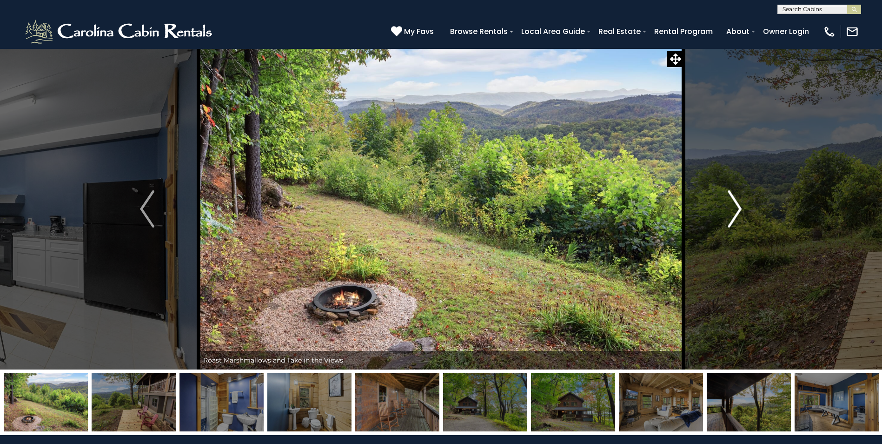
click at [734, 206] on img "Next" at bounding box center [735, 208] width 14 height 37
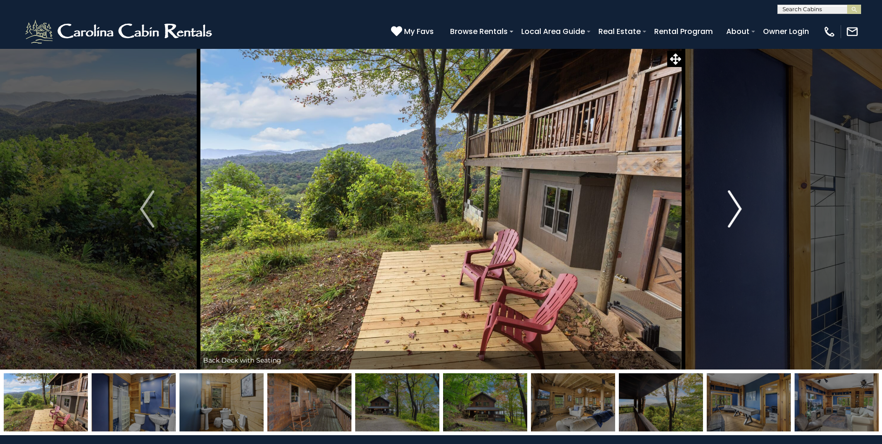
click at [734, 206] on img "Next" at bounding box center [735, 208] width 14 height 37
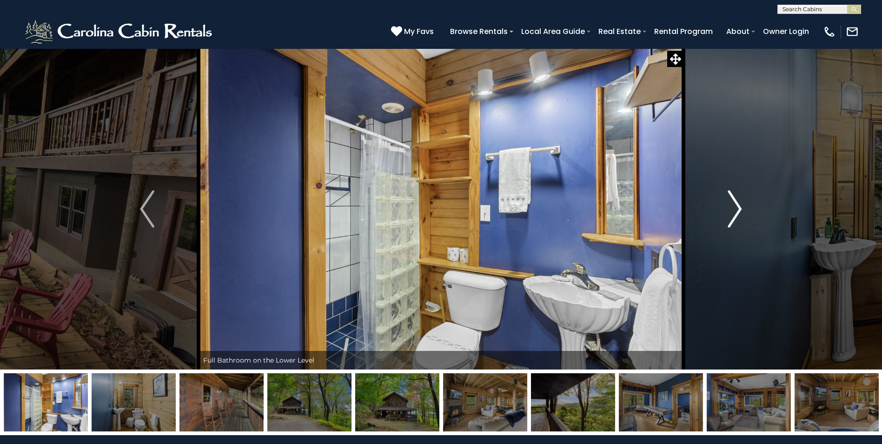
click at [734, 206] on img "Next" at bounding box center [735, 208] width 14 height 37
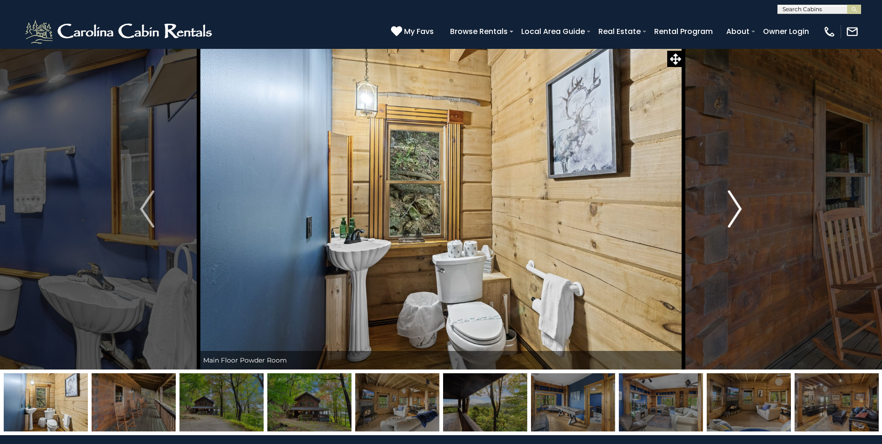
click at [734, 206] on img "Next" at bounding box center [735, 208] width 14 height 37
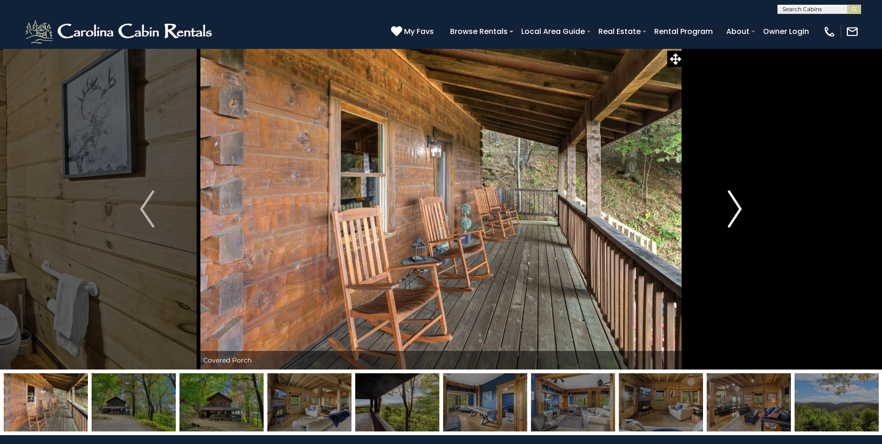
click at [734, 206] on img "Next" at bounding box center [735, 208] width 14 height 37
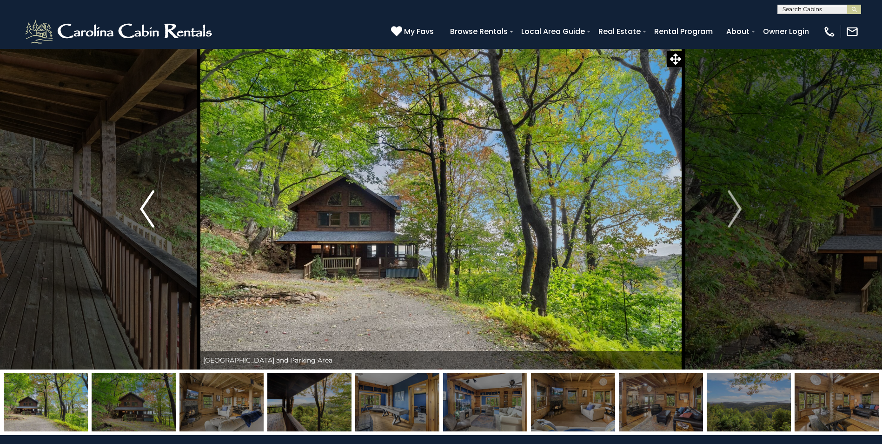
click at [141, 208] on img "Previous" at bounding box center [147, 208] width 14 height 37
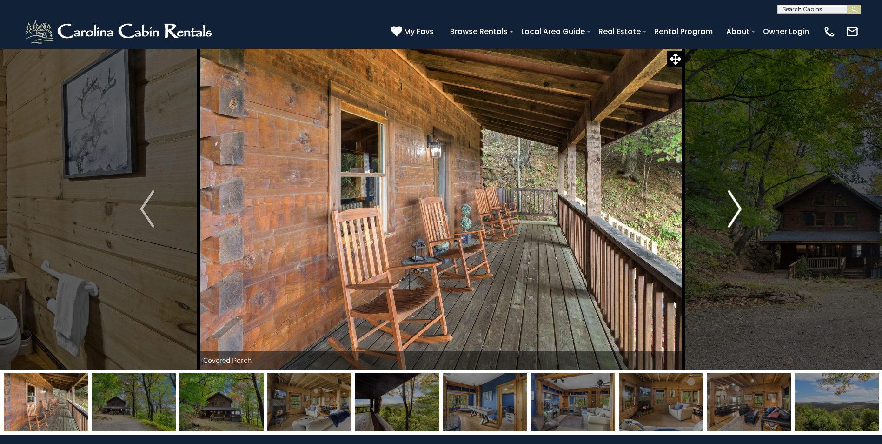
click at [733, 209] on img "Next" at bounding box center [735, 208] width 14 height 37
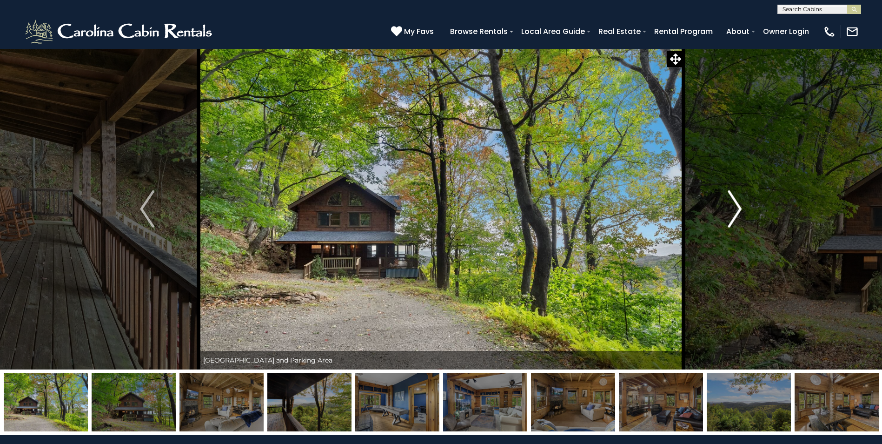
click at [733, 209] on img "Next" at bounding box center [735, 208] width 14 height 37
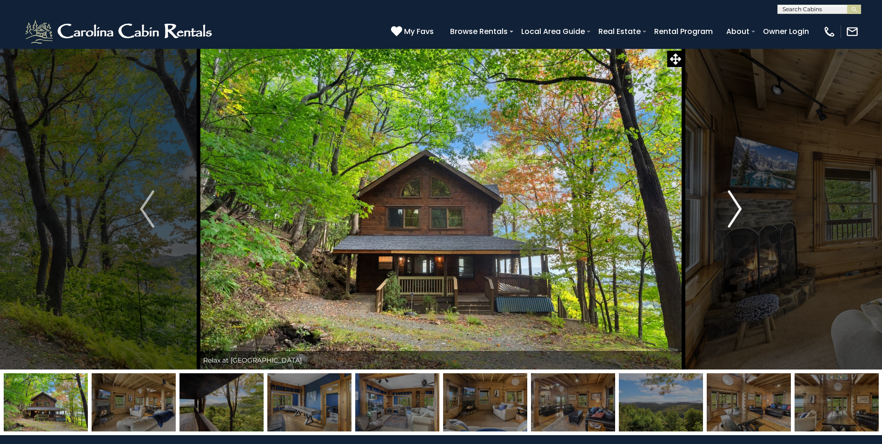
click at [733, 209] on img "Next" at bounding box center [735, 208] width 14 height 37
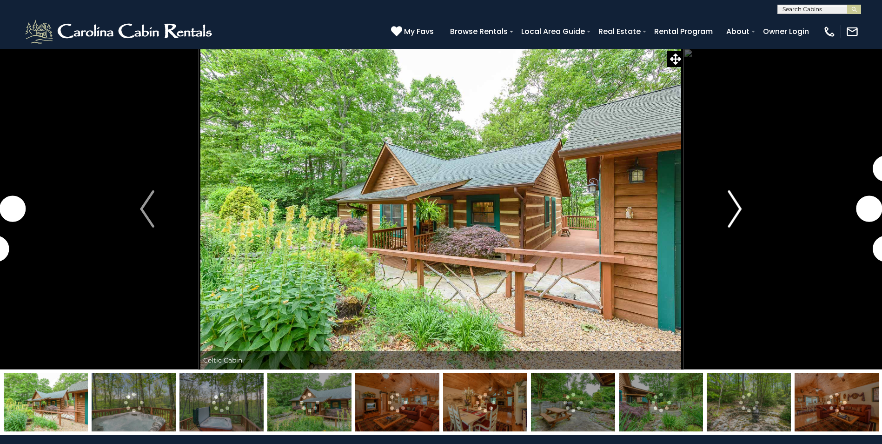
click at [735, 209] on img "Next" at bounding box center [735, 208] width 14 height 37
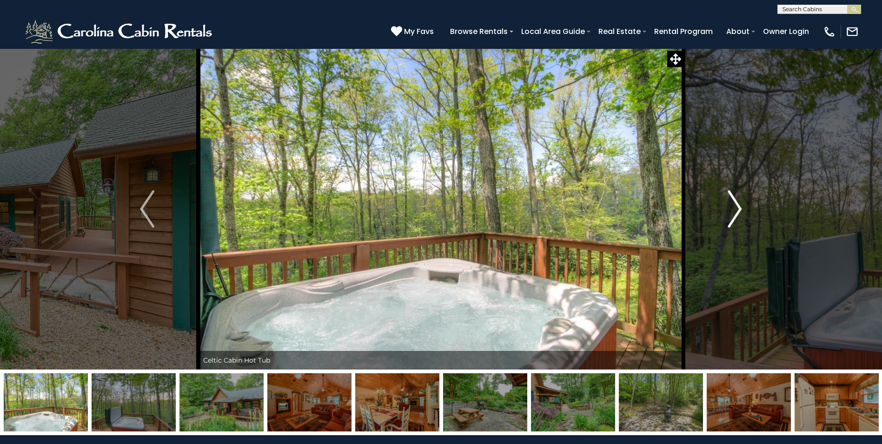
click at [735, 208] on img "Next" at bounding box center [735, 208] width 14 height 37
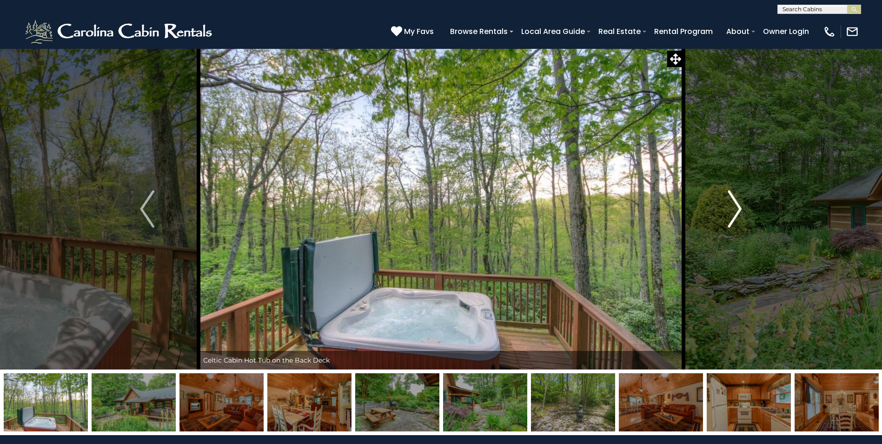
click at [735, 208] on img "Next" at bounding box center [735, 208] width 14 height 37
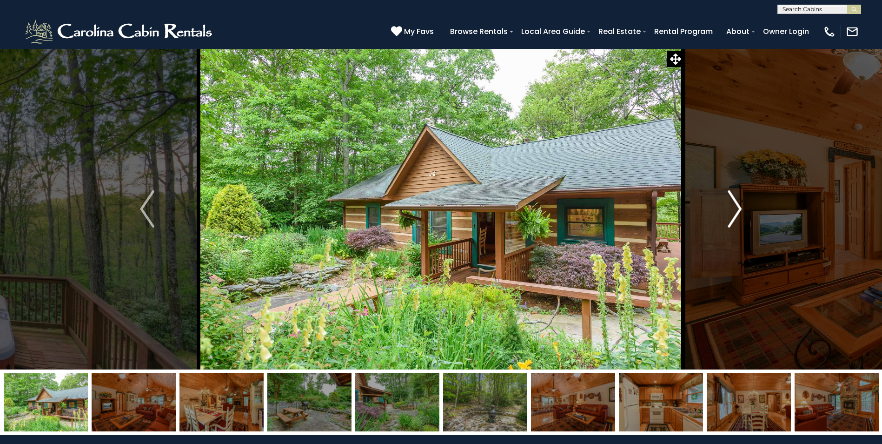
click at [735, 208] on img "Next" at bounding box center [735, 208] width 14 height 37
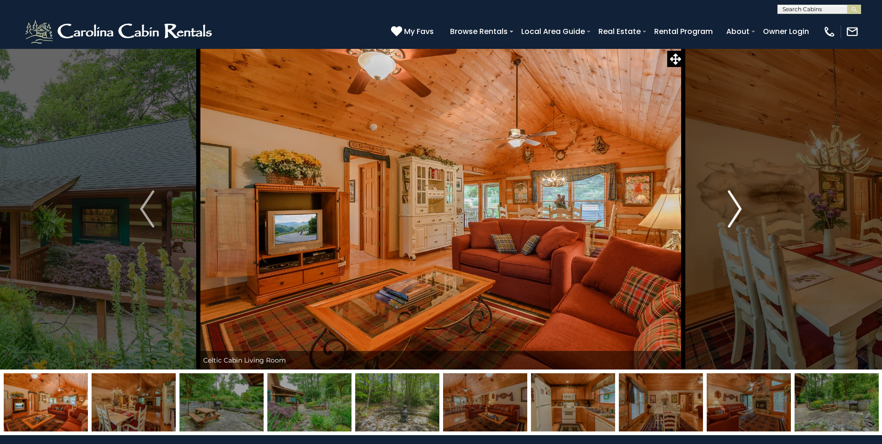
click at [735, 208] on img "Next" at bounding box center [735, 208] width 14 height 37
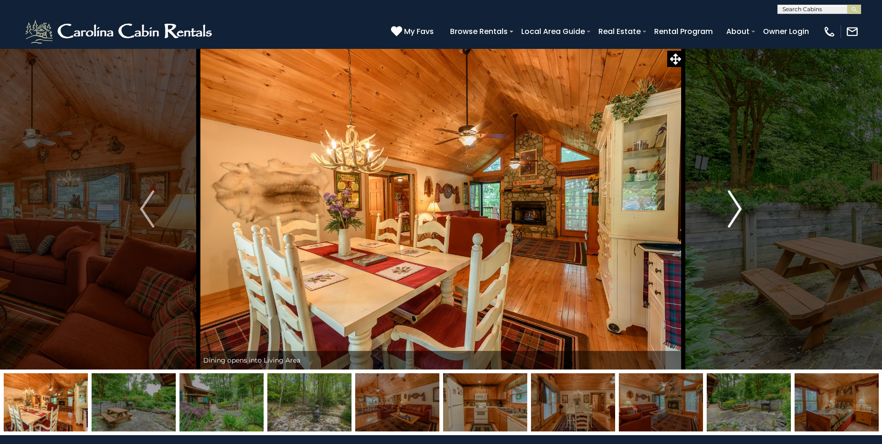
click at [735, 208] on img "Next" at bounding box center [735, 208] width 14 height 37
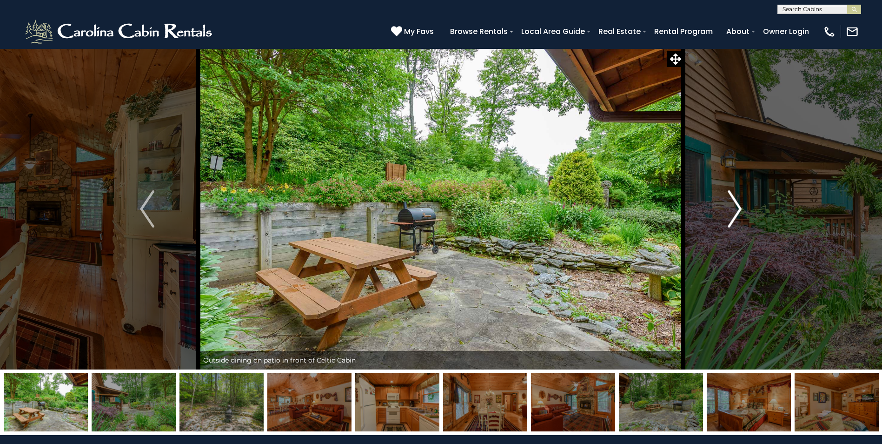
click at [735, 208] on img "Next" at bounding box center [735, 208] width 14 height 37
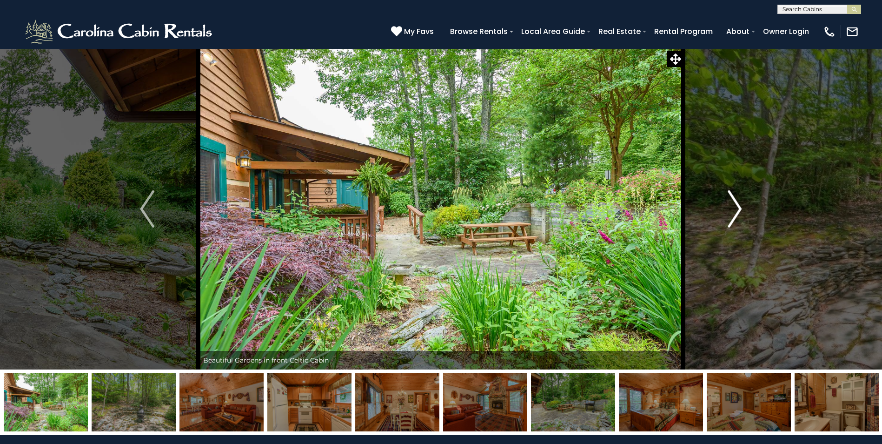
click at [735, 208] on img "Next" at bounding box center [735, 208] width 14 height 37
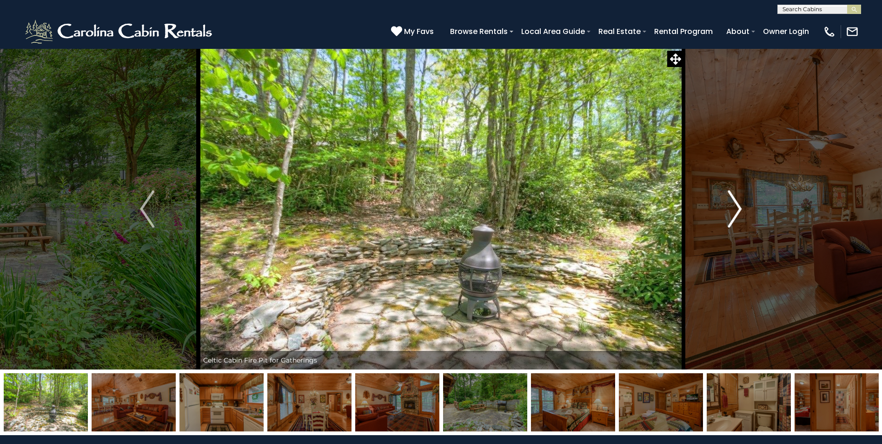
click at [735, 208] on img "Next" at bounding box center [735, 208] width 14 height 37
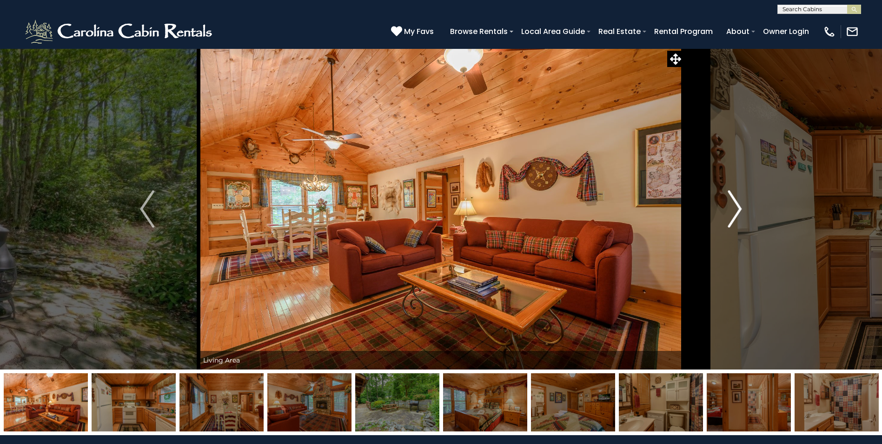
click at [735, 207] on img "Next" at bounding box center [735, 208] width 14 height 37
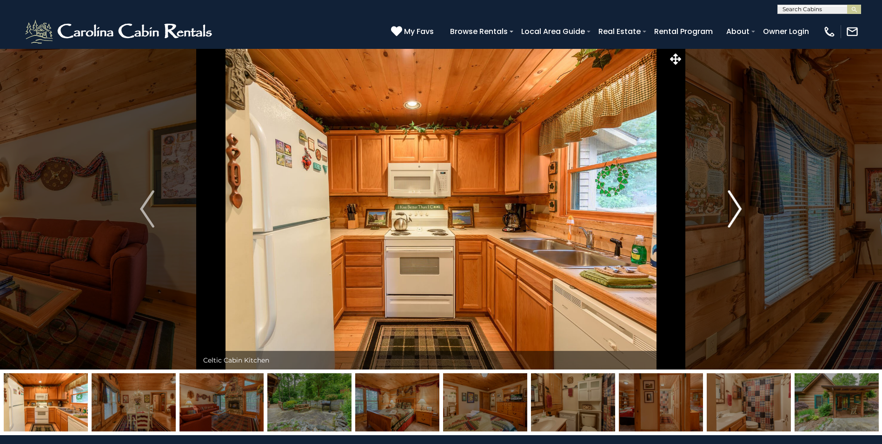
click at [735, 206] on img "Next" at bounding box center [735, 208] width 14 height 37
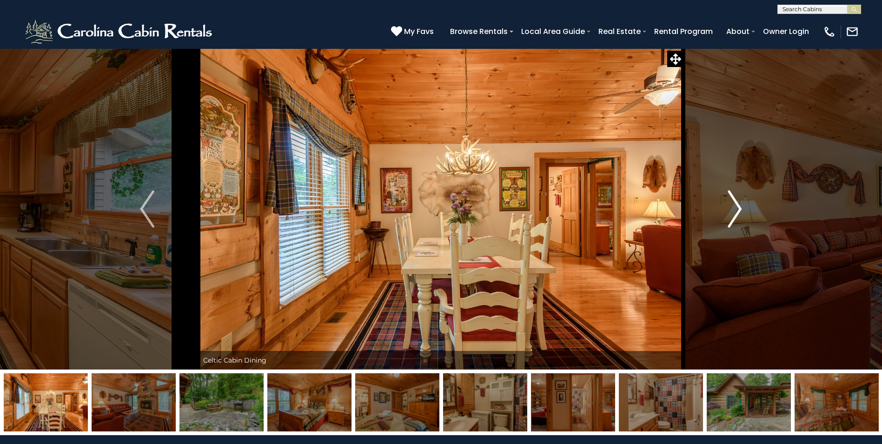
click at [735, 206] on img "Next" at bounding box center [735, 208] width 14 height 37
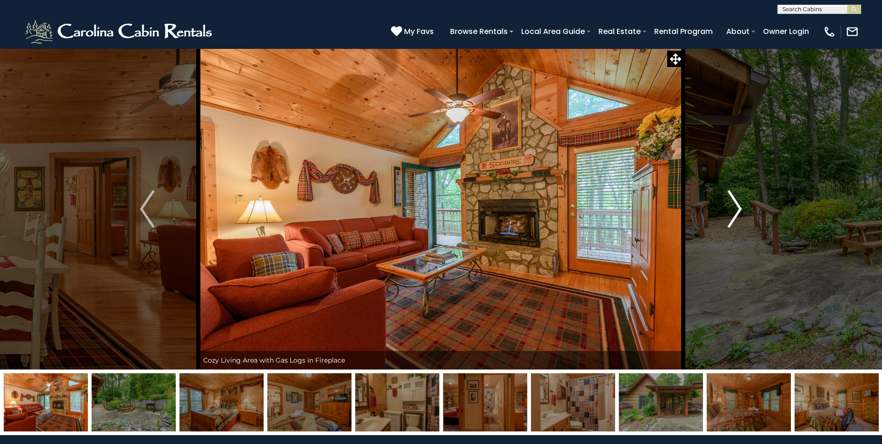
click at [735, 205] on img "Next" at bounding box center [735, 208] width 14 height 37
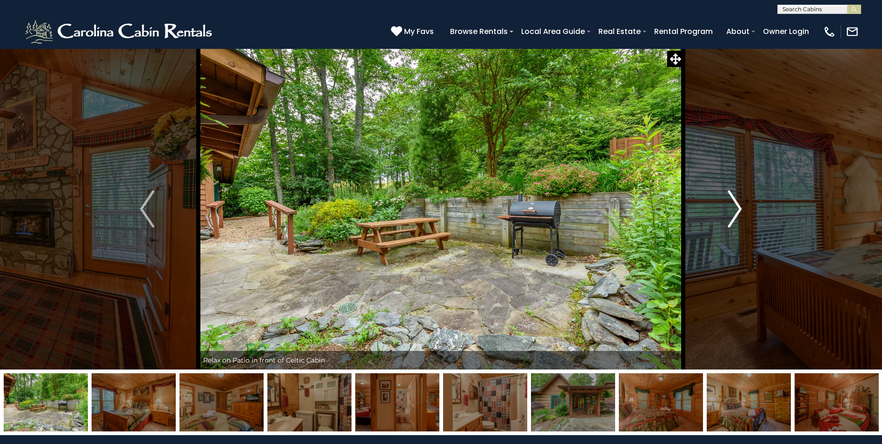
click at [735, 205] on img "Next" at bounding box center [735, 208] width 14 height 37
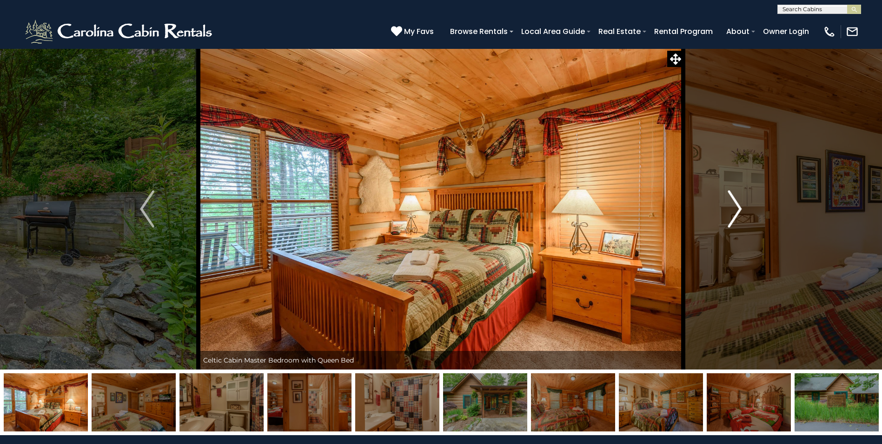
click at [735, 205] on img "Next" at bounding box center [735, 208] width 14 height 37
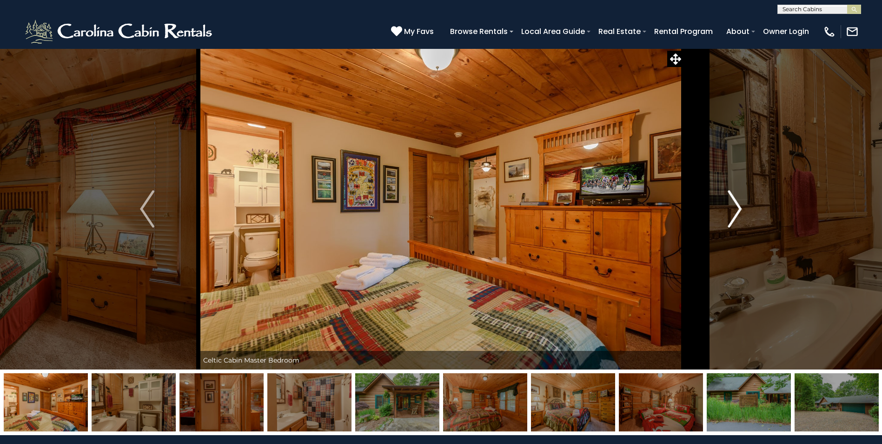
click at [735, 205] on img "Next" at bounding box center [735, 208] width 14 height 37
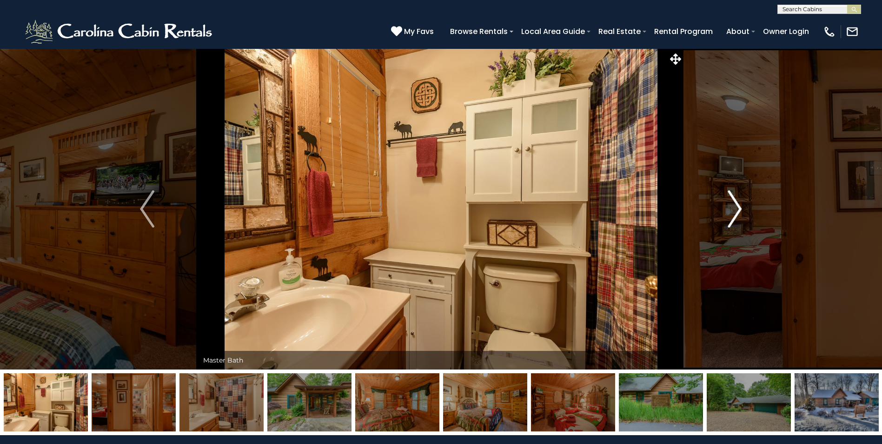
click at [735, 205] on img "Next" at bounding box center [735, 208] width 14 height 37
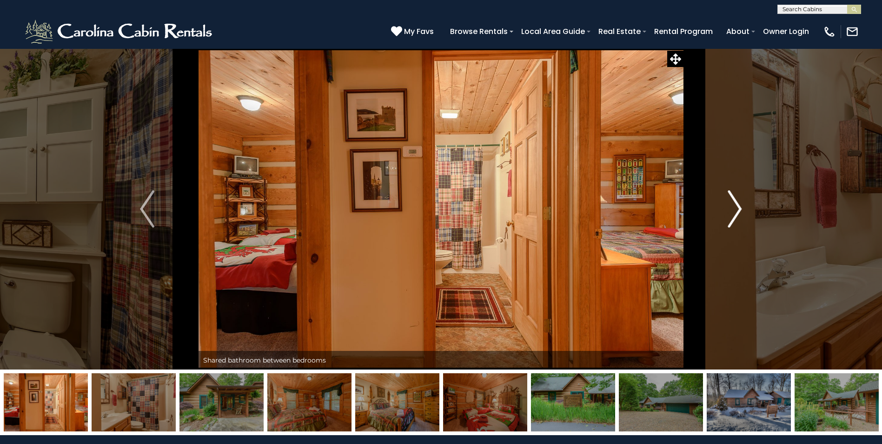
click at [735, 205] on img "Next" at bounding box center [735, 208] width 14 height 37
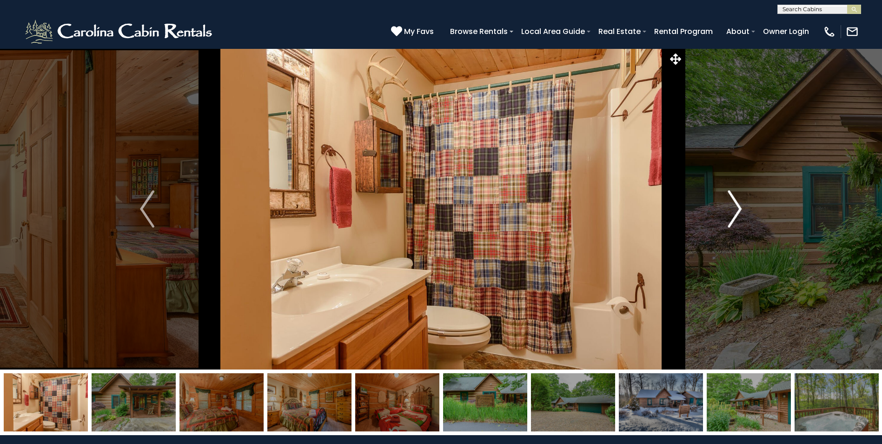
click at [735, 205] on img "Next" at bounding box center [735, 208] width 14 height 37
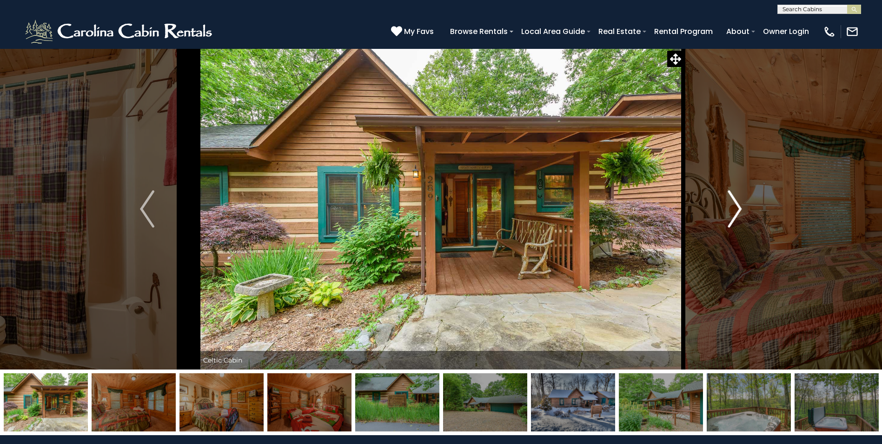
click at [735, 205] on img "Next" at bounding box center [735, 208] width 14 height 37
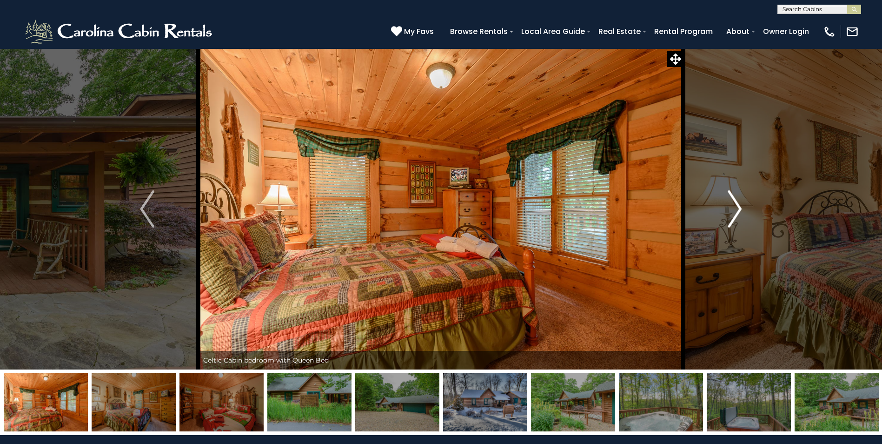
click at [737, 205] on img "Next" at bounding box center [735, 208] width 14 height 37
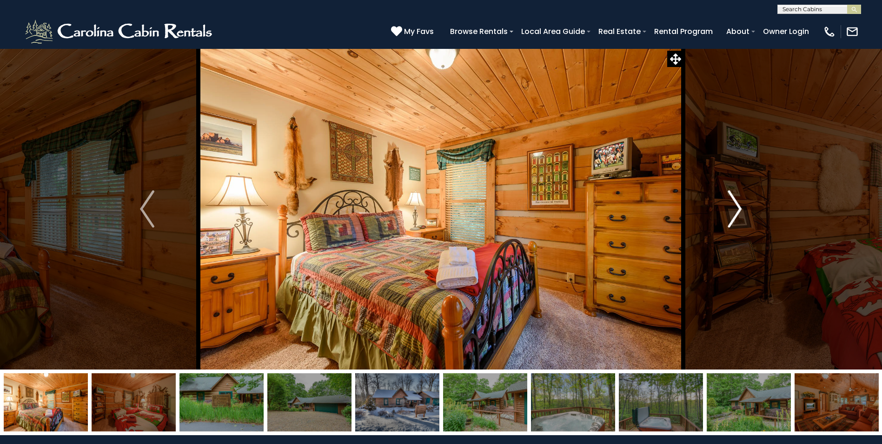
click at [737, 205] on img "Next" at bounding box center [735, 208] width 14 height 37
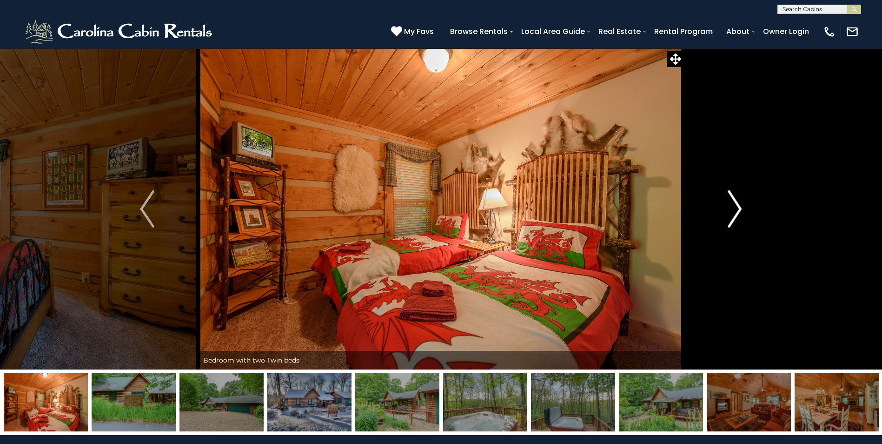
click at [737, 205] on img "Next" at bounding box center [735, 208] width 14 height 37
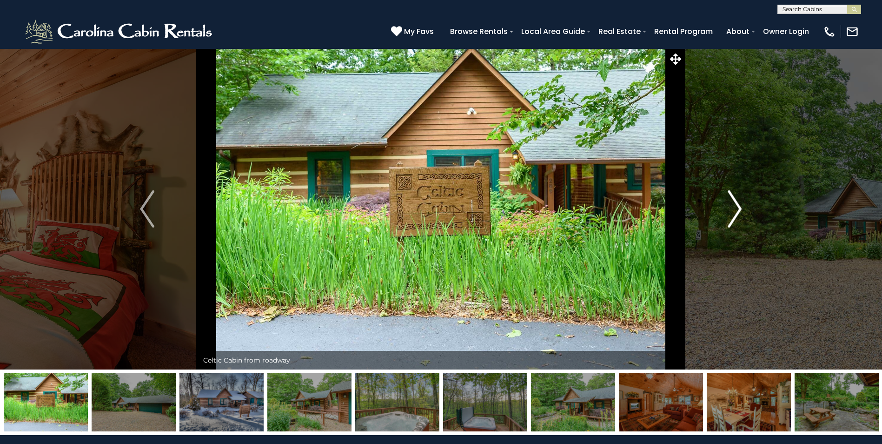
click at [737, 205] on img "Next" at bounding box center [735, 208] width 14 height 37
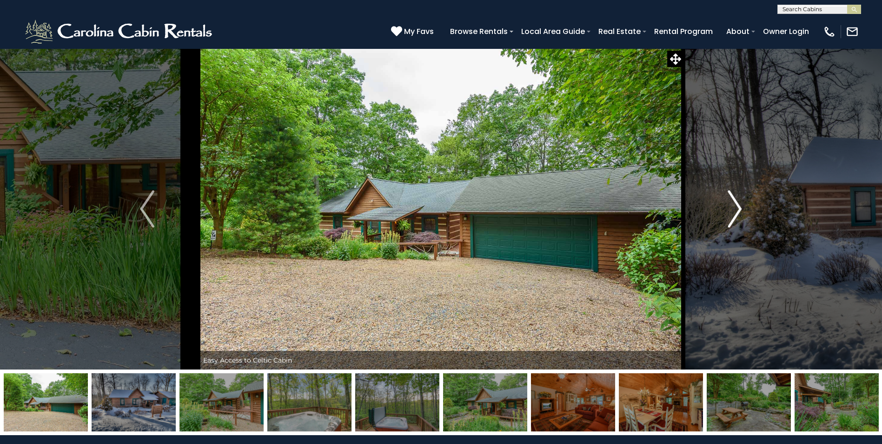
click at [737, 205] on img "Next" at bounding box center [735, 208] width 14 height 37
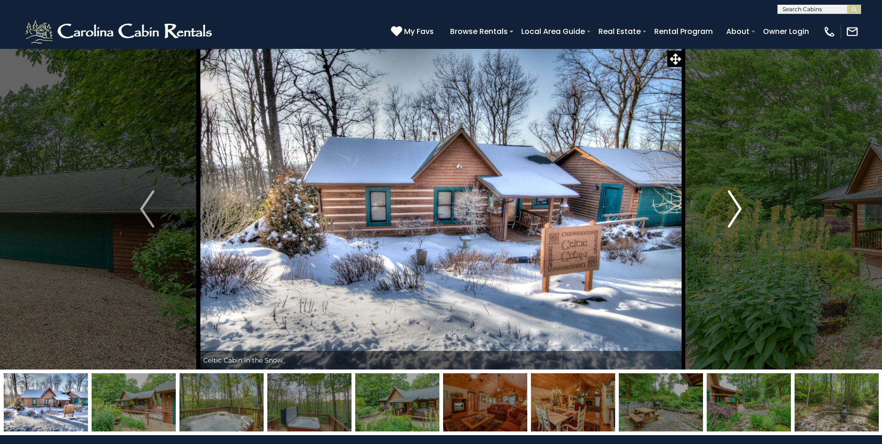
click at [737, 205] on img "Next" at bounding box center [735, 208] width 14 height 37
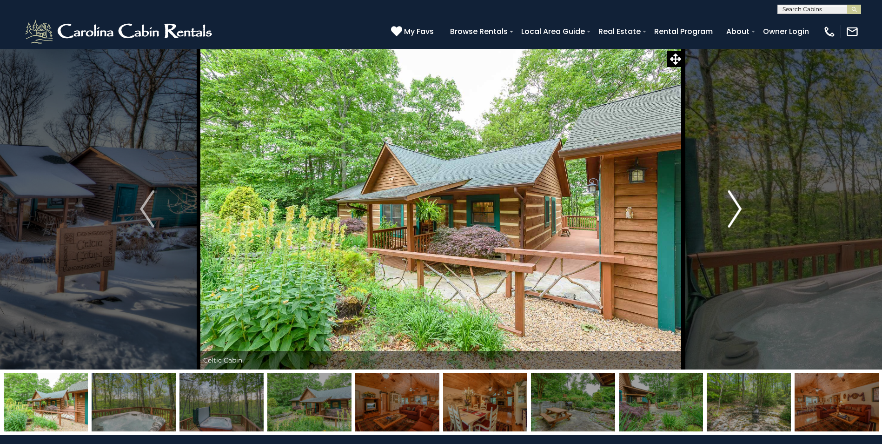
click at [737, 205] on img "Next" at bounding box center [735, 208] width 14 height 37
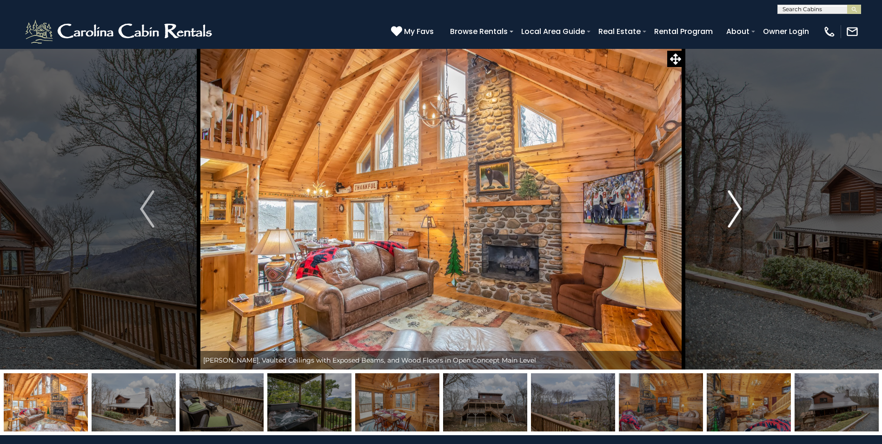
click at [736, 213] on img "Next" at bounding box center [735, 208] width 14 height 37
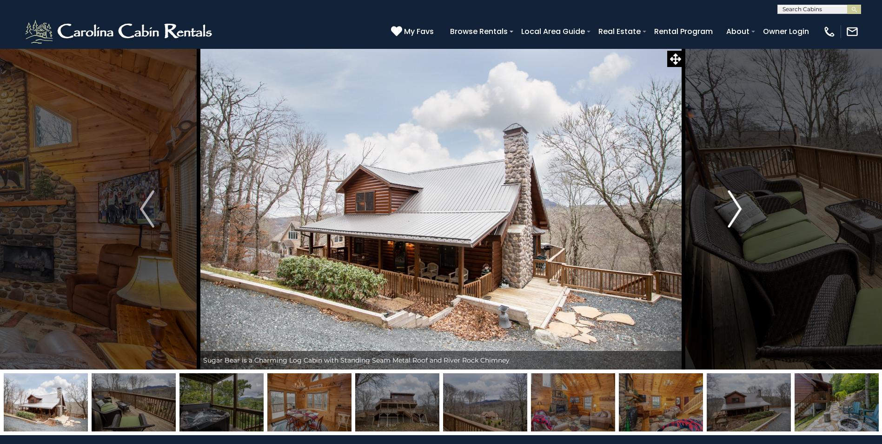
click at [735, 211] on img "Next" at bounding box center [735, 208] width 14 height 37
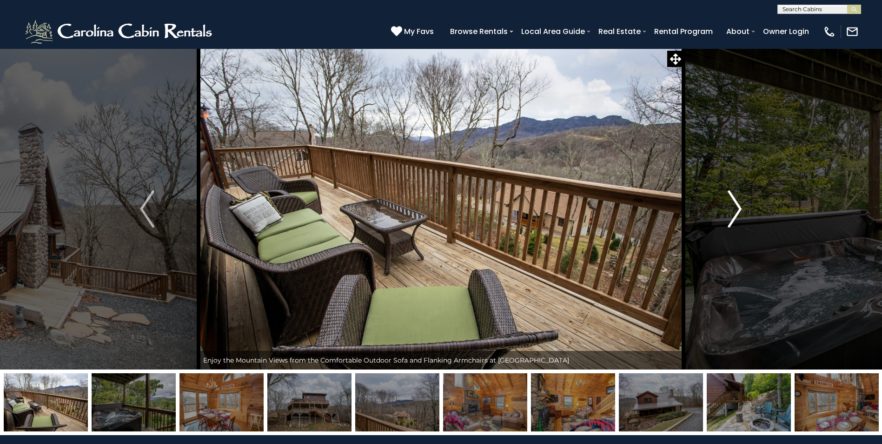
click at [735, 211] on img "Next" at bounding box center [735, 208] width 14 height 37
